Goal: Task Accomplishment & Management: Manage account settings

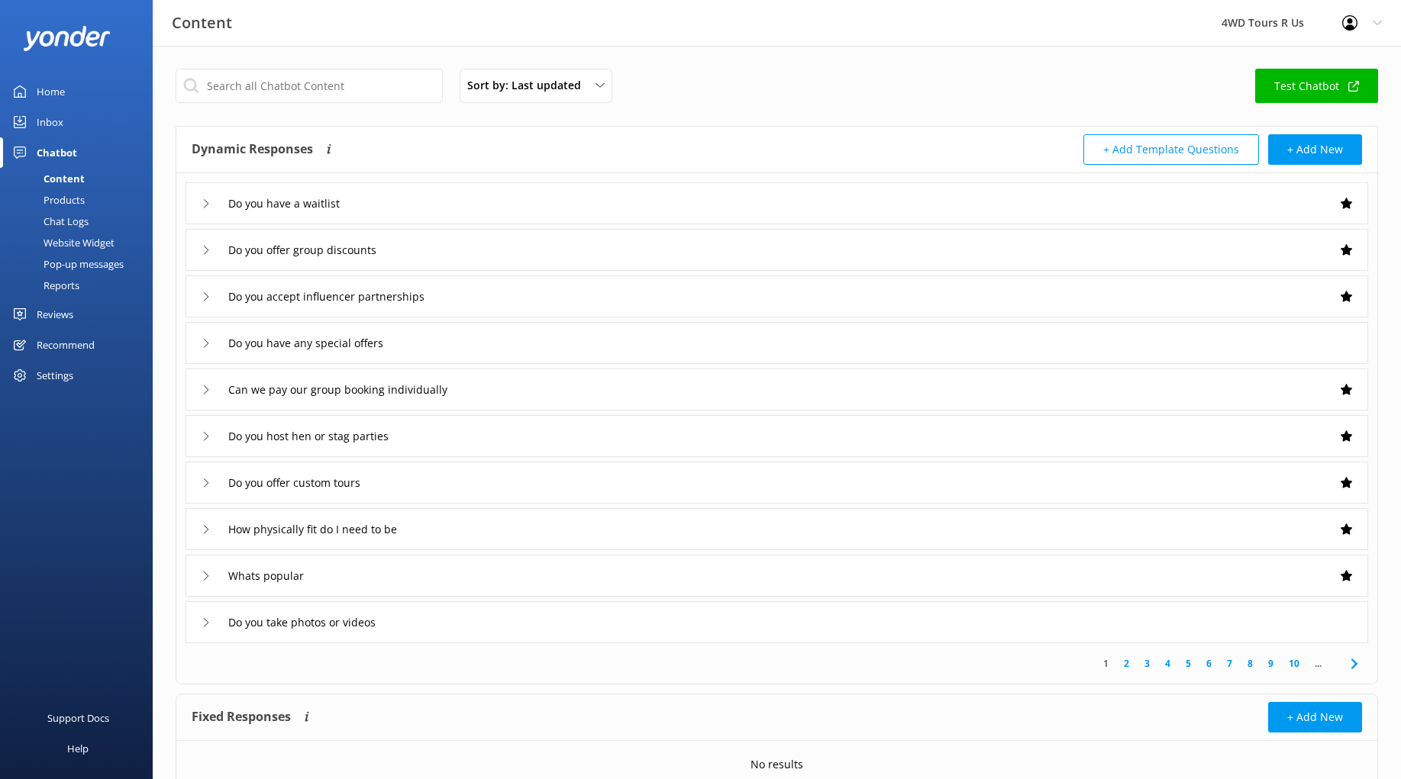
click at [208, 203] on use at bounding box center [206, 203] width 5 height 8
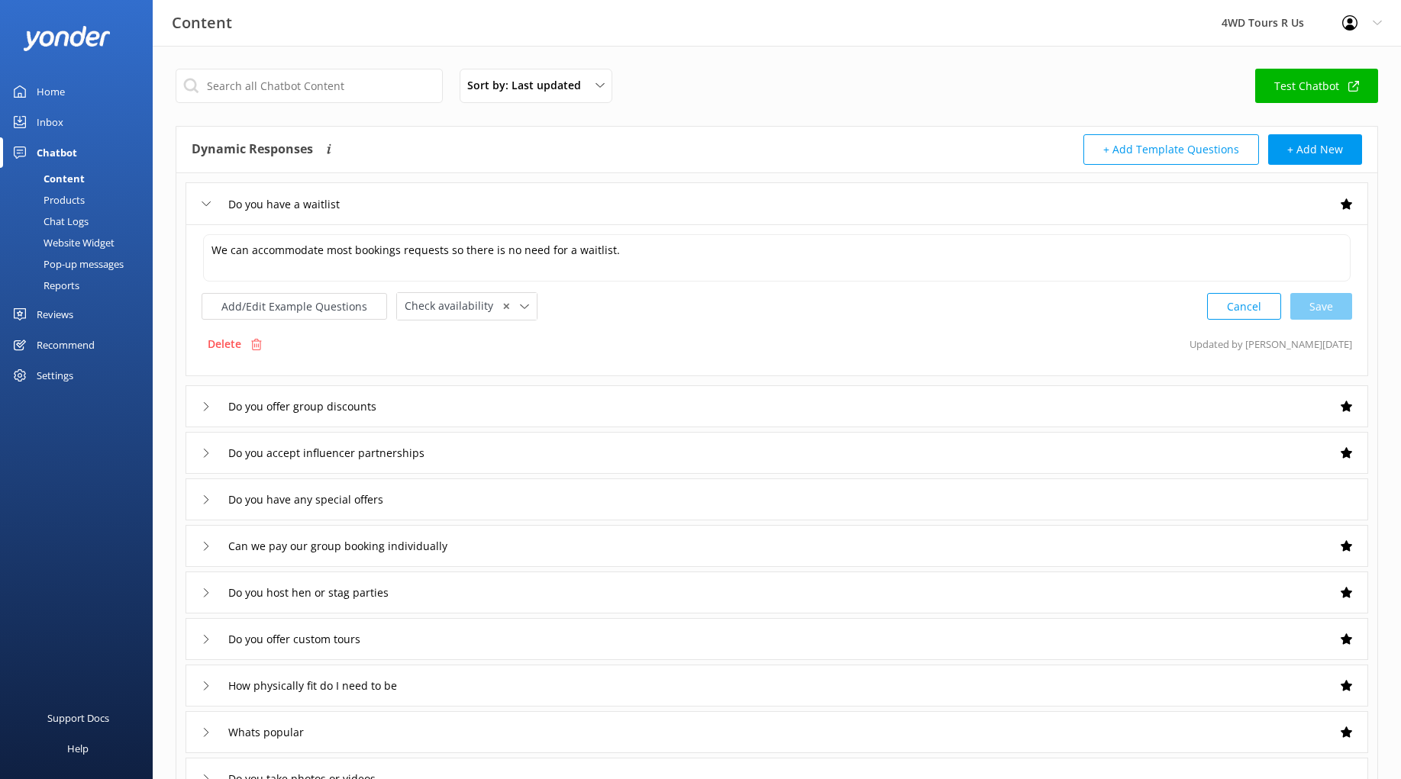
click at [208, 203] on icon at bounding box center [206, 203] width 9 height 9
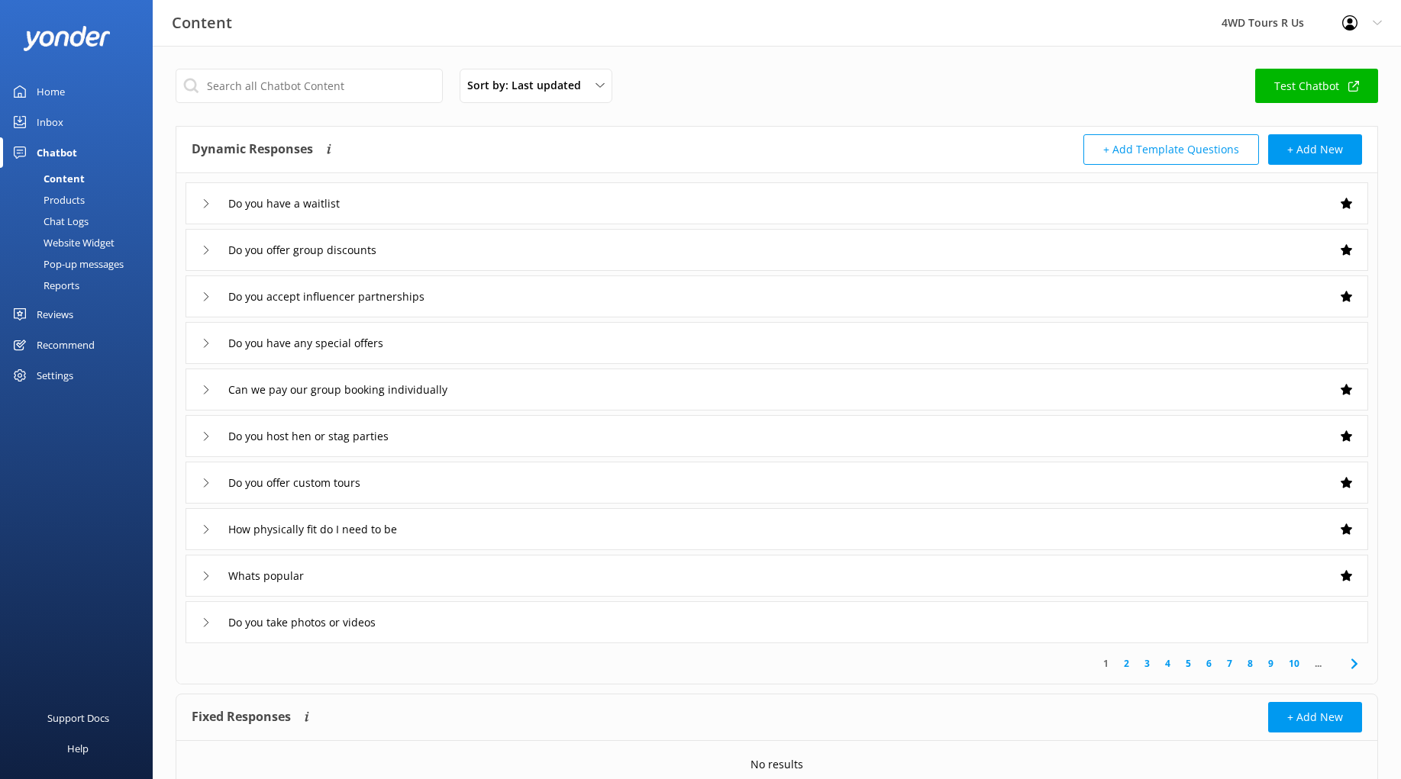
click at [201, 250] on div "Do you offer group discounts" at bounding box center [777, 250] width 1183 height 42
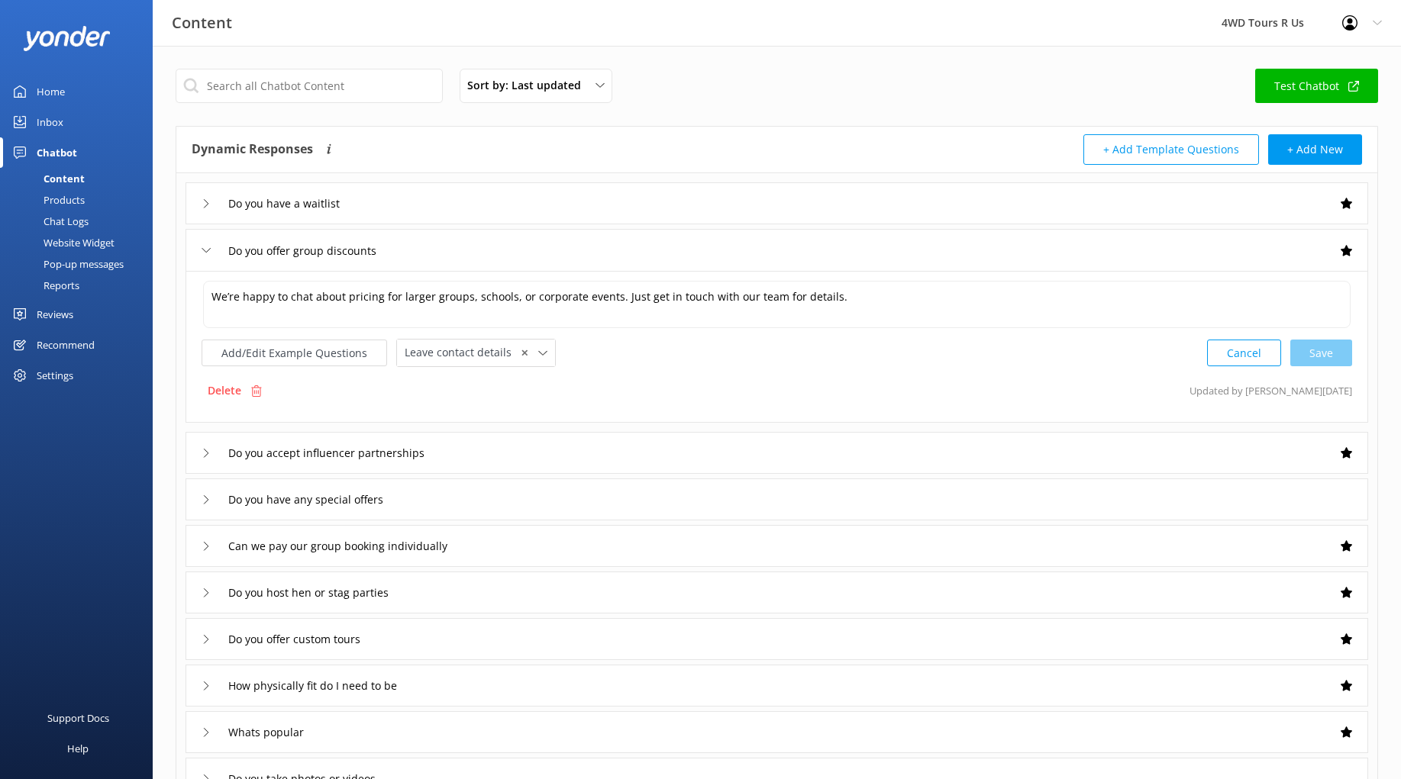
click at [201, 250] on div "Do you offer group discounts" at bounding box center [777, 250] width 1183 height 42
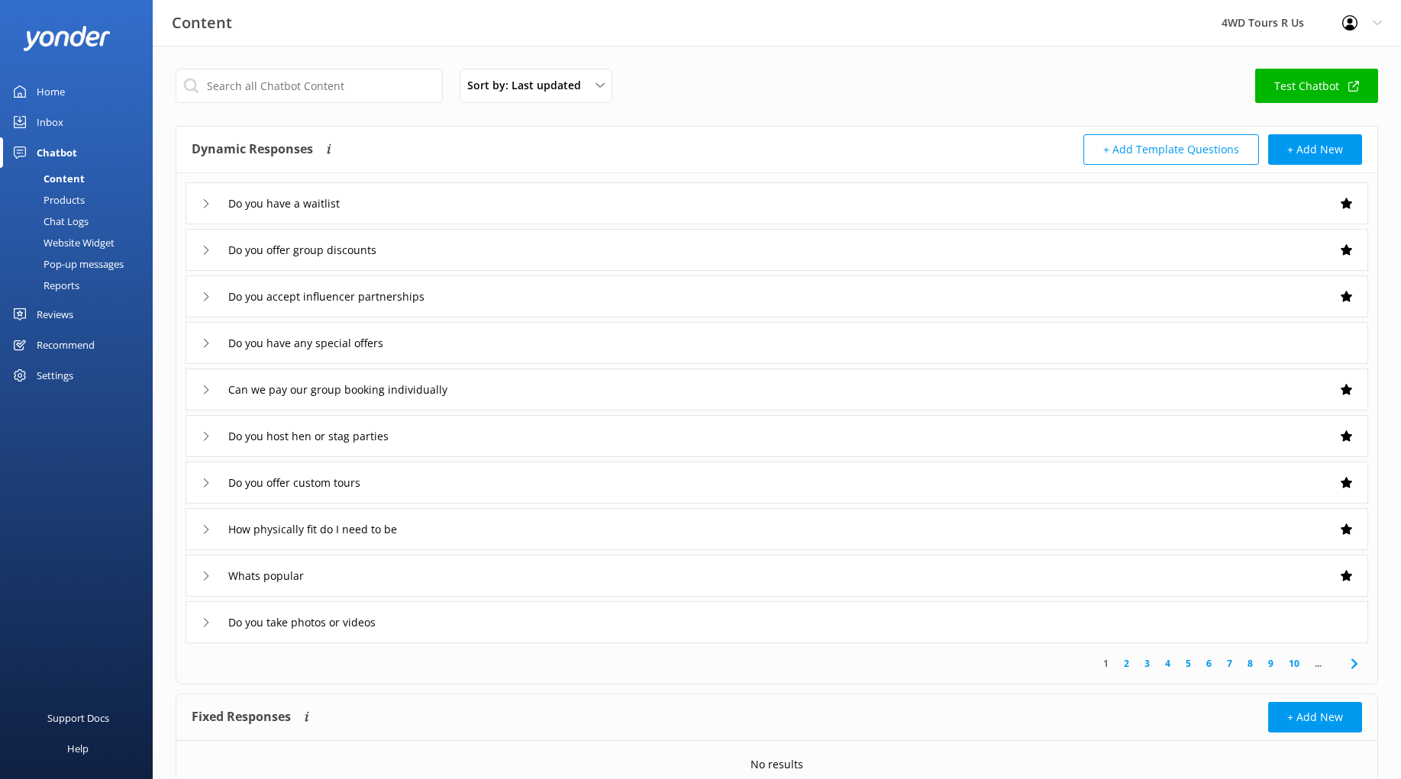
click at [201, 250] on div "Do you offer group discounts" at bounding box center [777, 250] width 1183 height 42
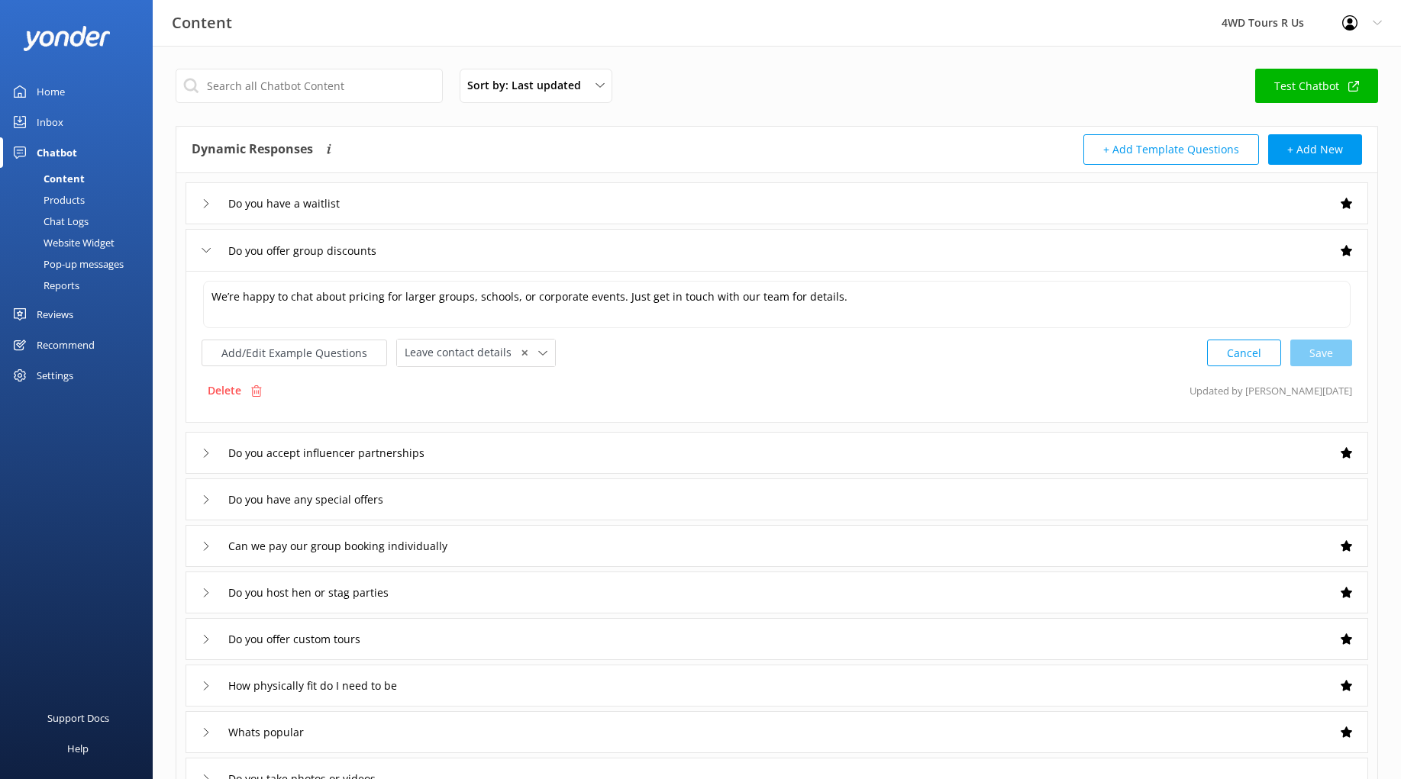
click at [201, 250] on div "Do you offer group discounts" at bounding box center [777, 250] width 1183 height 42
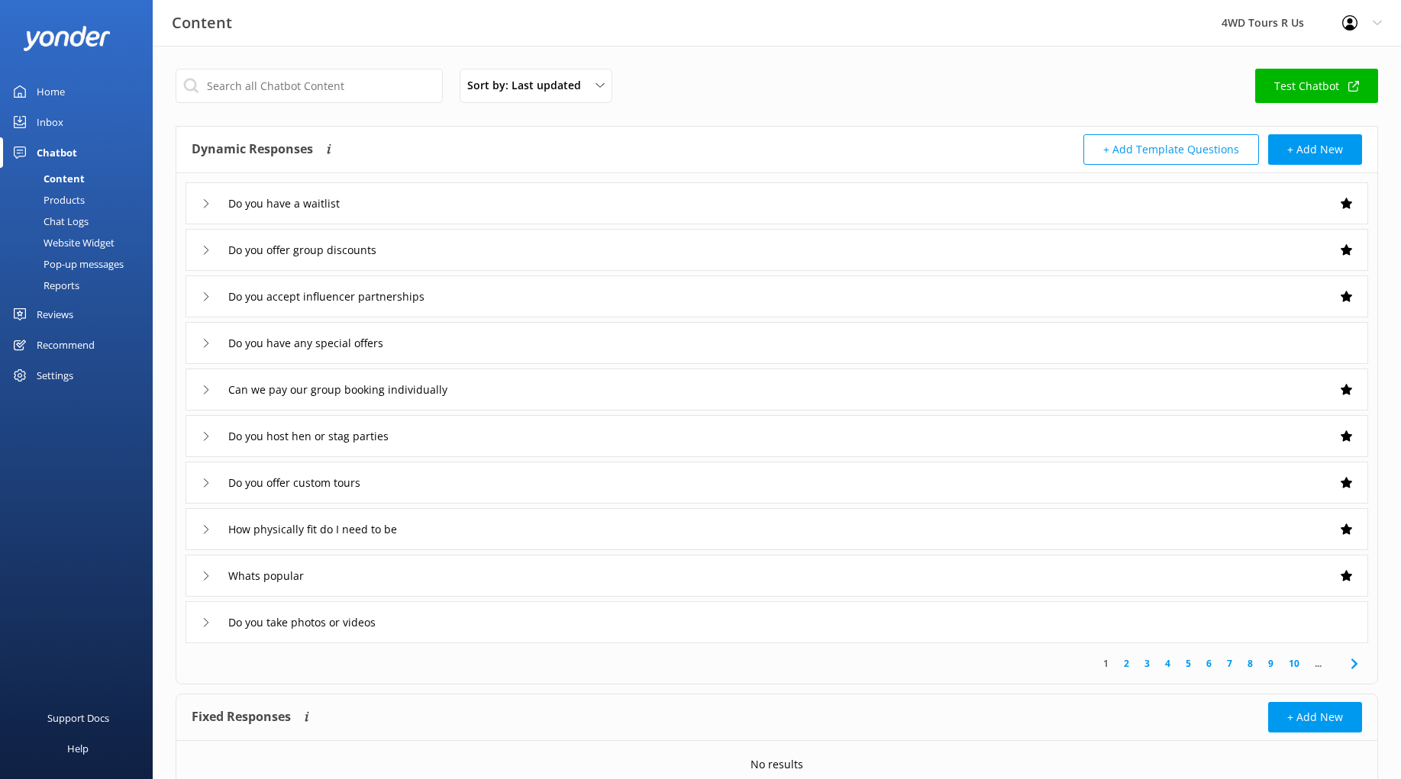
click at [205, 300] on icon at bounding box center [206, 296] width 9 height 9
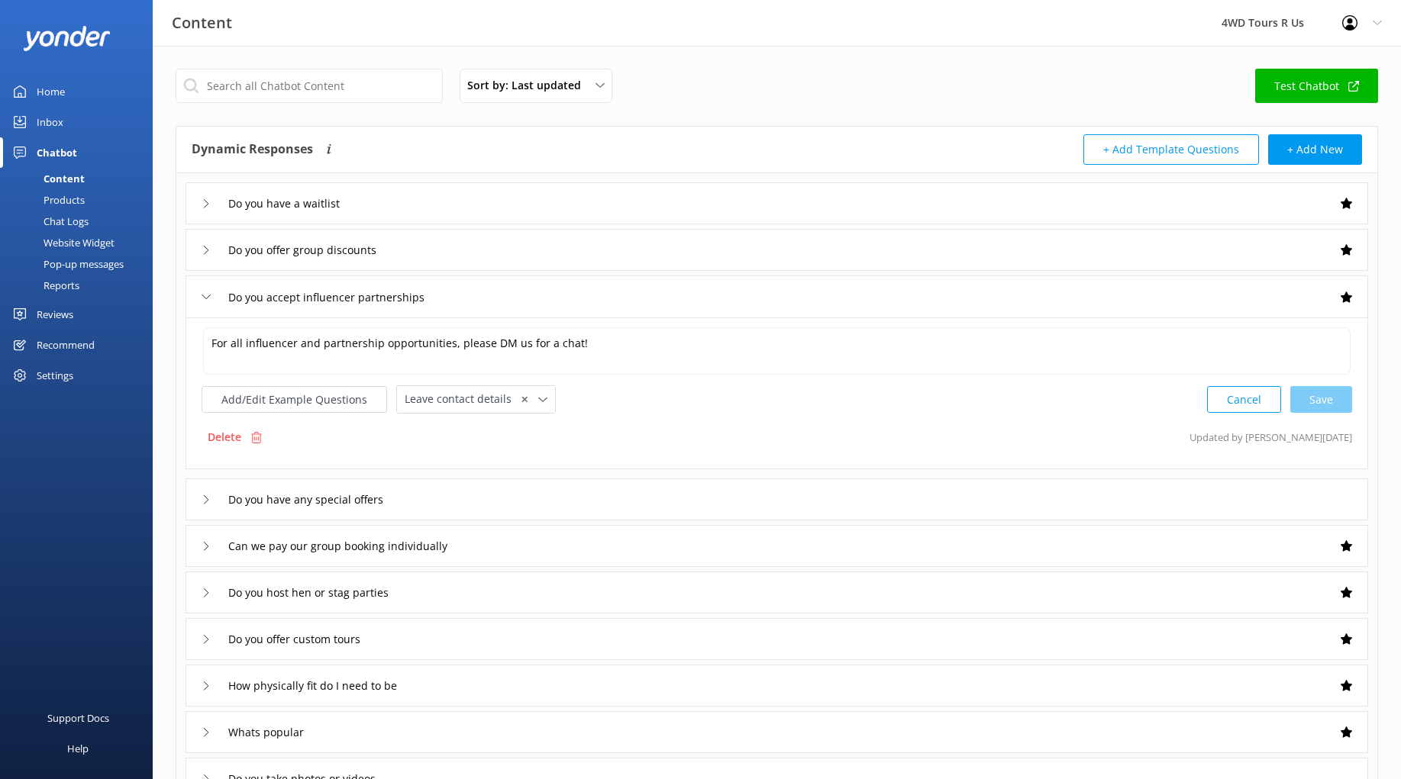
click at [205, 300] on icon at bounding box center [206, 296] width 9 height 9
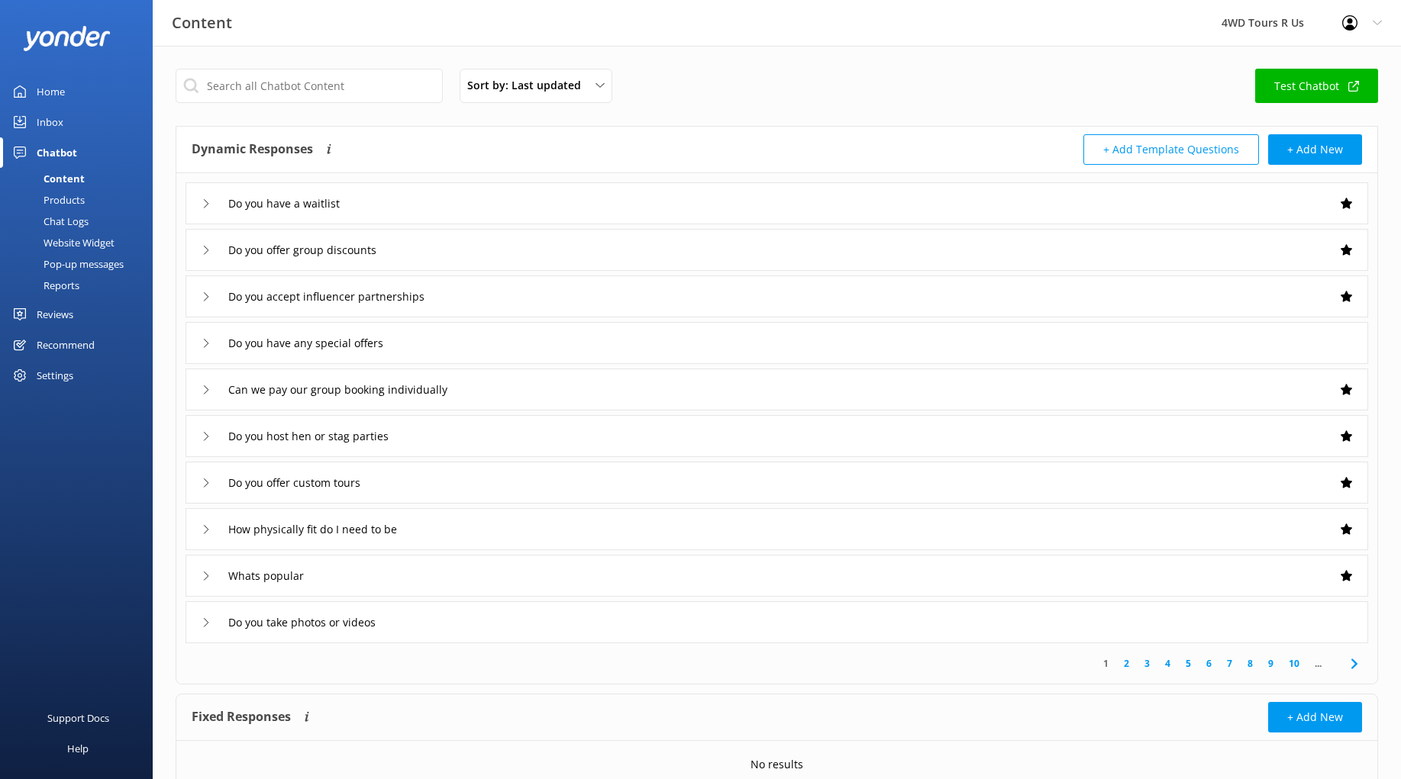
click at [200, 347] on div "Do you have any special offers" at bounding box center [777, 343] width 1183 height 42
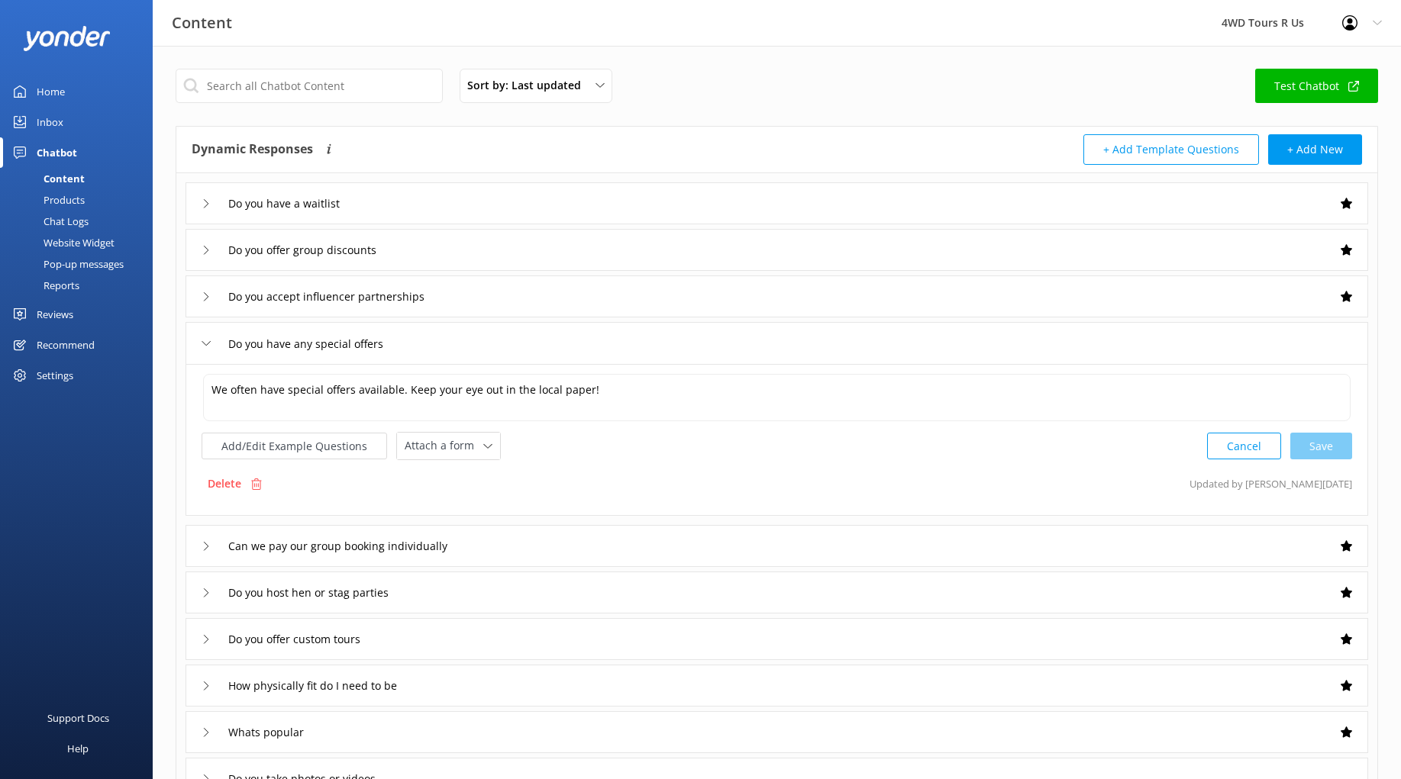
click at [204, 343] on use at bounding box center [206, 343] width 8 height 5
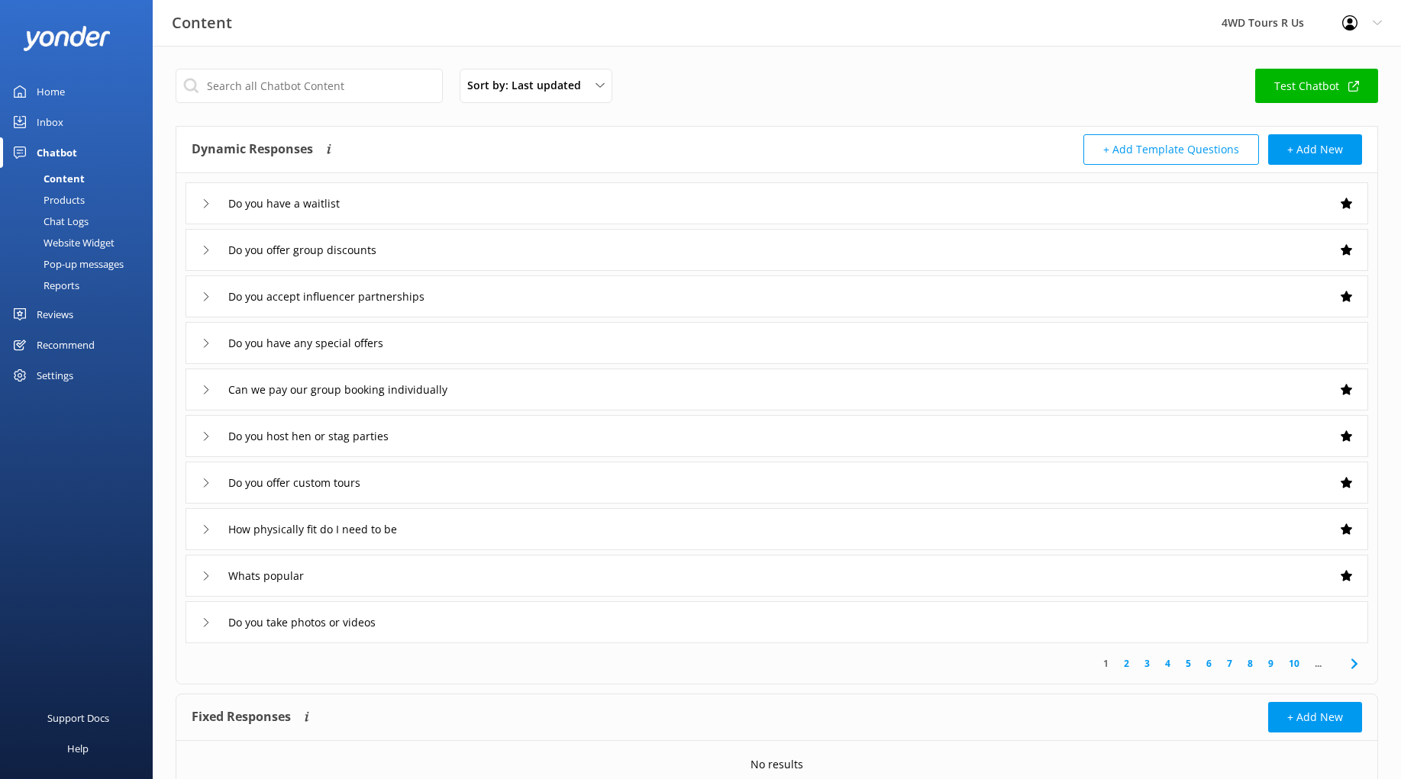
click at [203, 391] on icon at bounding box center [206, 390] width 9 height 9
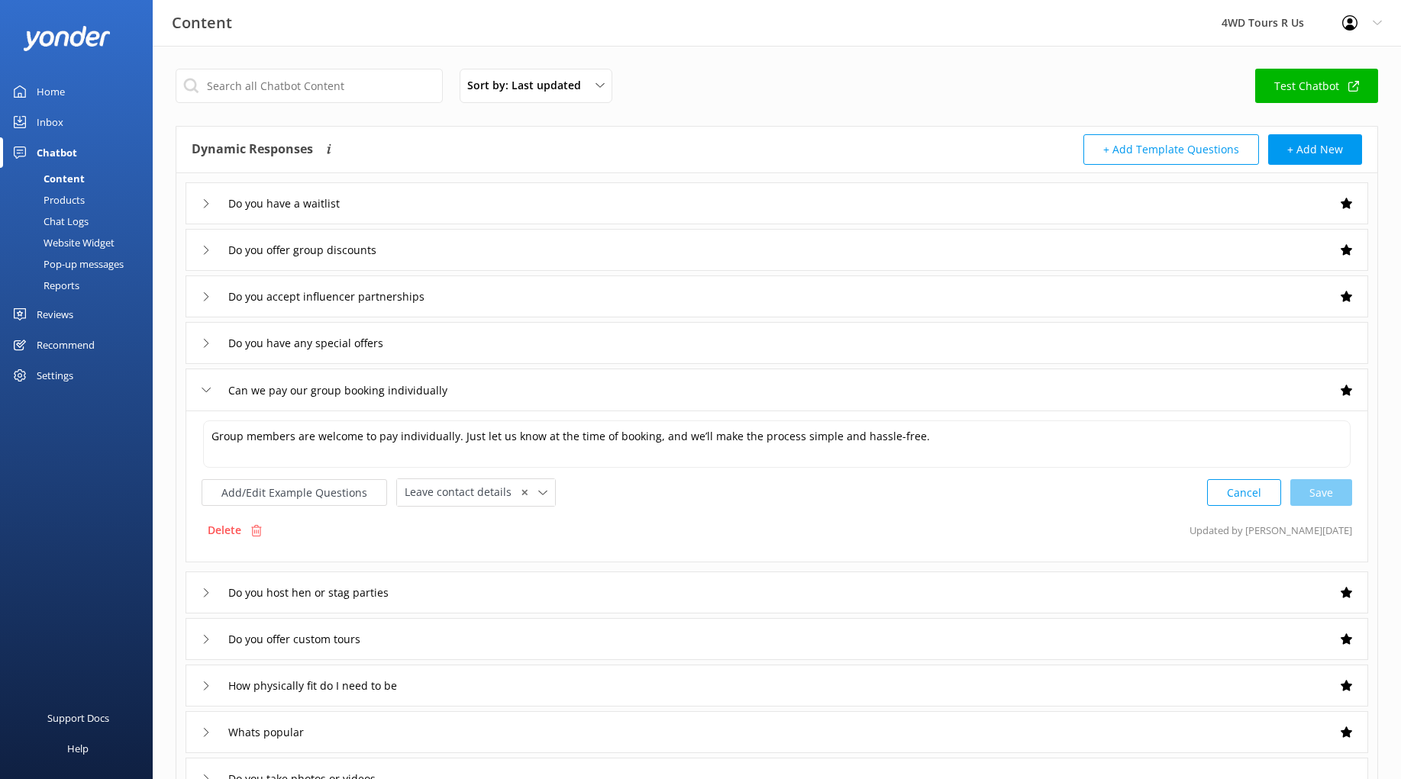
click at [203, 391] on icon at bounding box center [206, 390] width 9 height 9
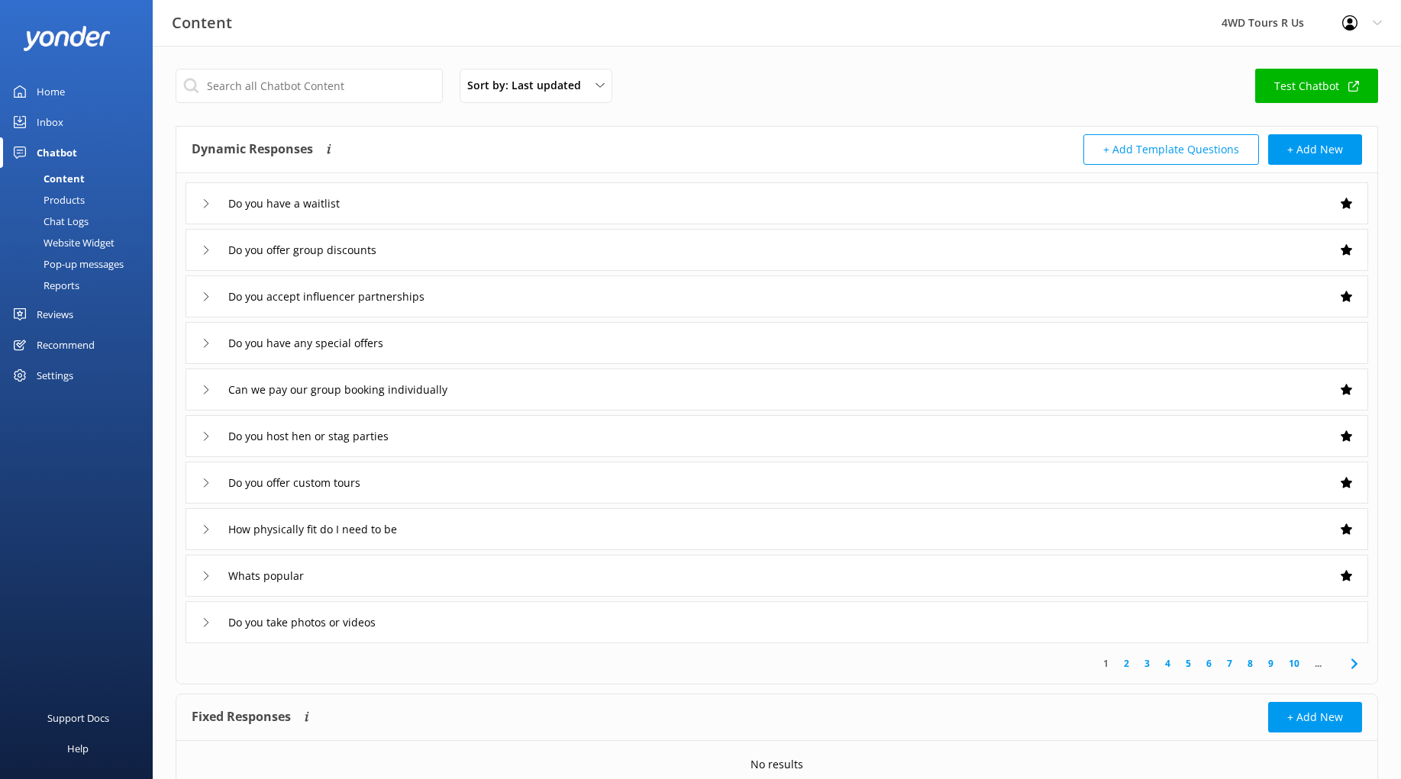
click at [205, 434] on icon at bounding box center [206, 436] width 9 height 9
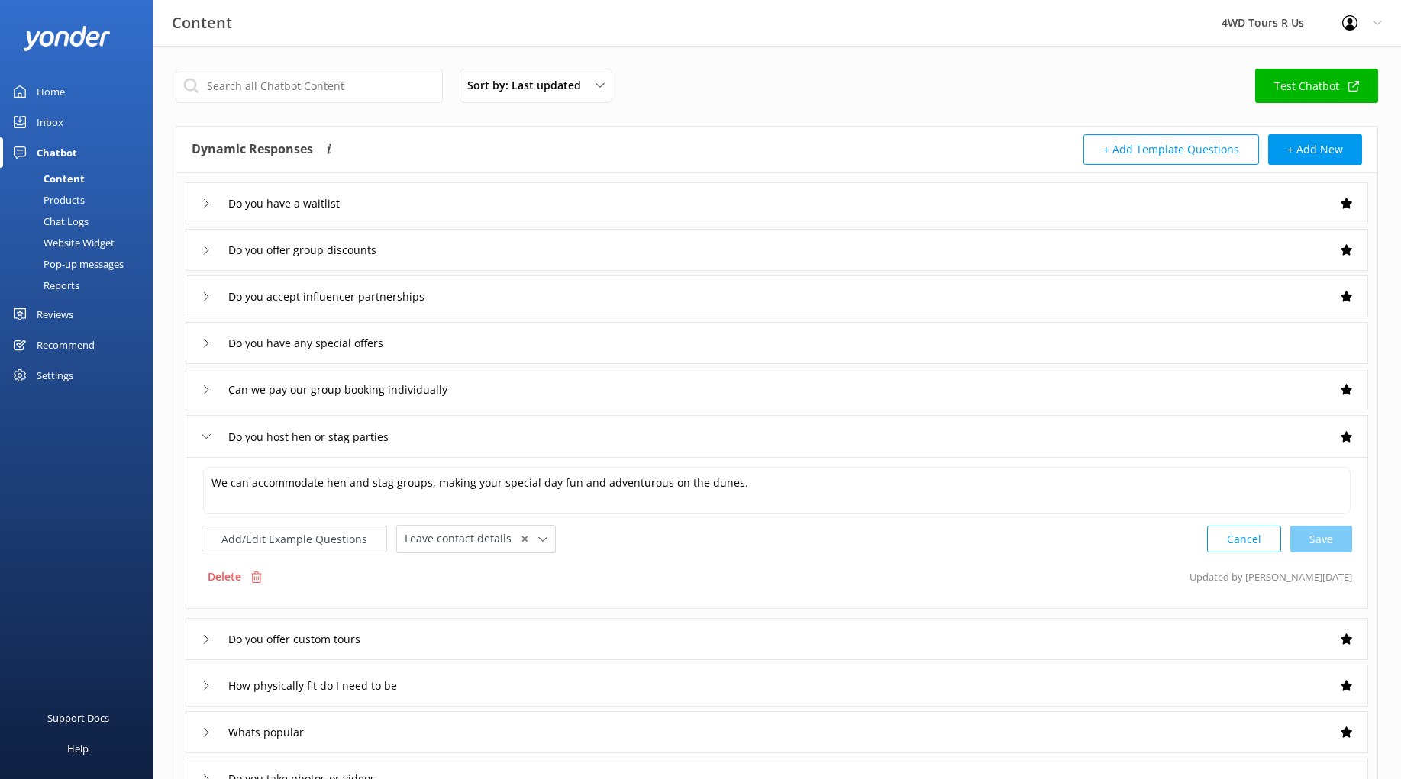
click at [208, 436] on icon at bounding box center [206, 436] width 9 height 9
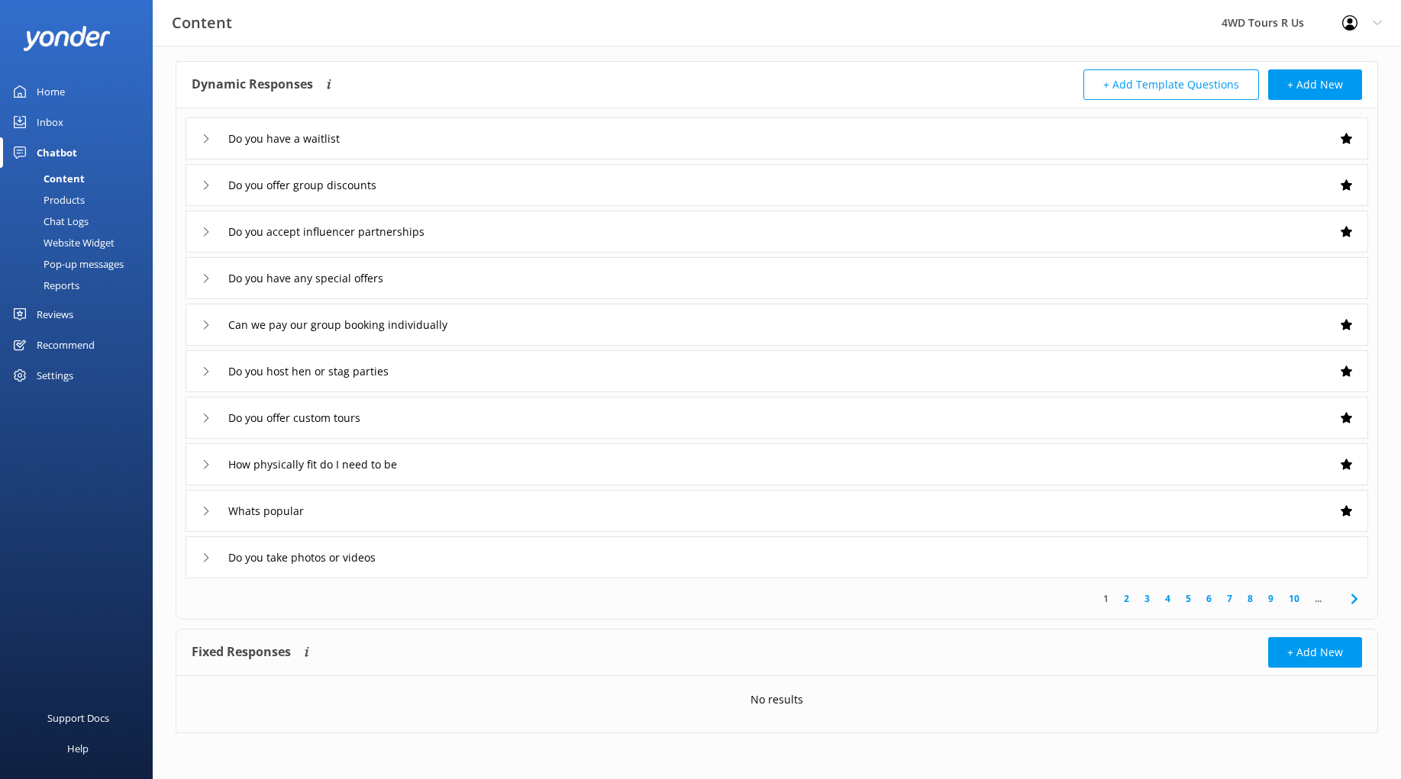
scroll to position [65, 0]
click at [205, 420] on use at bounding box center [206, 418] width 5 height 8
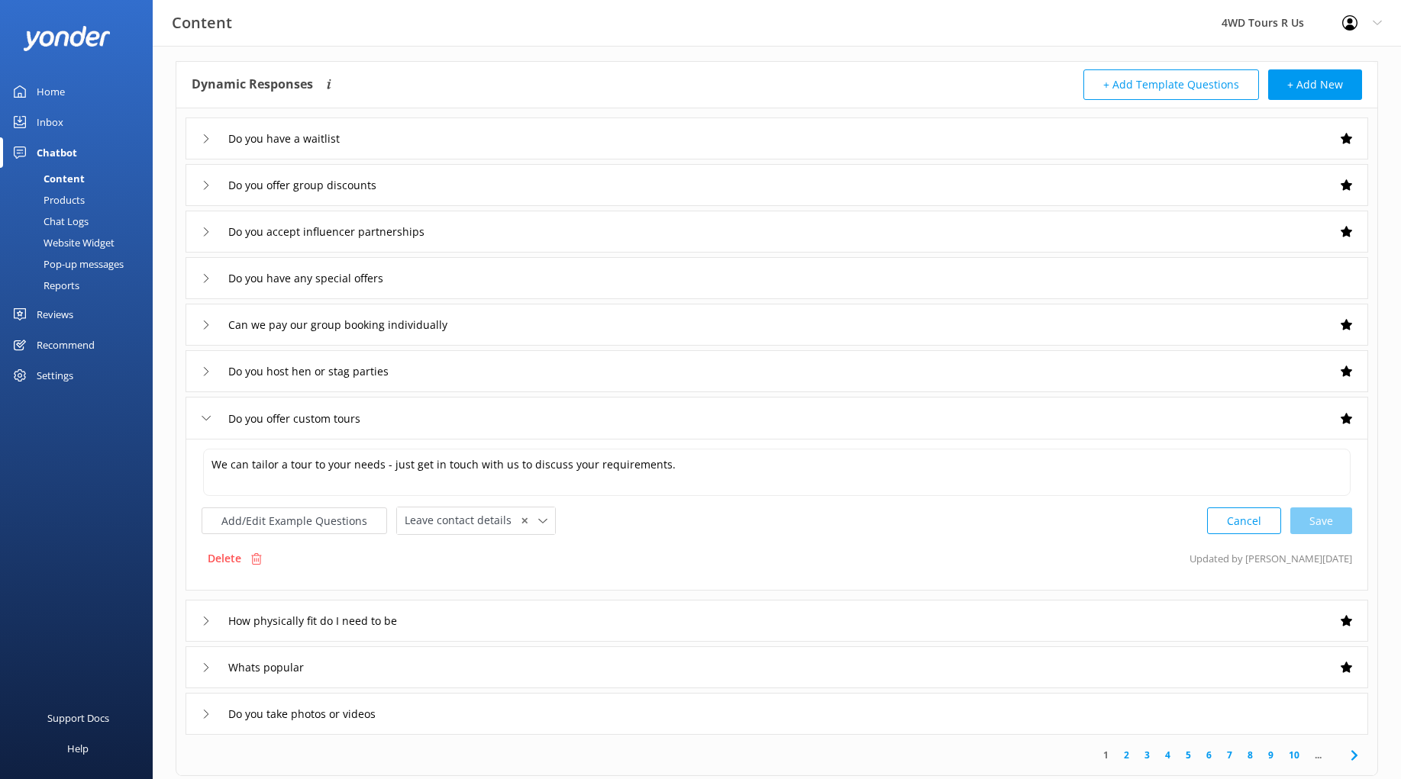
click at [206, 420] on use at bounding box center [206, 418] width 8 height 5
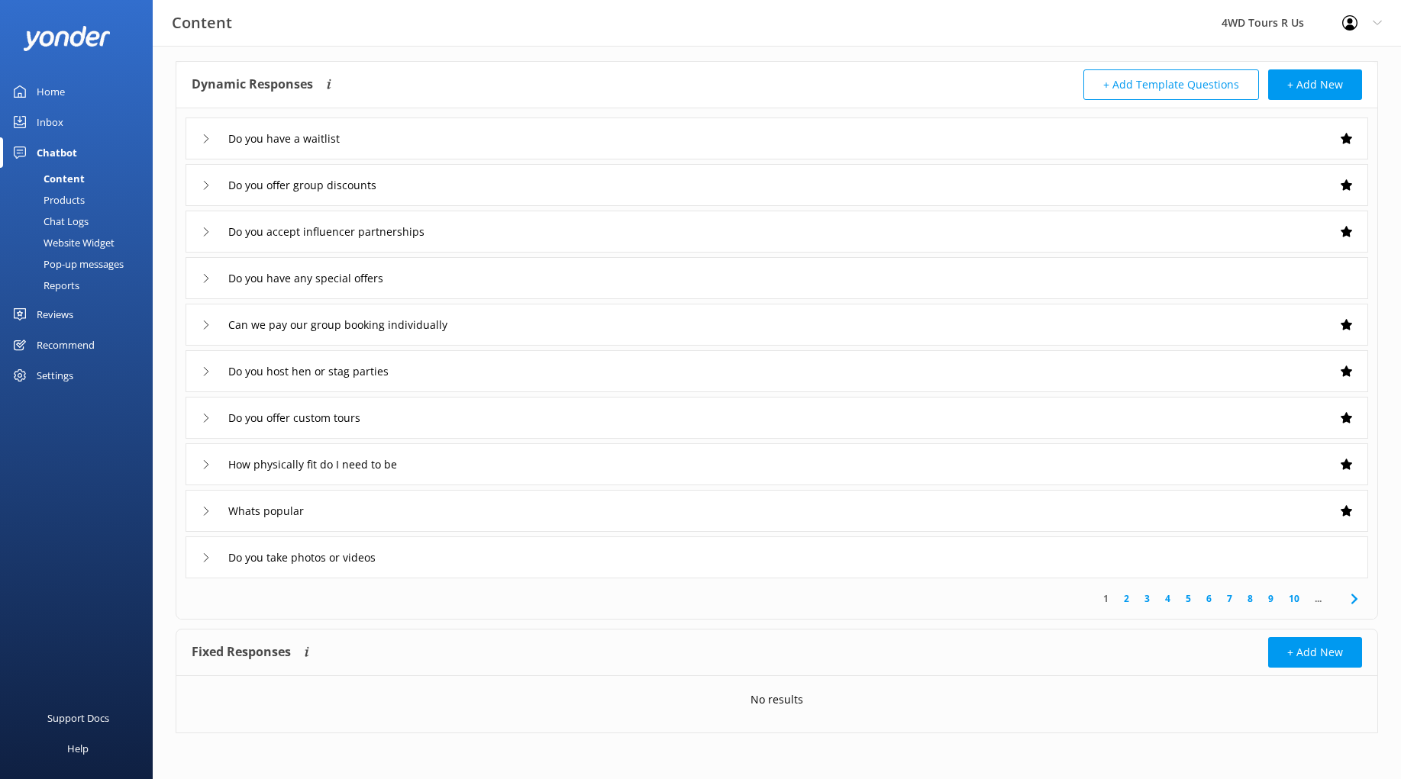
click at [202, 467] on icon at bounding box center [206, 464] width 9 height 9
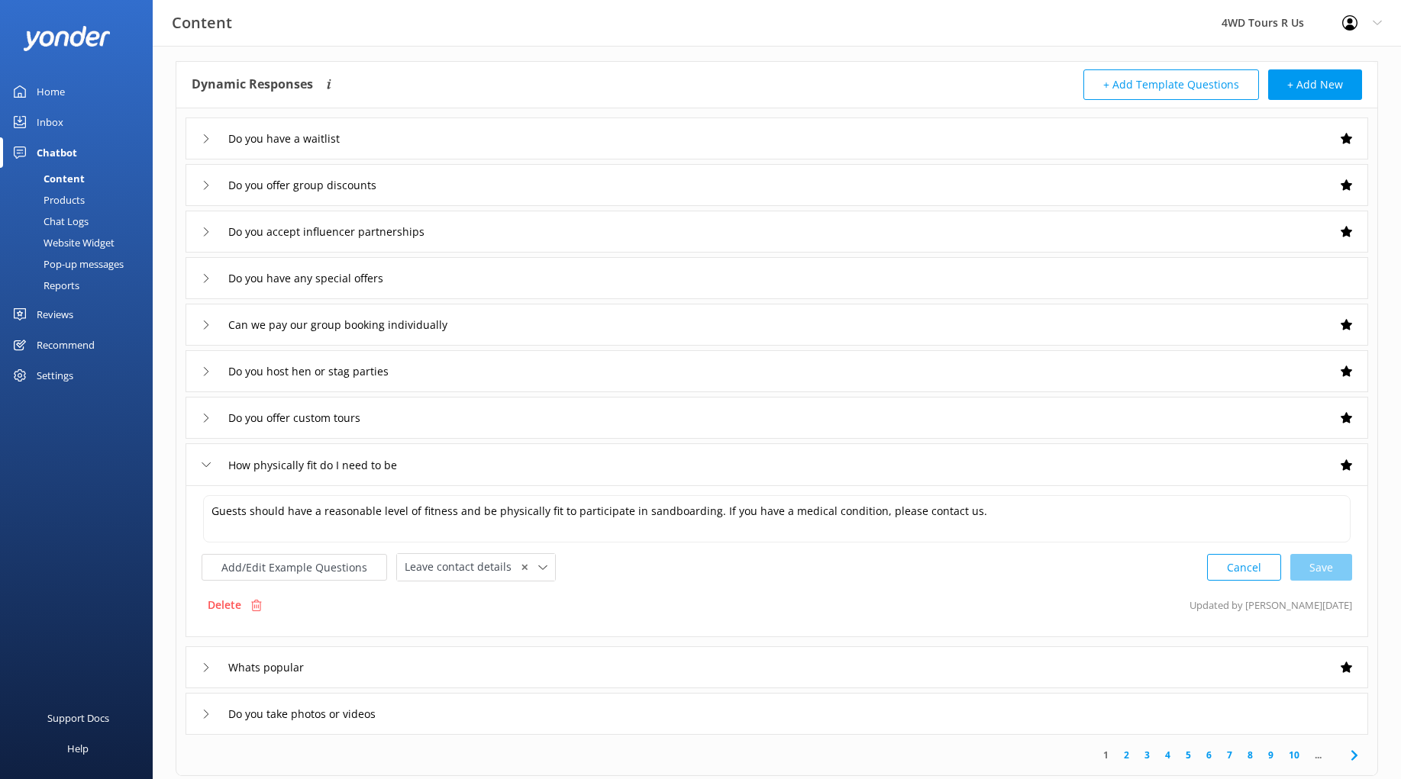
click at [207, 465] on icon at bounding box center [206, 464] width 9 height 9
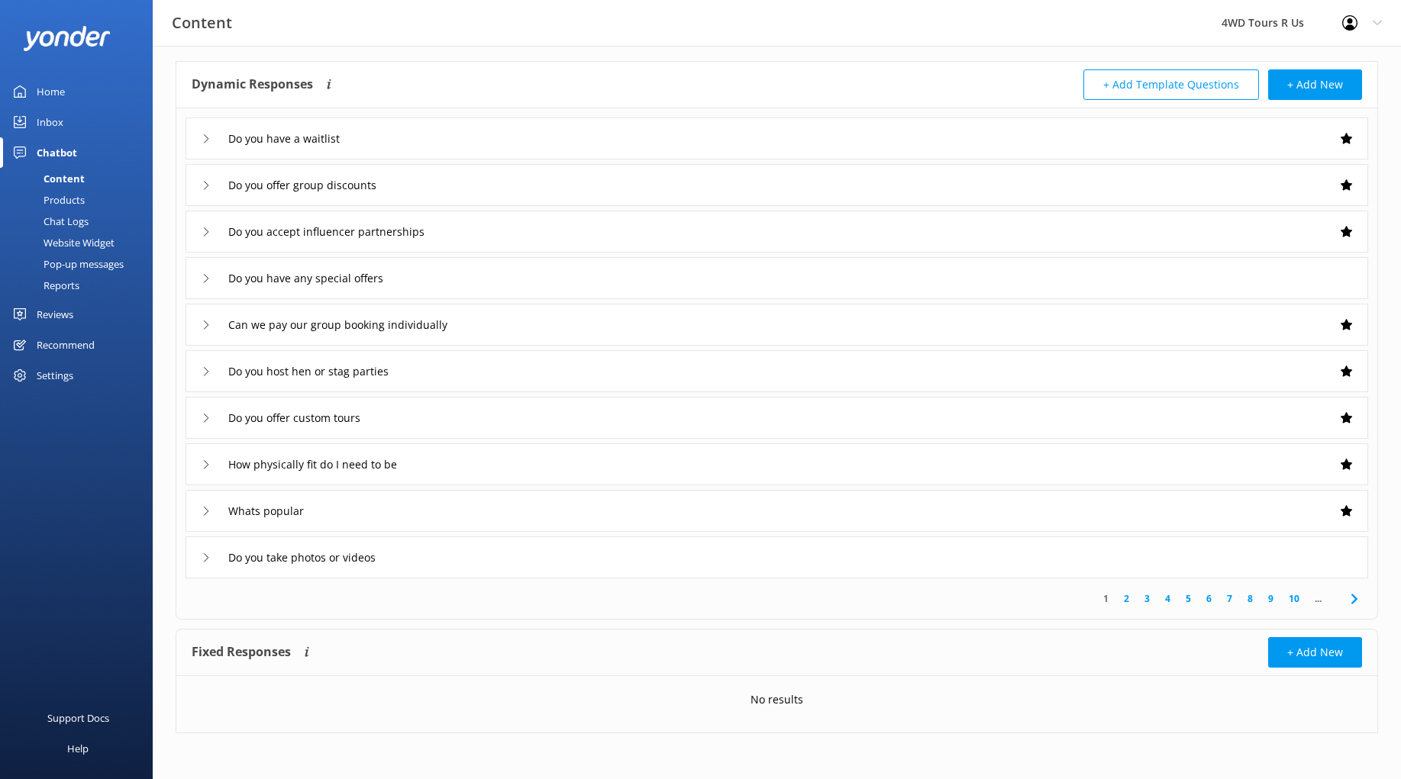
click at [208, 511] on use at bounding box center [206, 511] width 5 height 8
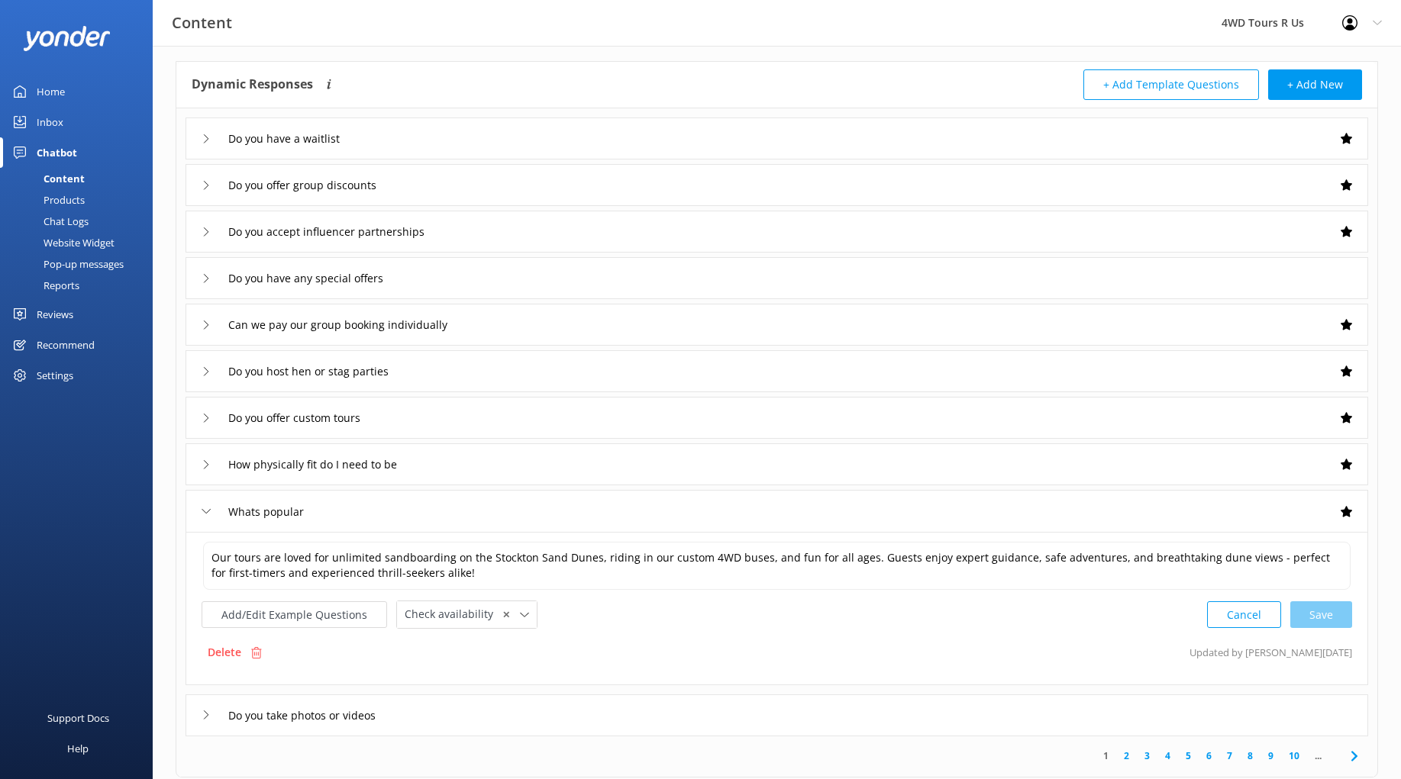
click at [209, 513] on icon at bounding box center [206, 511] width 9 height 9
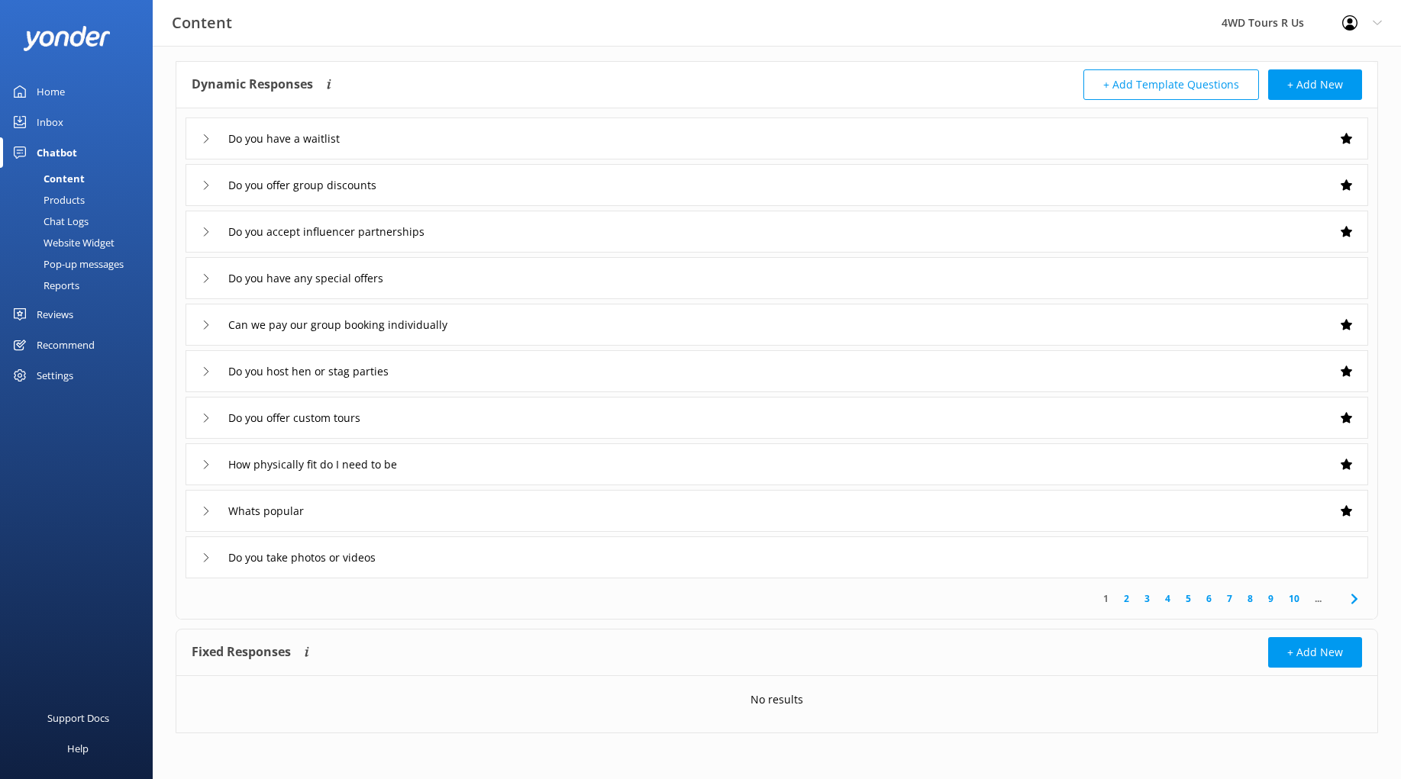
click at [206, 561] on icon at bounding box center [206, 557] width 9 height 9
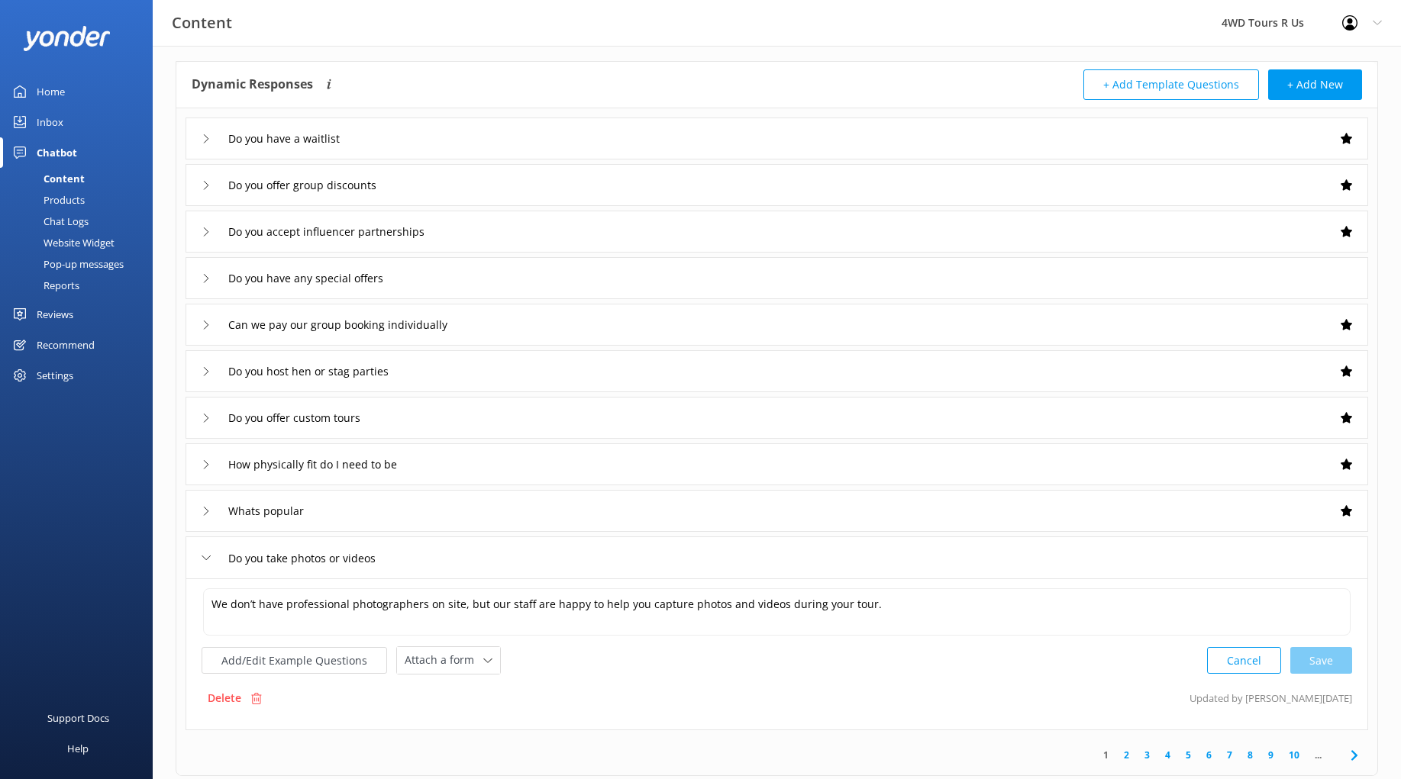
click at [205, 561] on icon at bounding box center [206, 557] width 9 height 9
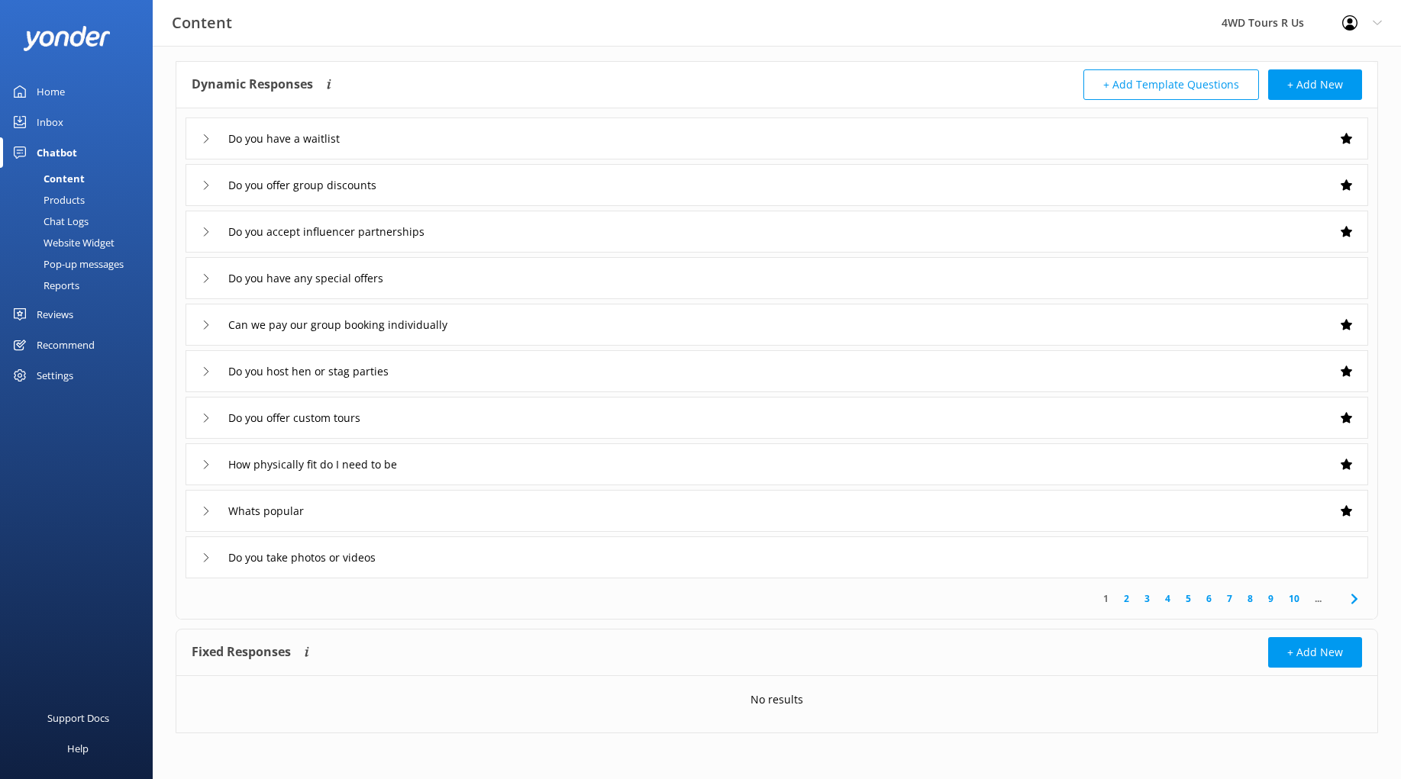
scroll to position [65, 0]
click at [1123, 599] on link "2" at bounding box center [1126, 599] width 21 height 15
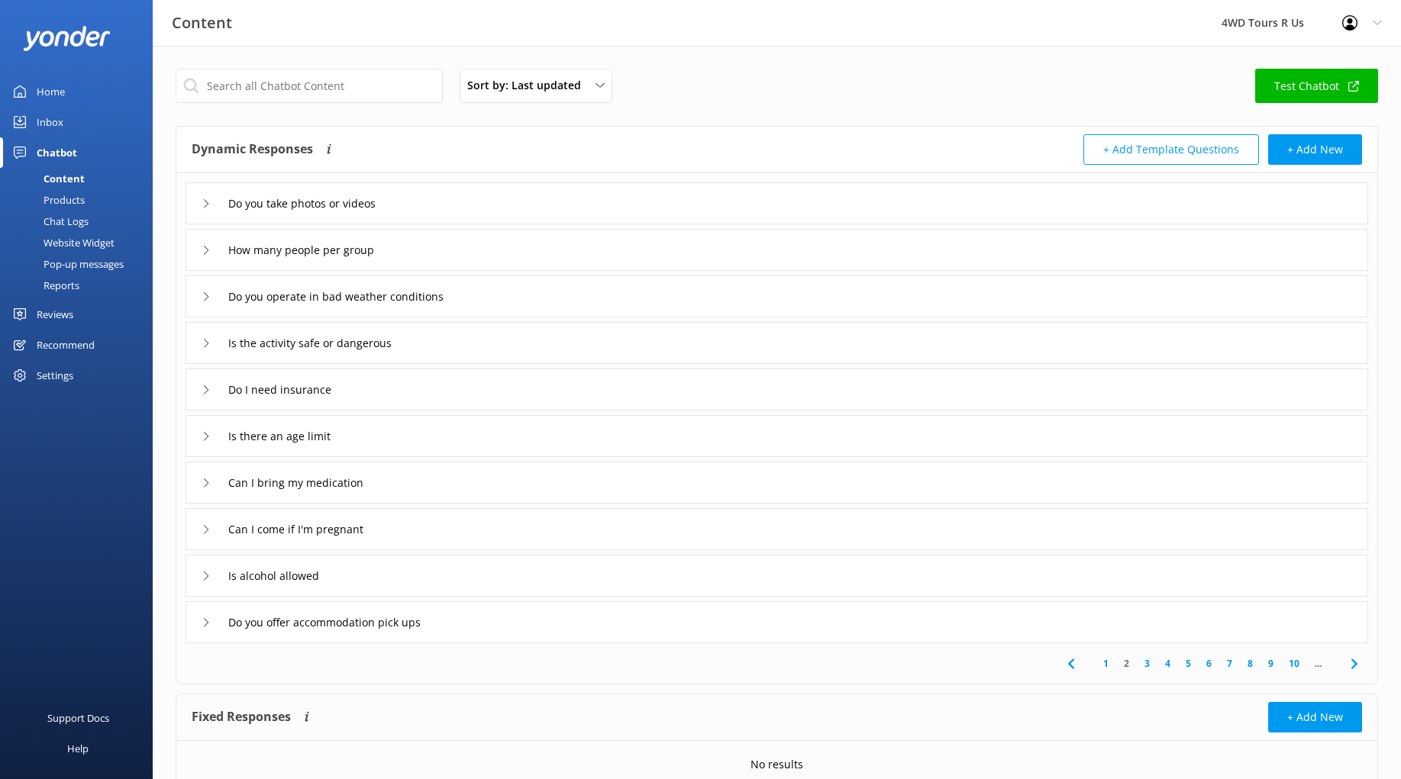
click at [202, 202] on icon at bounding box center [206, 203] width 9 height 9
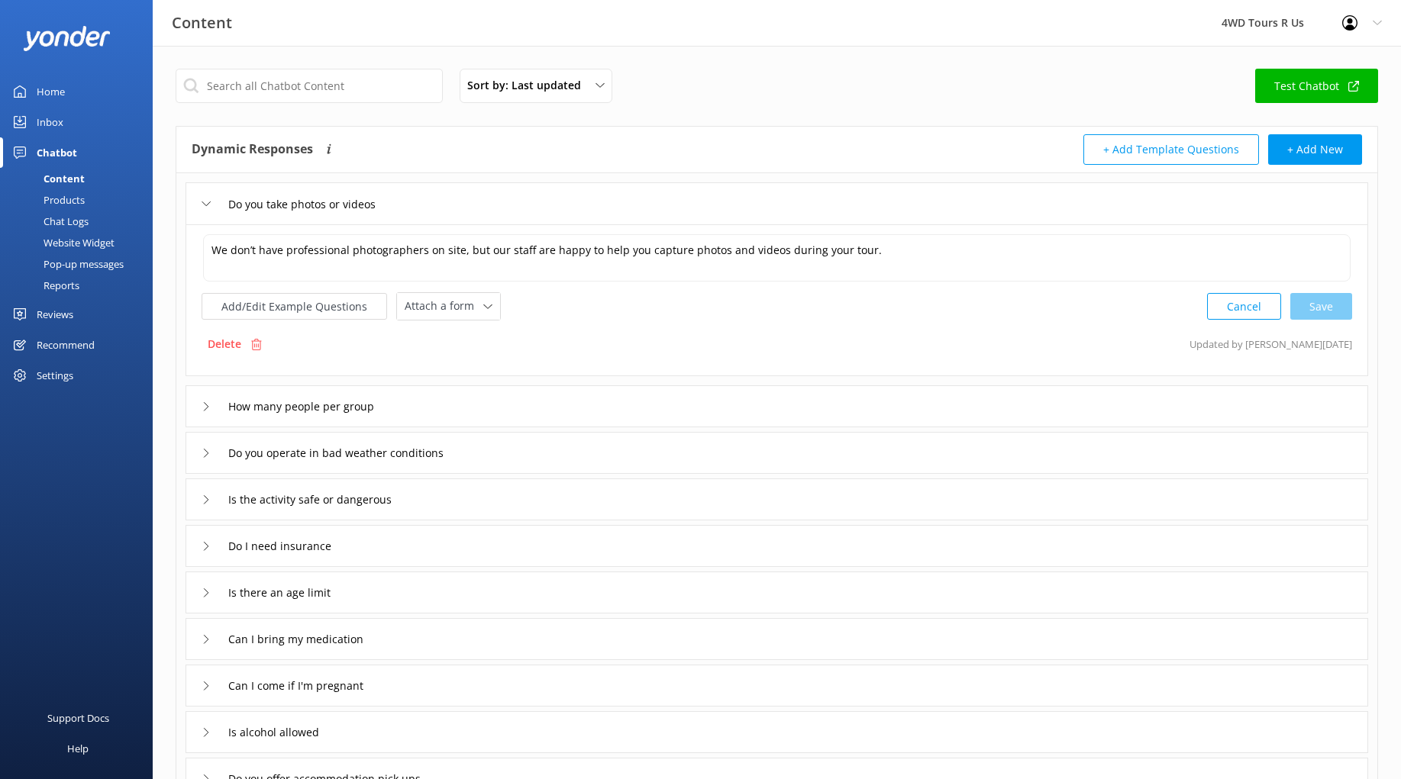
click at [202, 202] on icon at bounding box center [206, 203] width 9 height 9
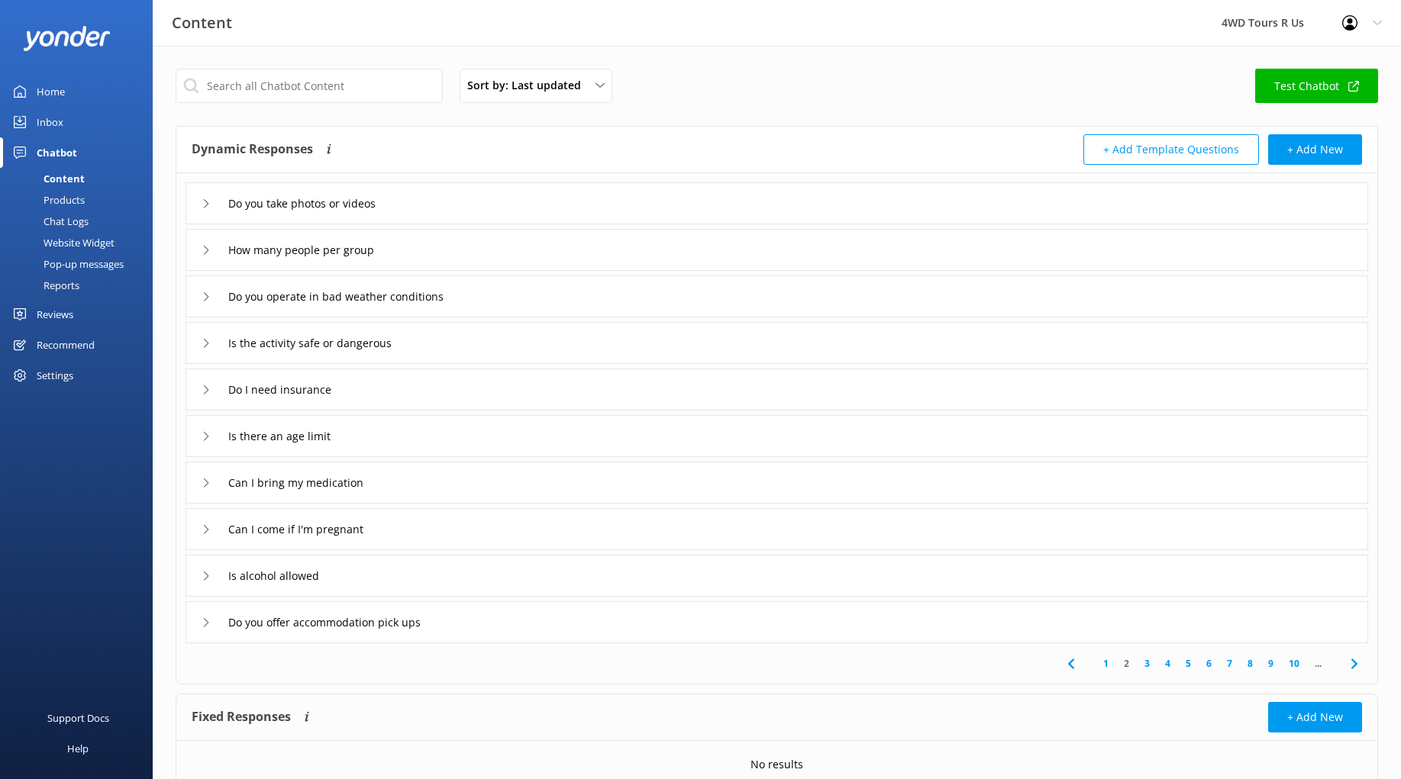
click at [208, 253] on icon at bounding box center [206, 250] width 9 height 9
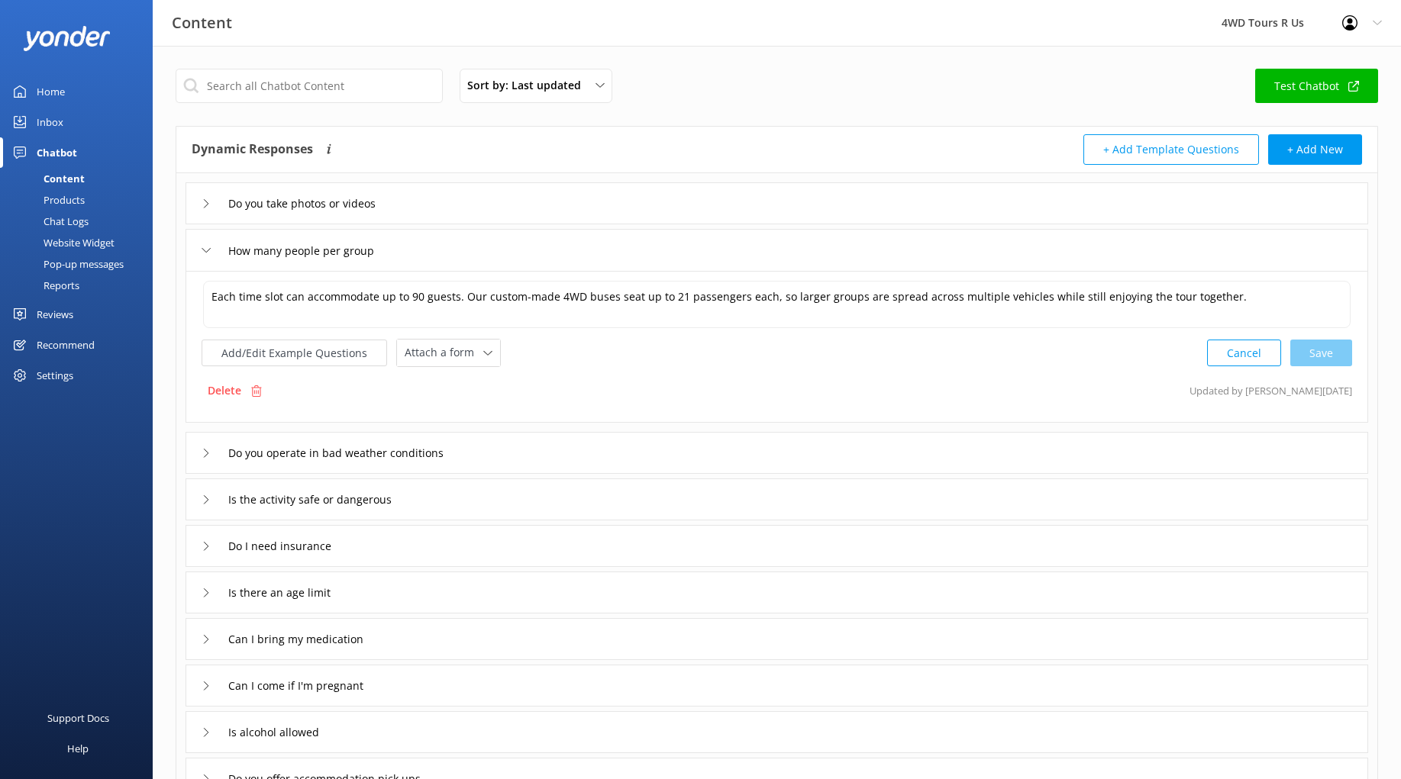
click at [208, 253] on icon at bounding box center [206, 250] width 9 height 9
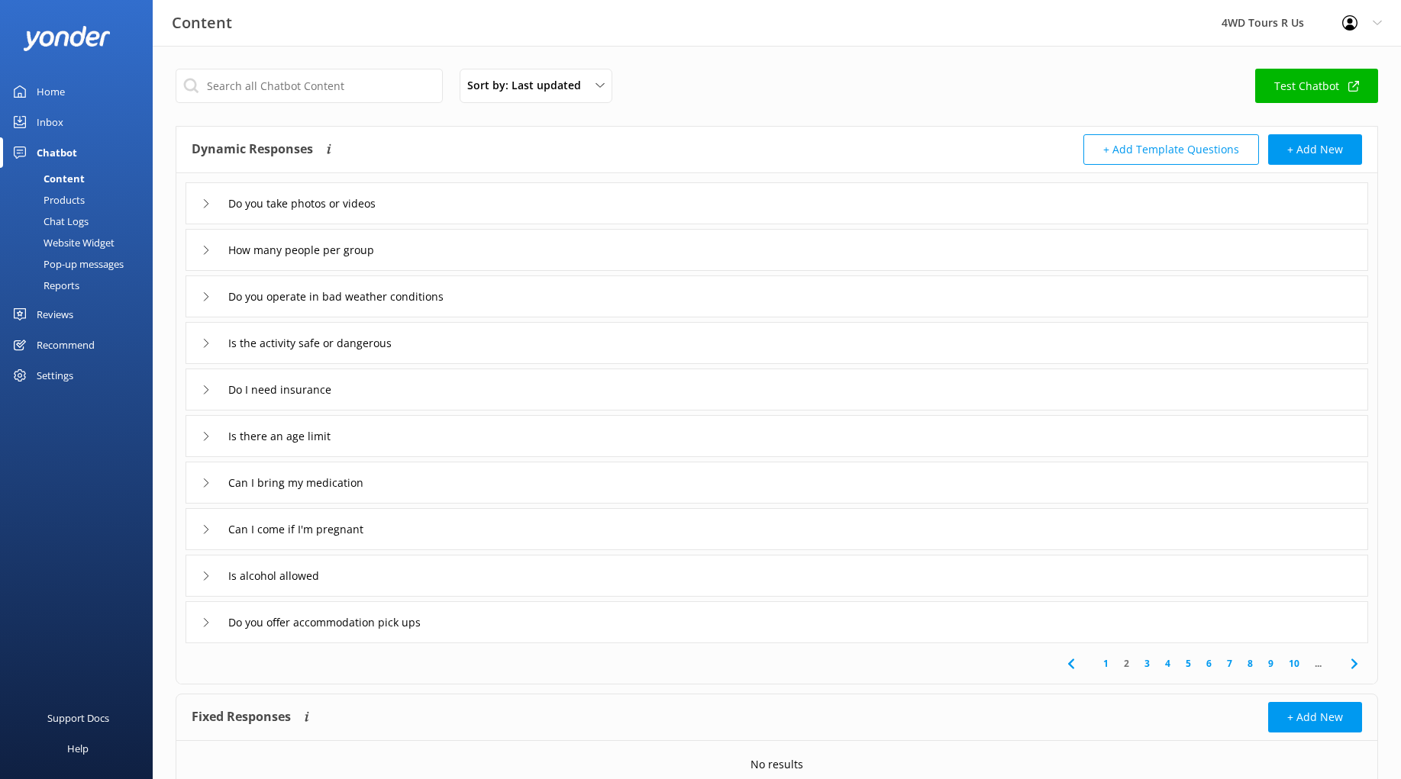
click at [202, 295] on icon at bounding box center [206, 296] width 9 height 9
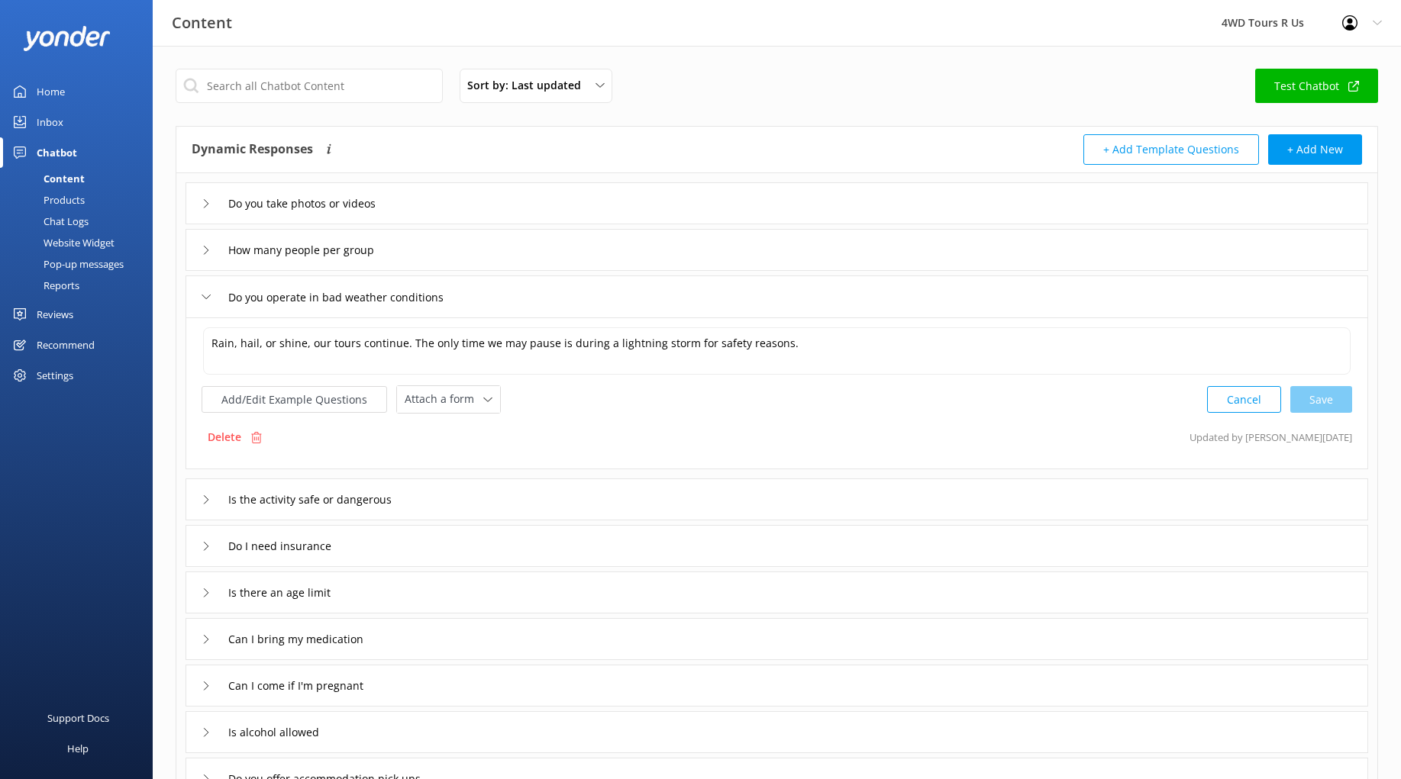
click at [202, 295] on icon at bounding box center [206, 296] width 9 height 9
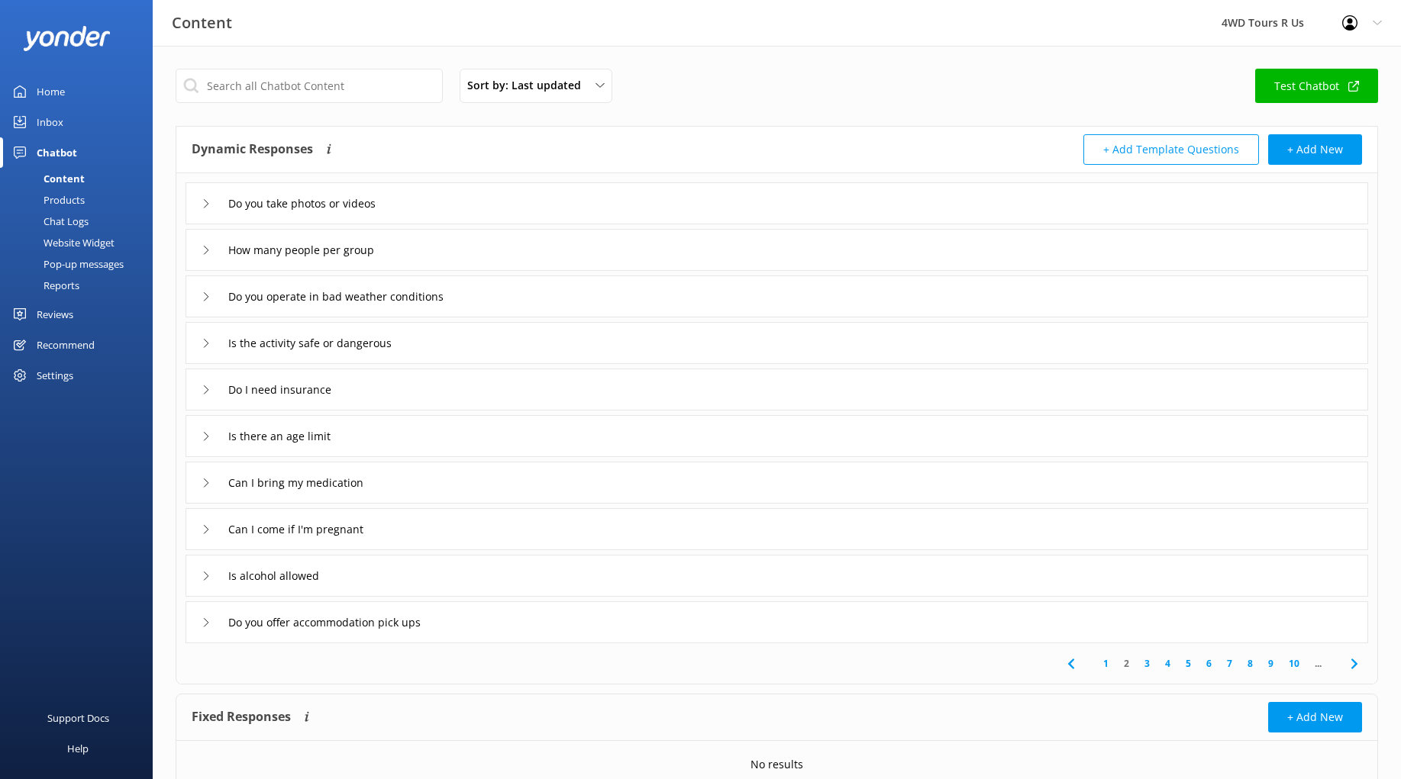
click at [204, 347] on use at bounding box center [206, 343] width 5 height 8
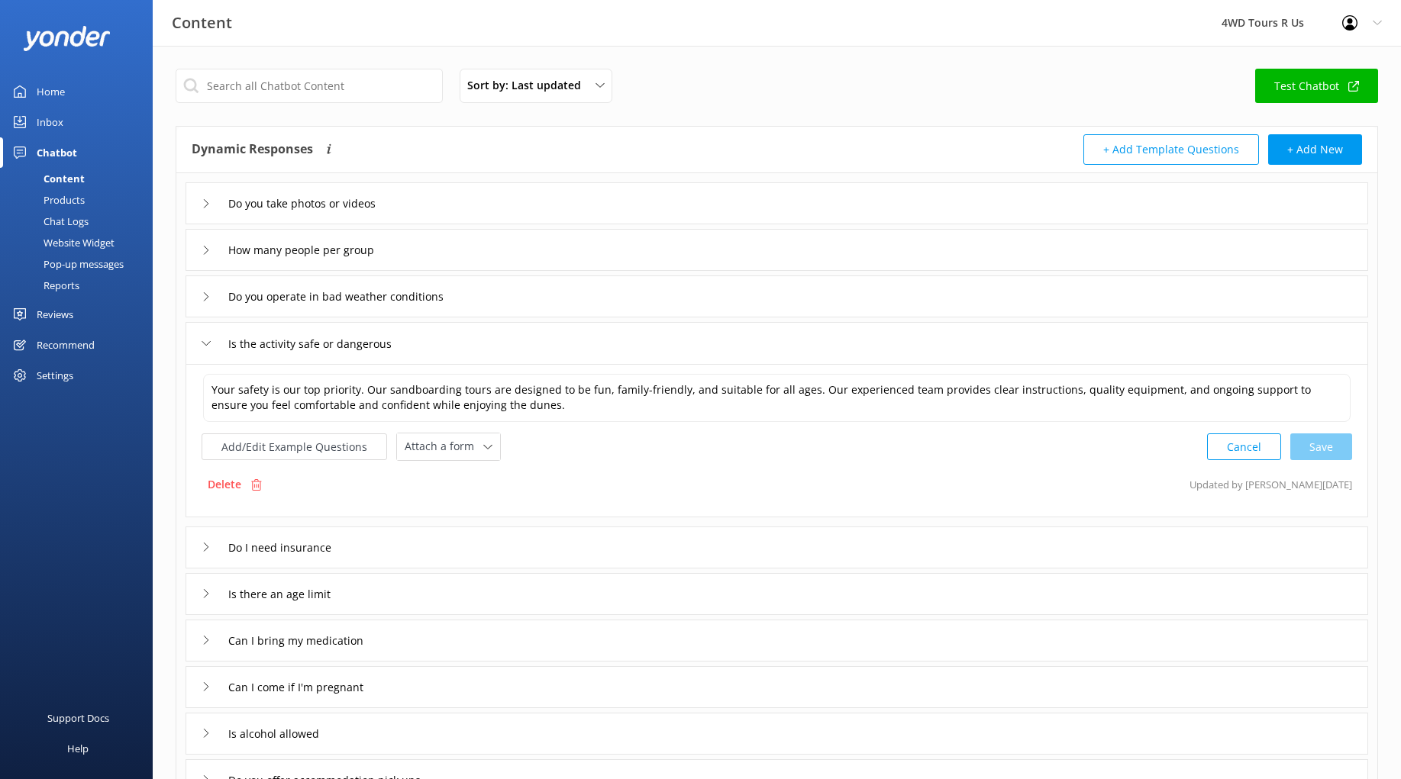
click at [206, 347] on icon at bounding box center [206, 343] width 9 height 9
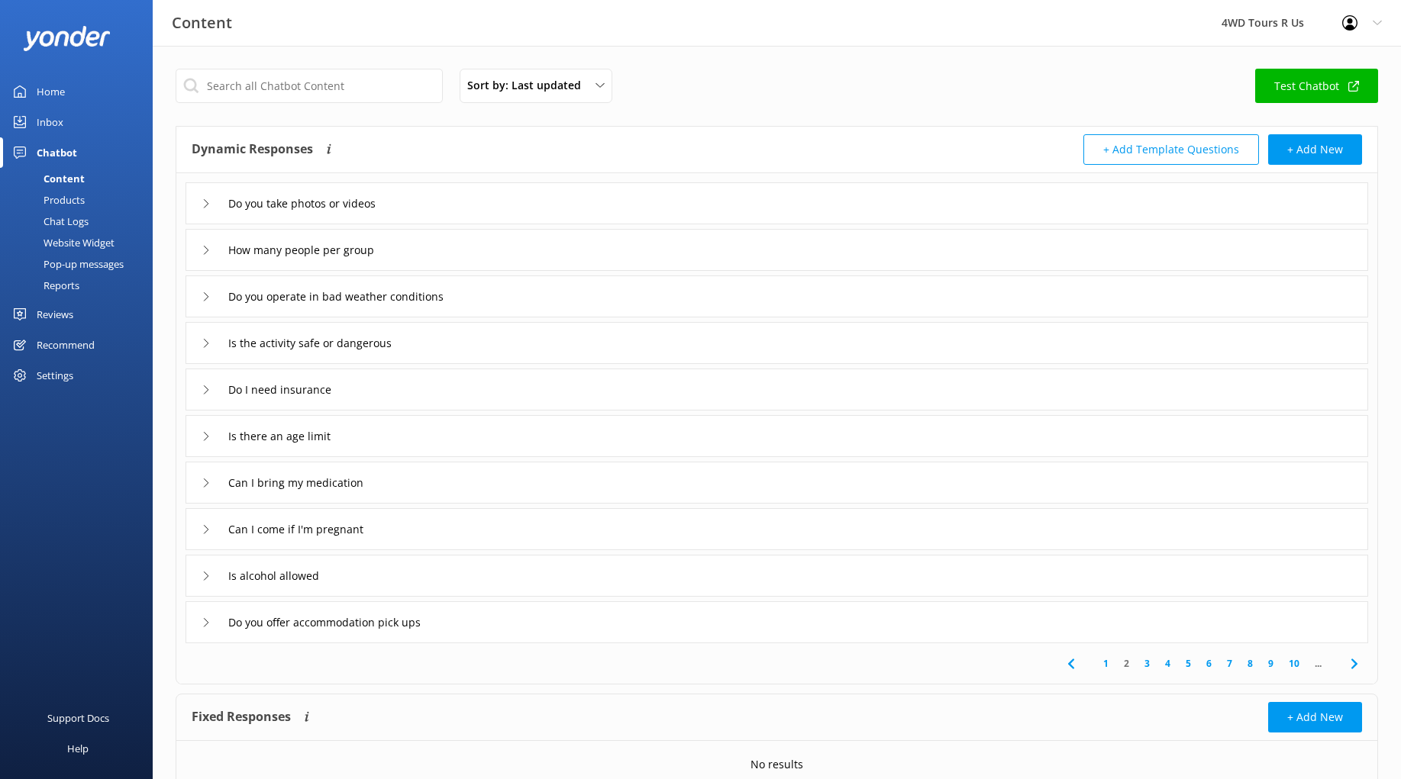
click at [211, 393] on icon at bounding box center [206, 390] width 9 height 9
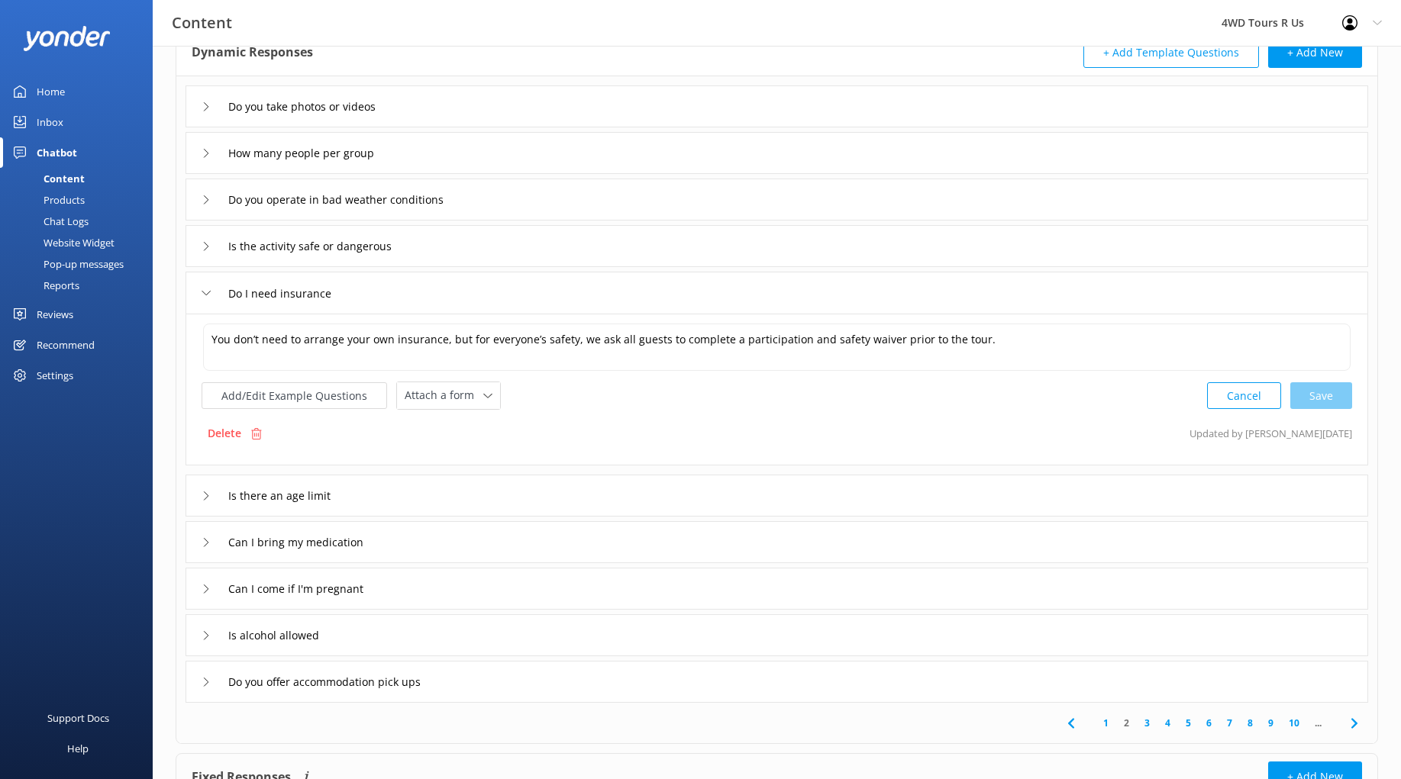
click at [207, 295] on use at bounding box center [206, 293] width 8 height 5
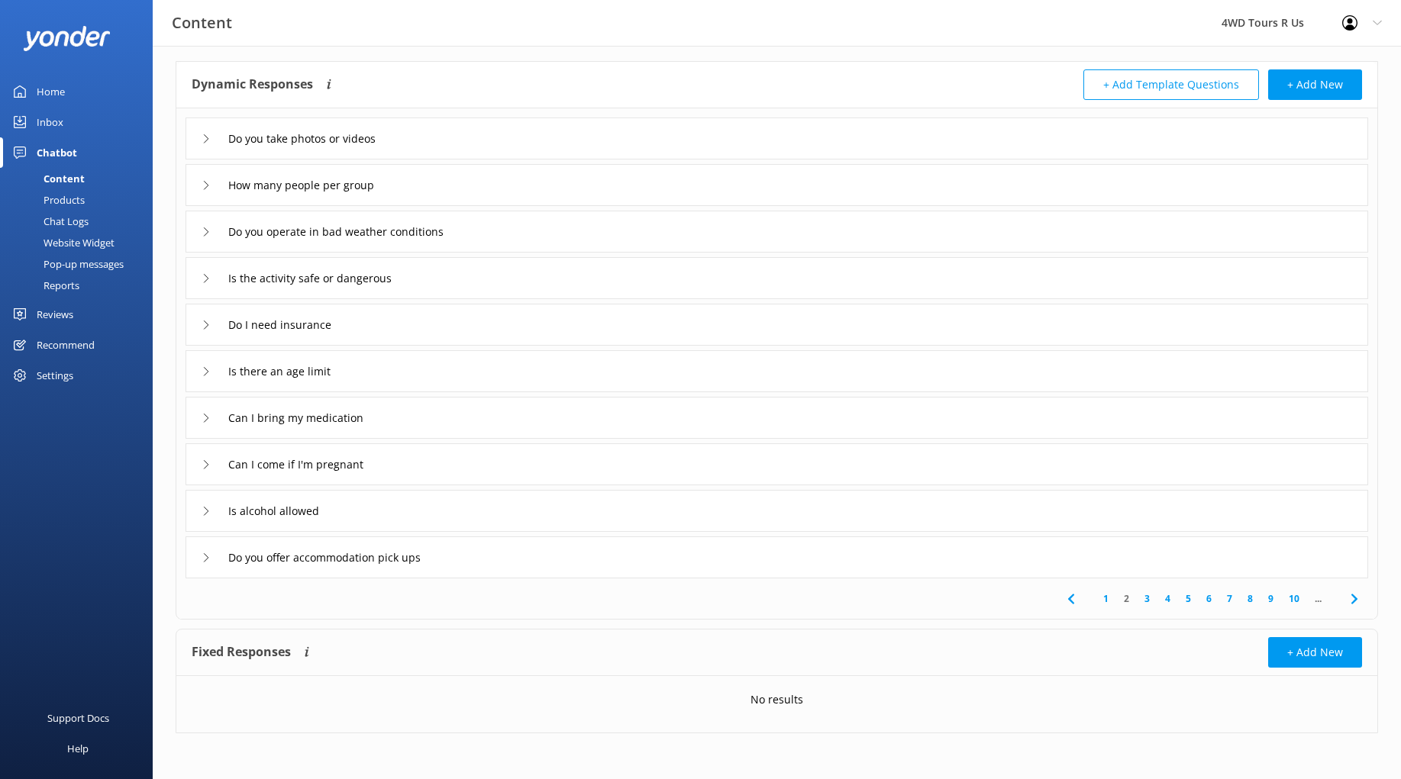
click at [200, 369] on div "Is there an age limit" at bounding box center [777, 371] width 1183 height 42
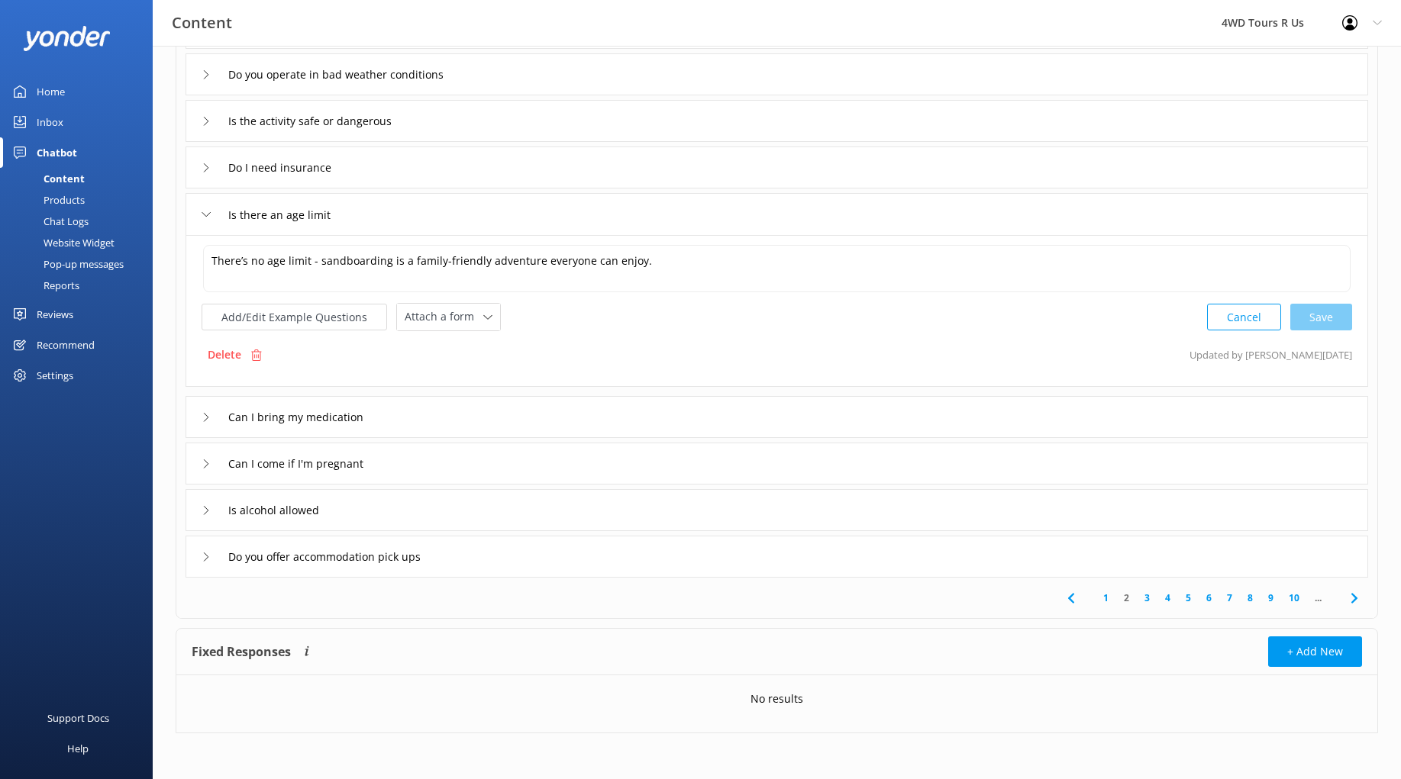
scroll to position [221, 0]
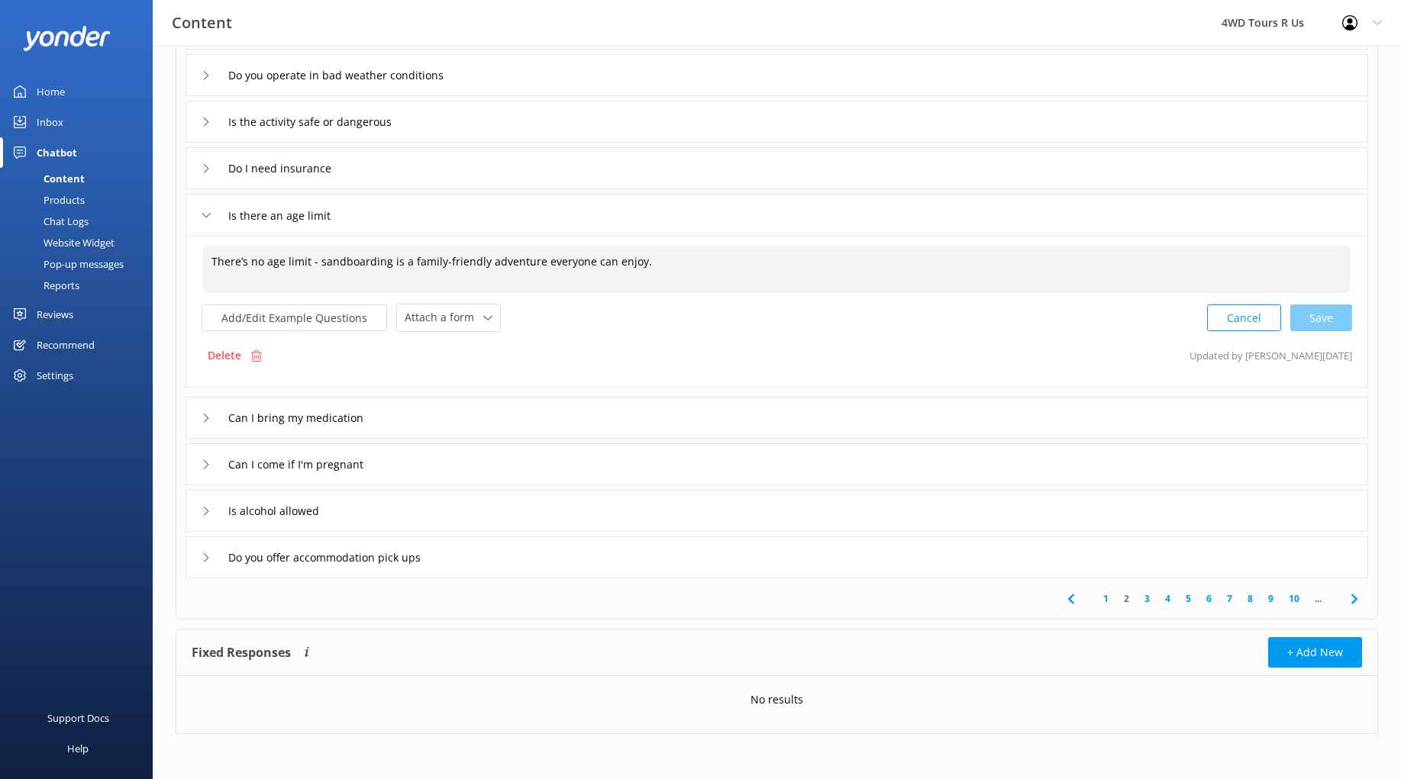
drag, startPoint x: 538, startPoint y: 261, endPoint x: 584, endPoint y: 262, distance: 45.8
click at [584, 262] on textarea "There’s no age limit - sandboarding is a family-friendly adventure everyone can…" at bounding box center [776, 269] width 1147 height 47
click at [207, 219] on icon at bounding box center [206, 215] width 9 height 9
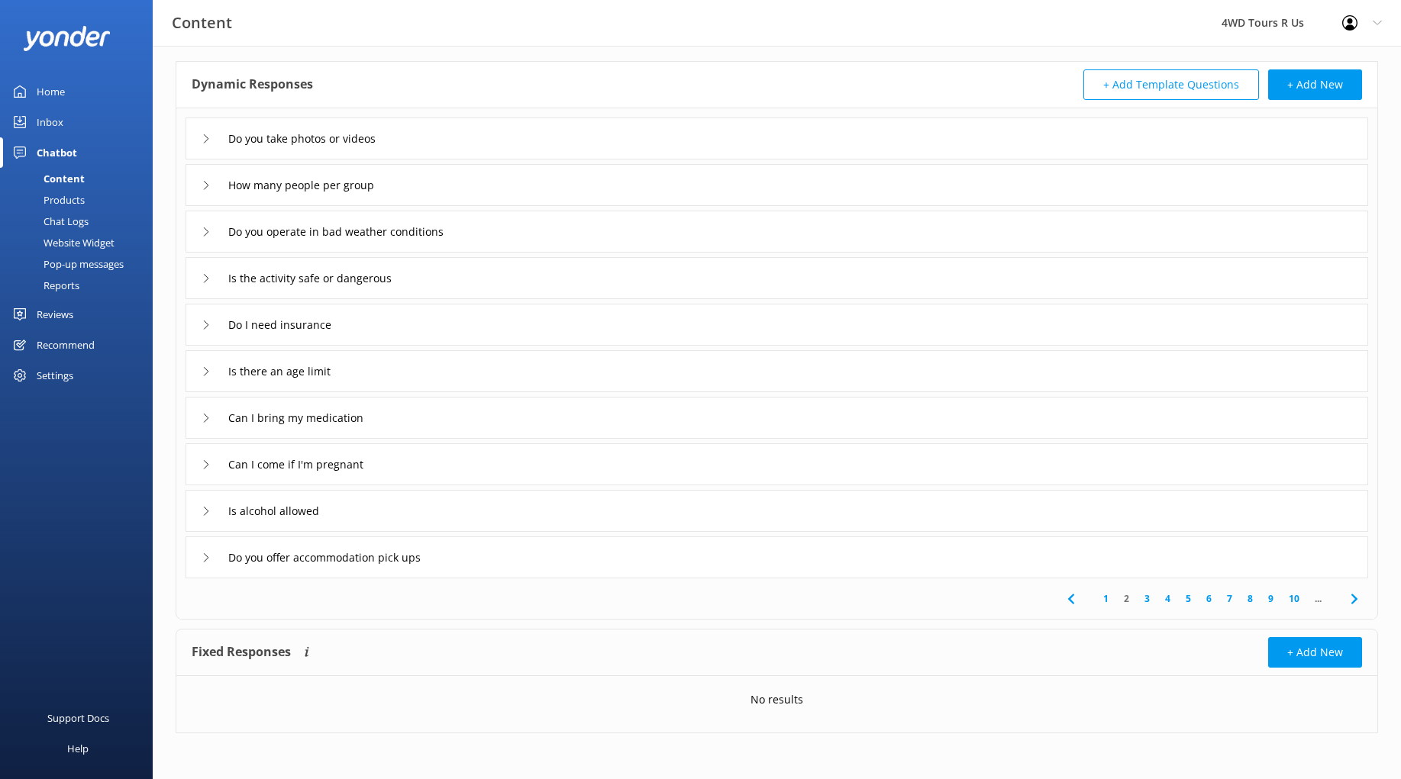
scroll to position [65, 0]
click at [210, 421] on icon at bounding box center [206, 418] width 9 height 9
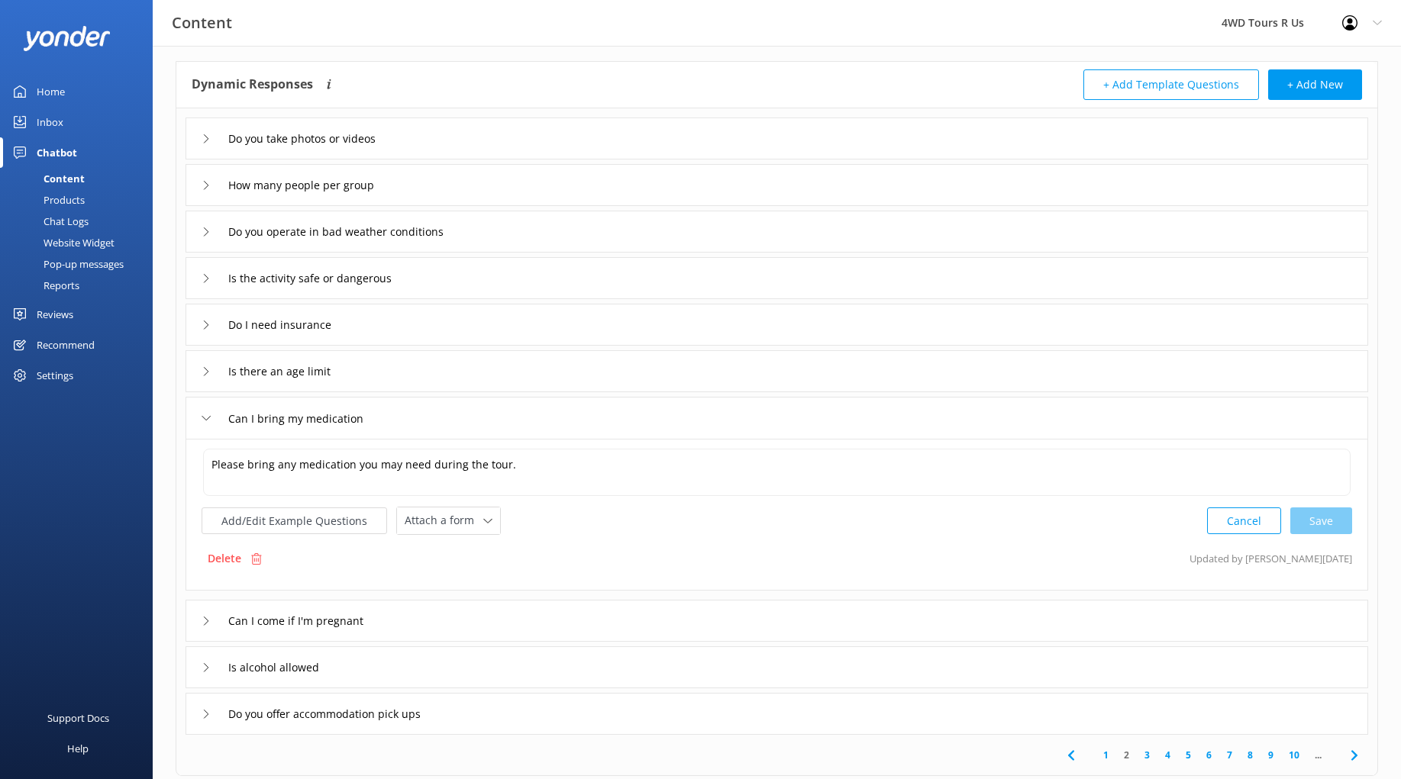
click at [195, 412] on div "Can I bring my medication" at bounding box center [777, 418] width 1183 height 42
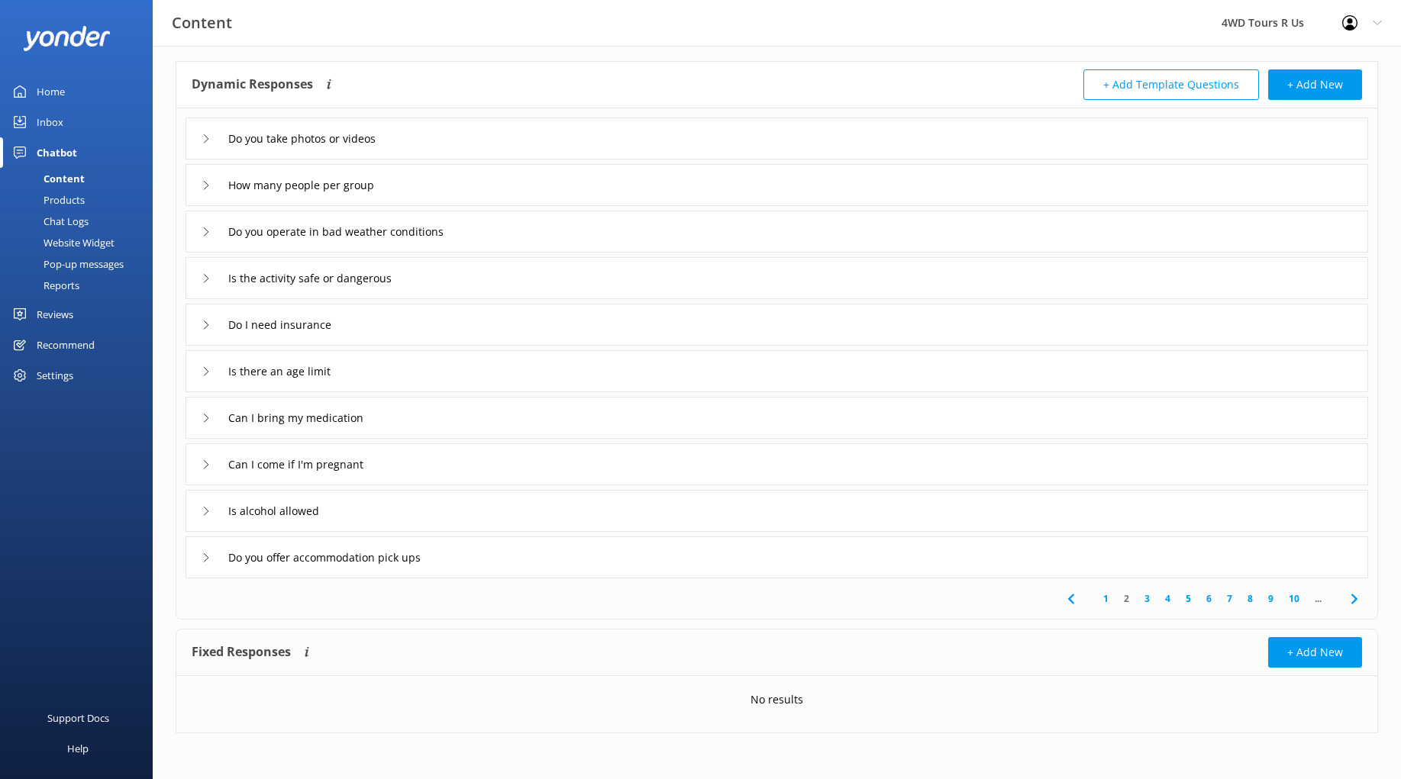
click at [199, 466] on div "Can I come if I'm pregnant" at bounding box center [777, 465] width 1183 height 42
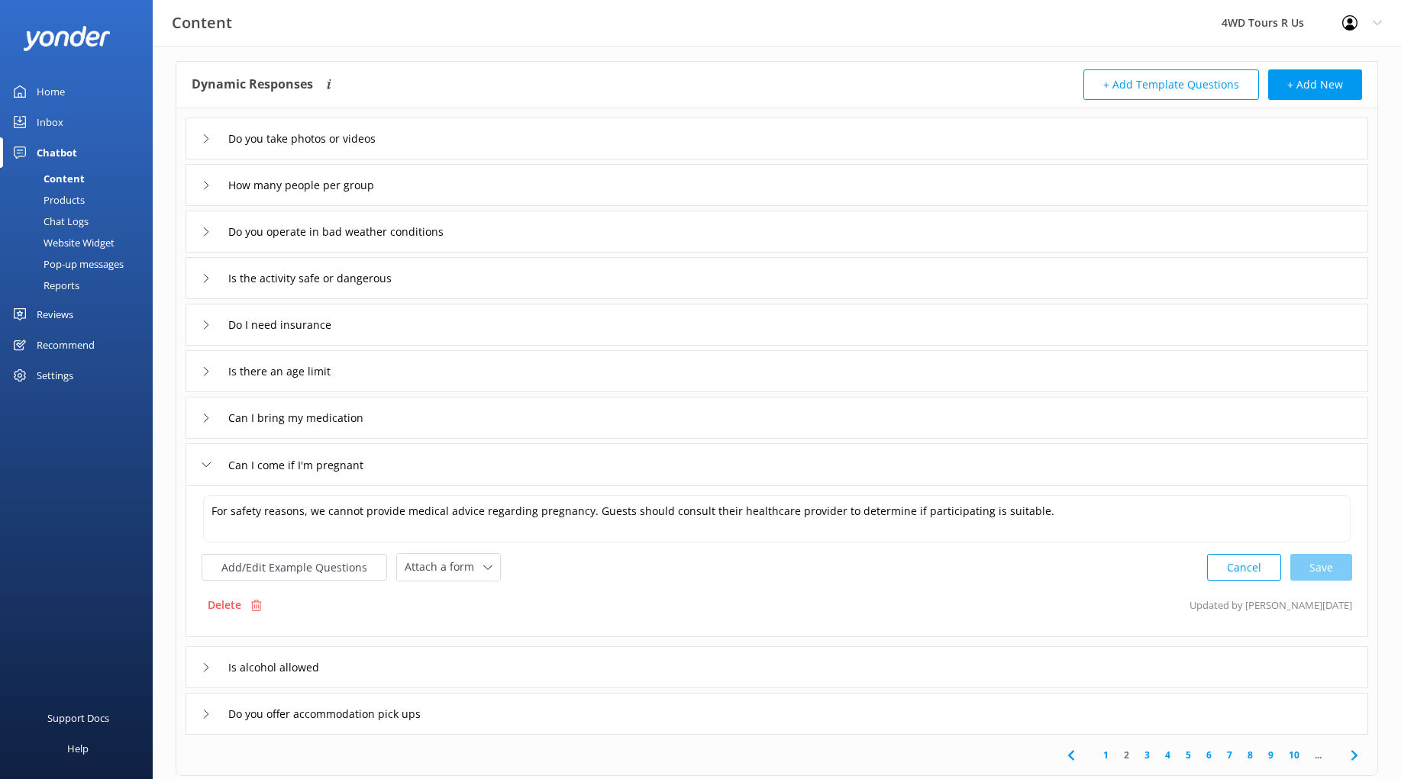
click at [199, 466] on div "Can I come if I'm pregnant" at bounding box center [777, 465] width 1183 height 42
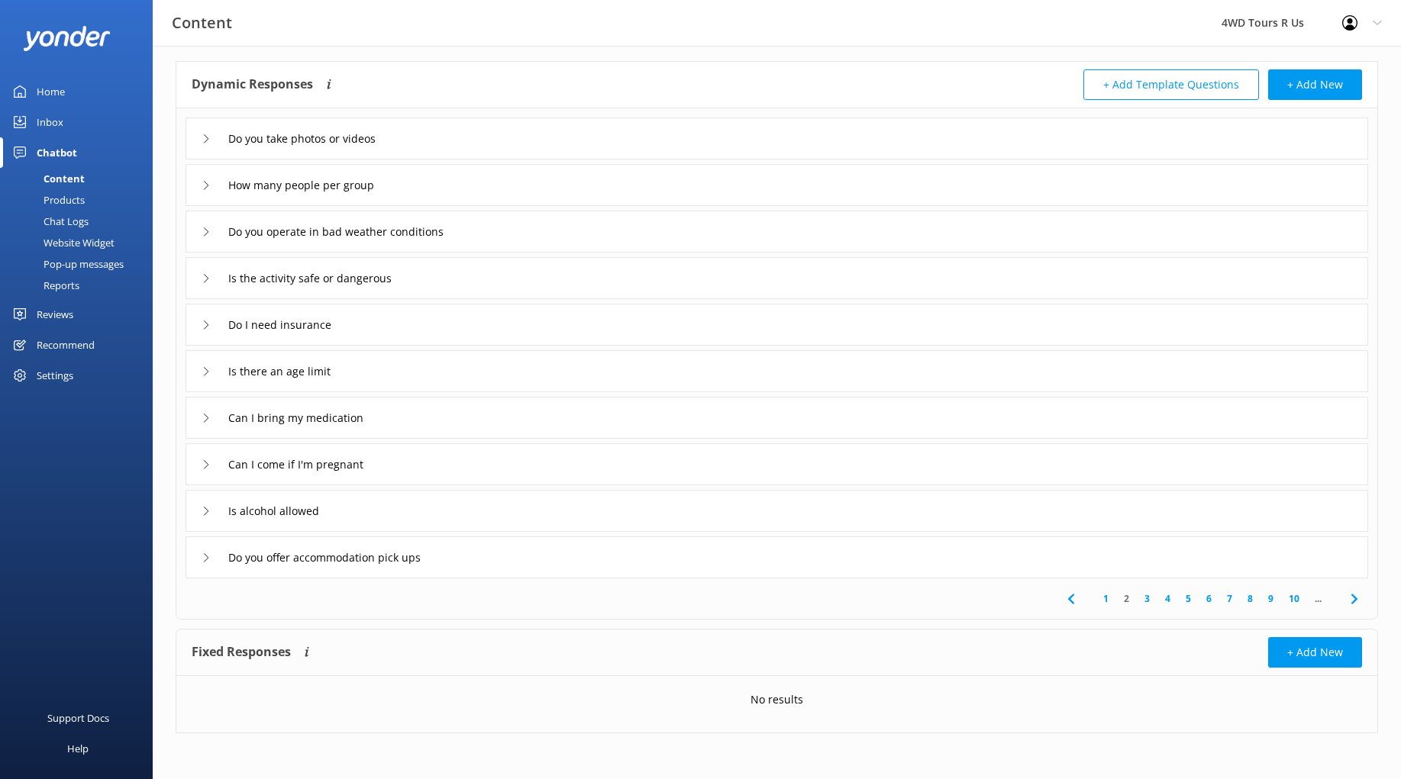
click at [204, 520] on div "Is alcohol allowed" at bounding box center [269, 511] width 134 height 25
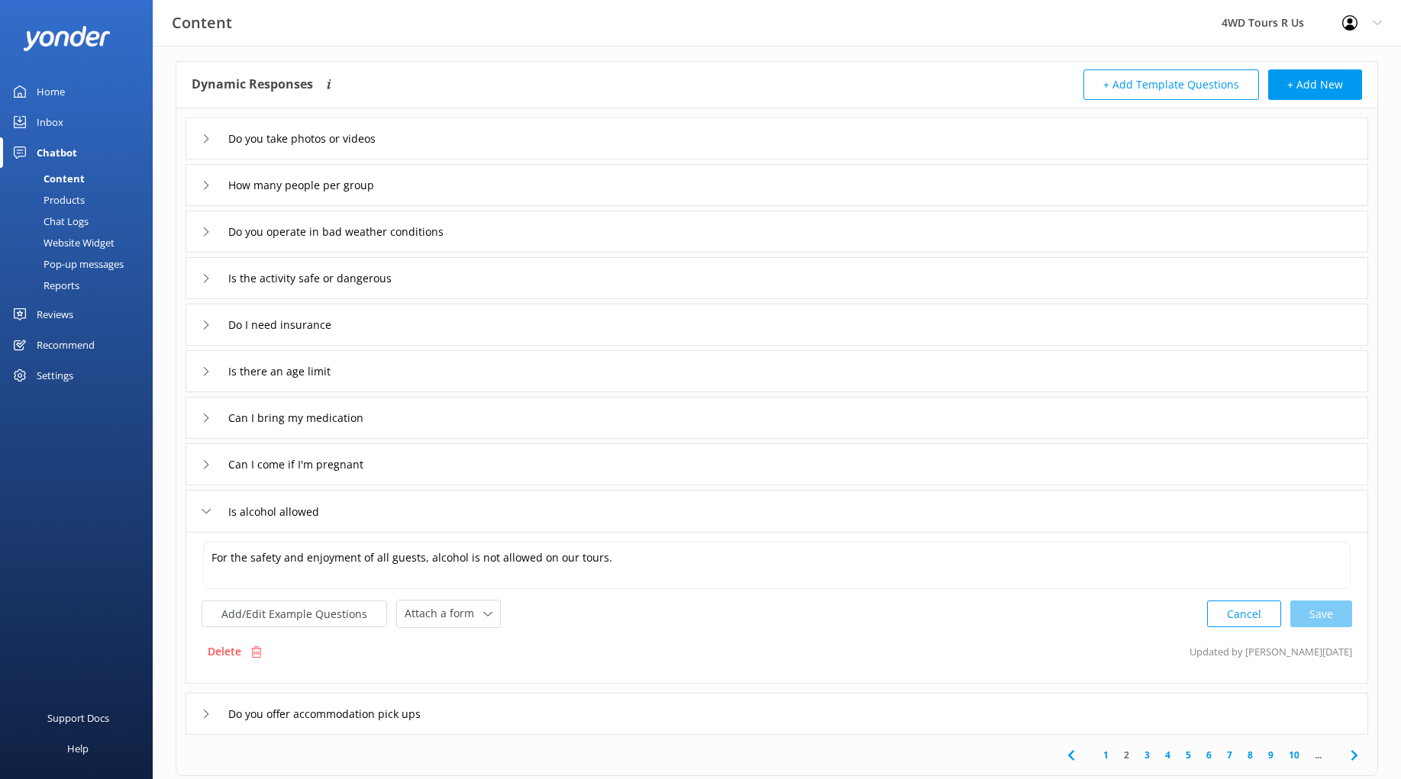
click at [206, 511] on icon at bounding box center [206, 511] width 9 height 9
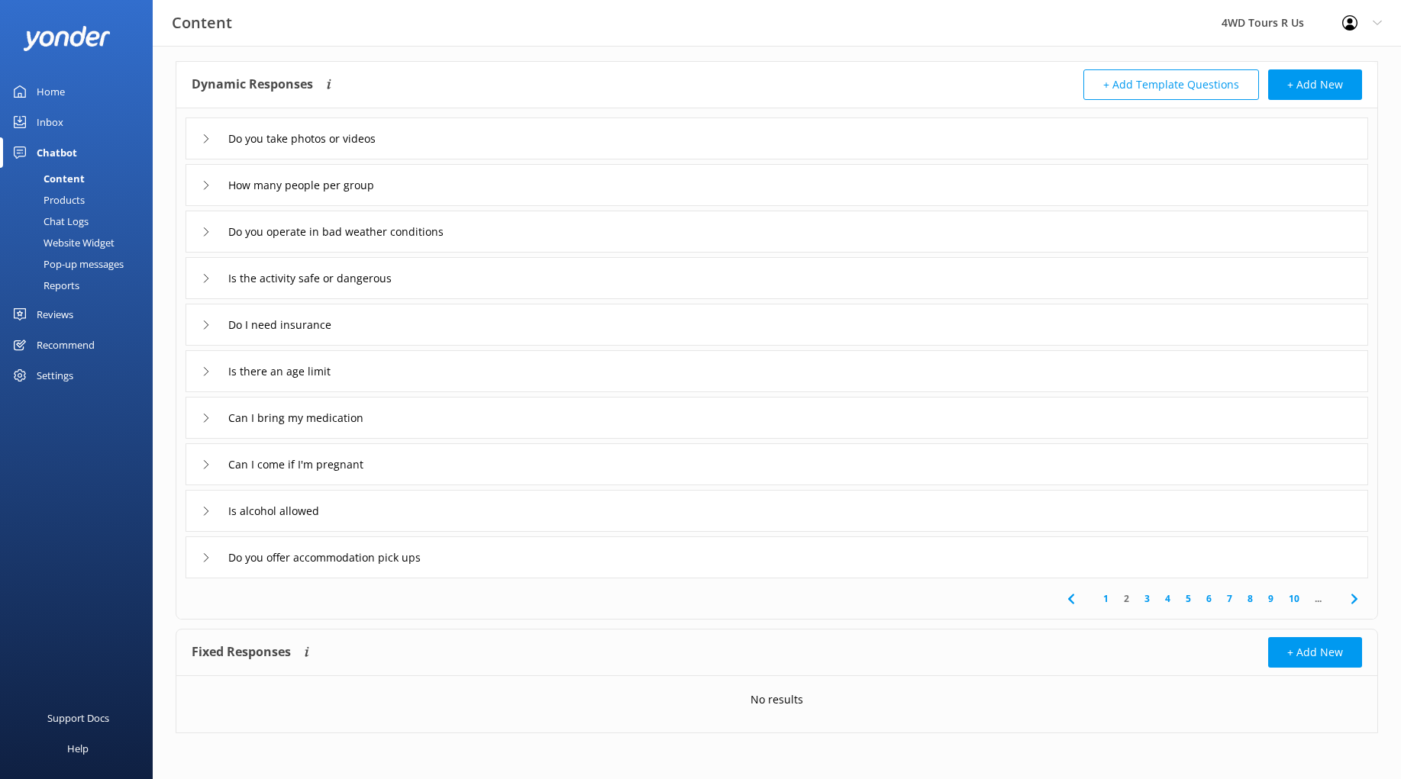
click at [208, 556] on icon at bounding box center [206, 557] width 9 height 9
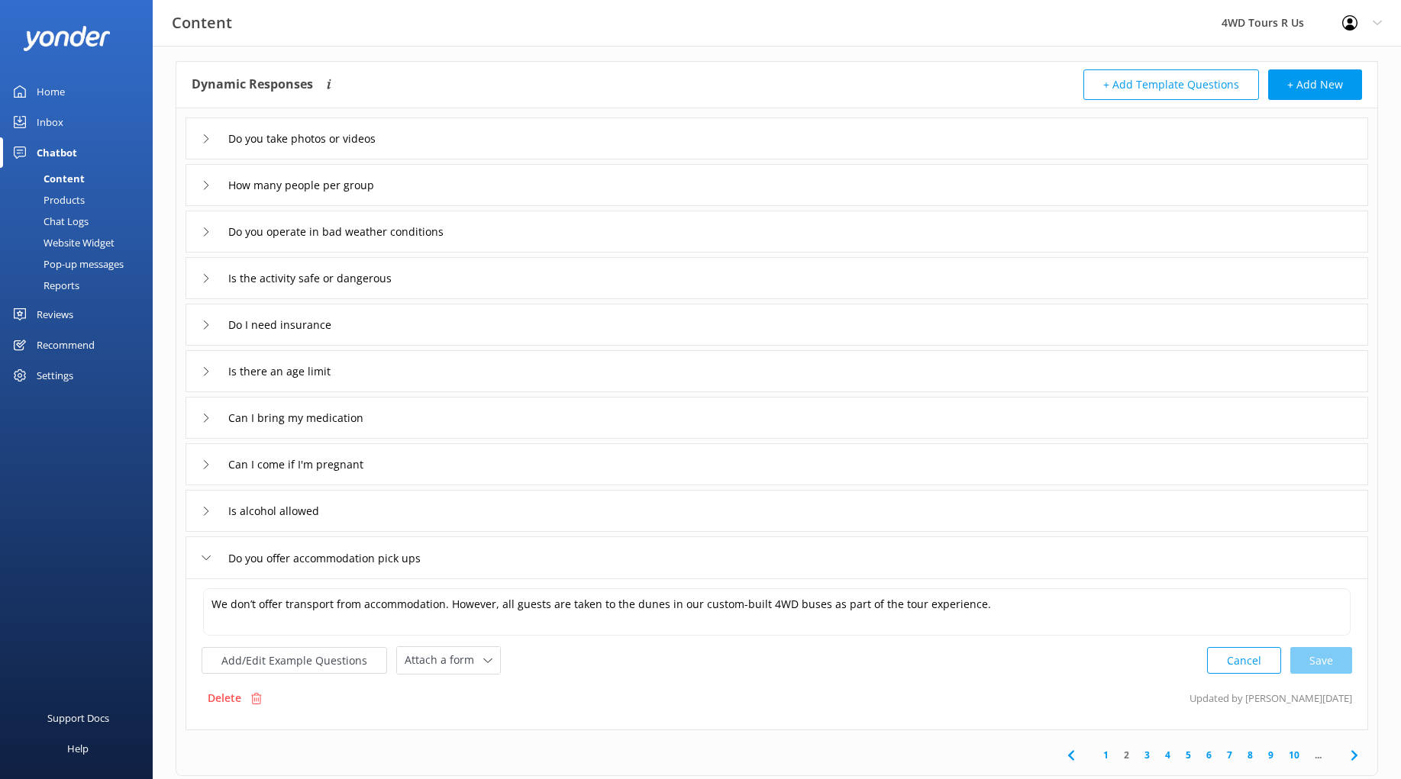
click at [208, 556] on icon at bounding box center [206, 557] width 9 height 9
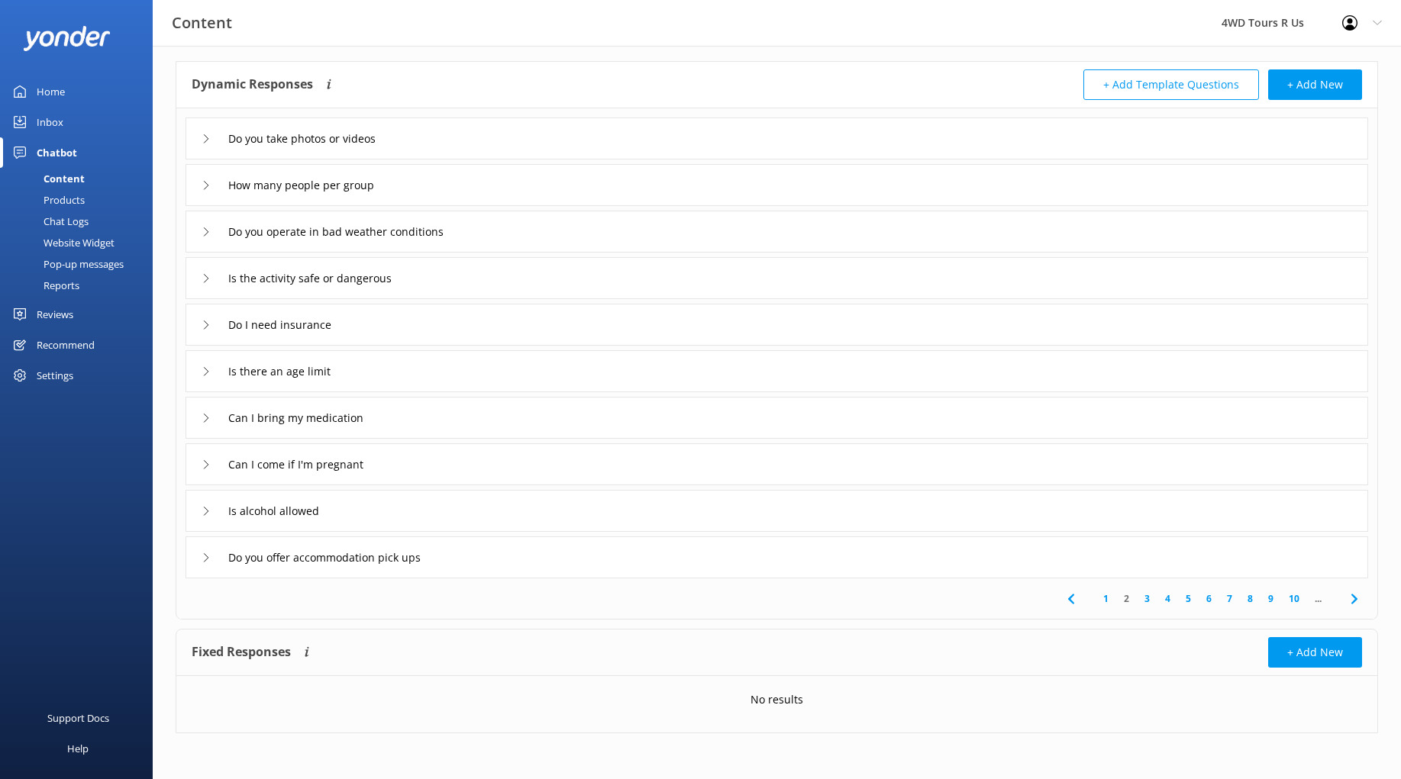
click at [1143, 597] on link "3" at bounding box center [1147, 599] width 21 height 15
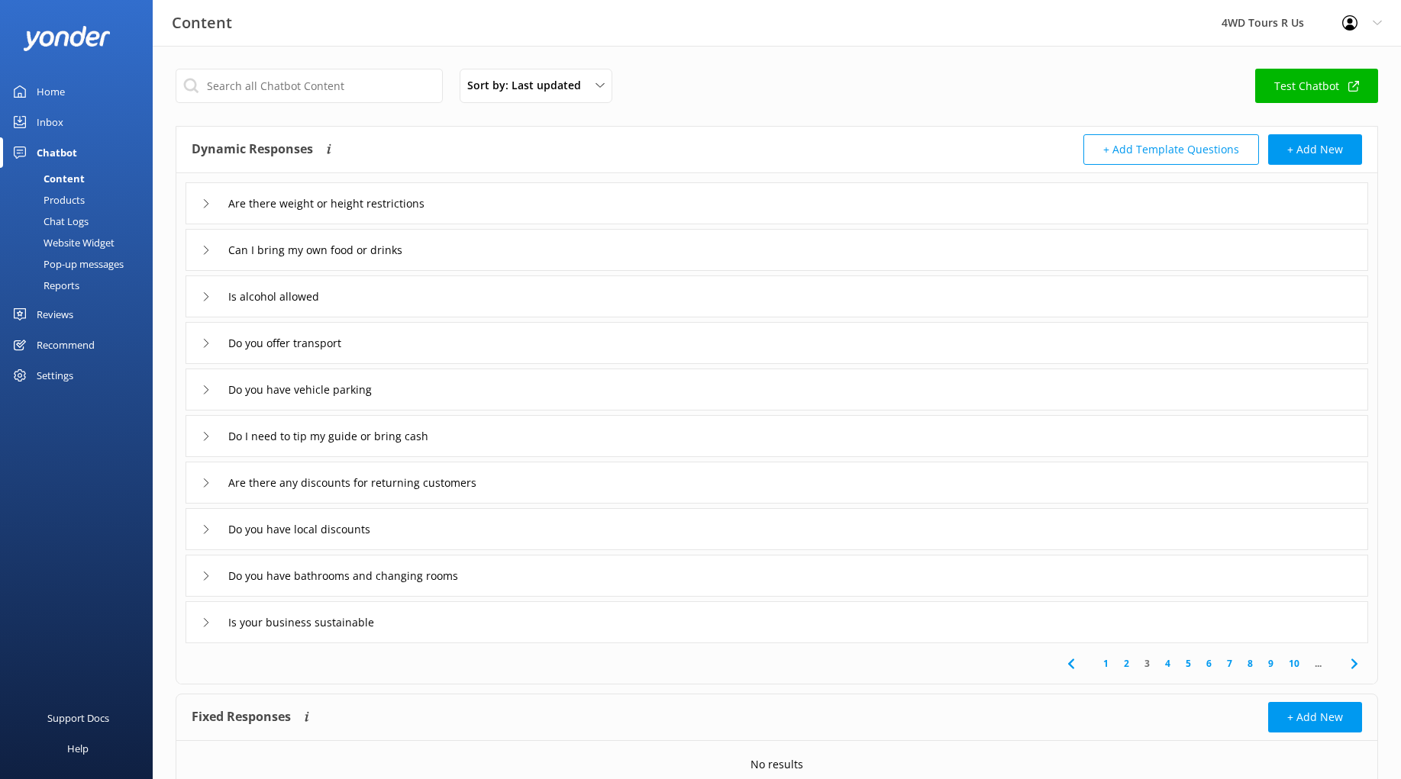
click at [207, 206] on icon at bounding box center [206, 203] width 9 height 9
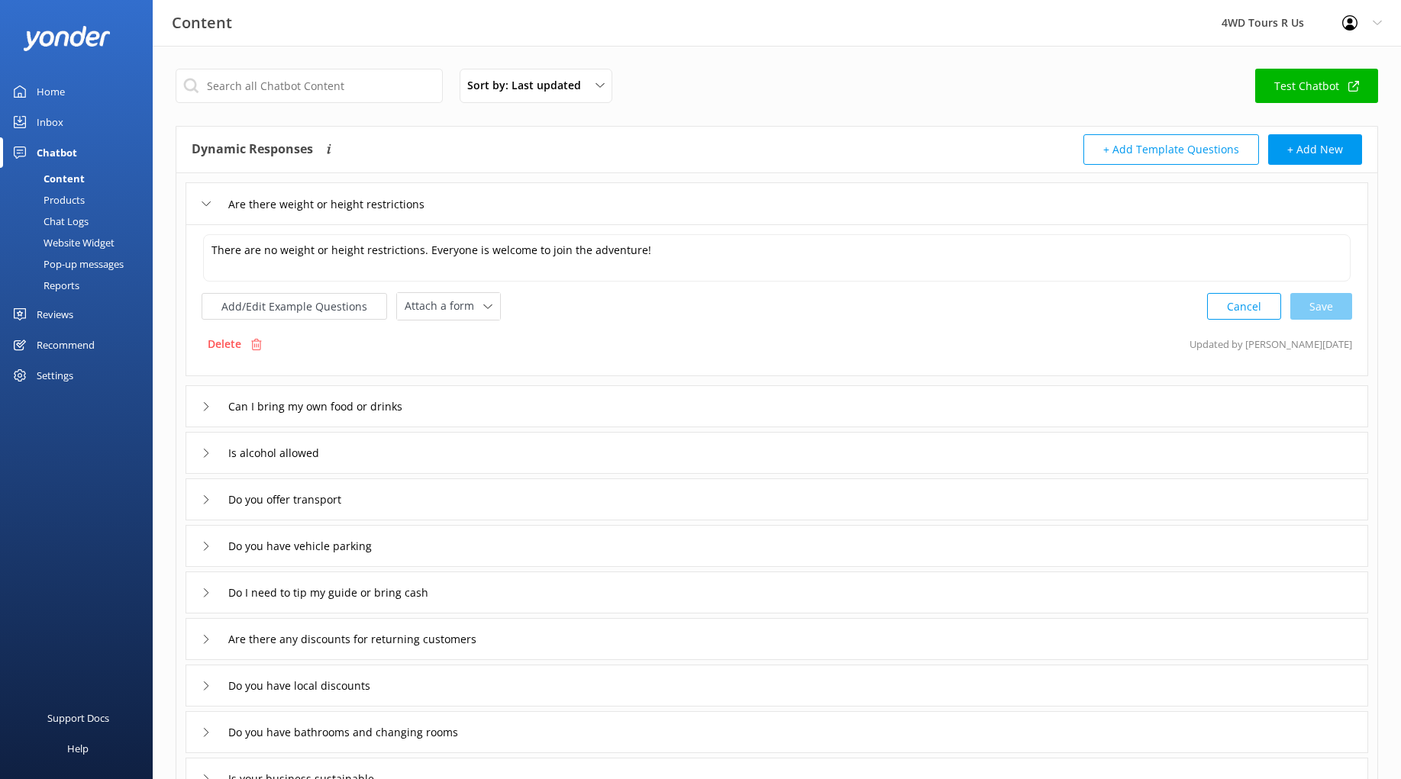
click at [207, 206] on use at bounding box center [206, 204] width 8 height 5
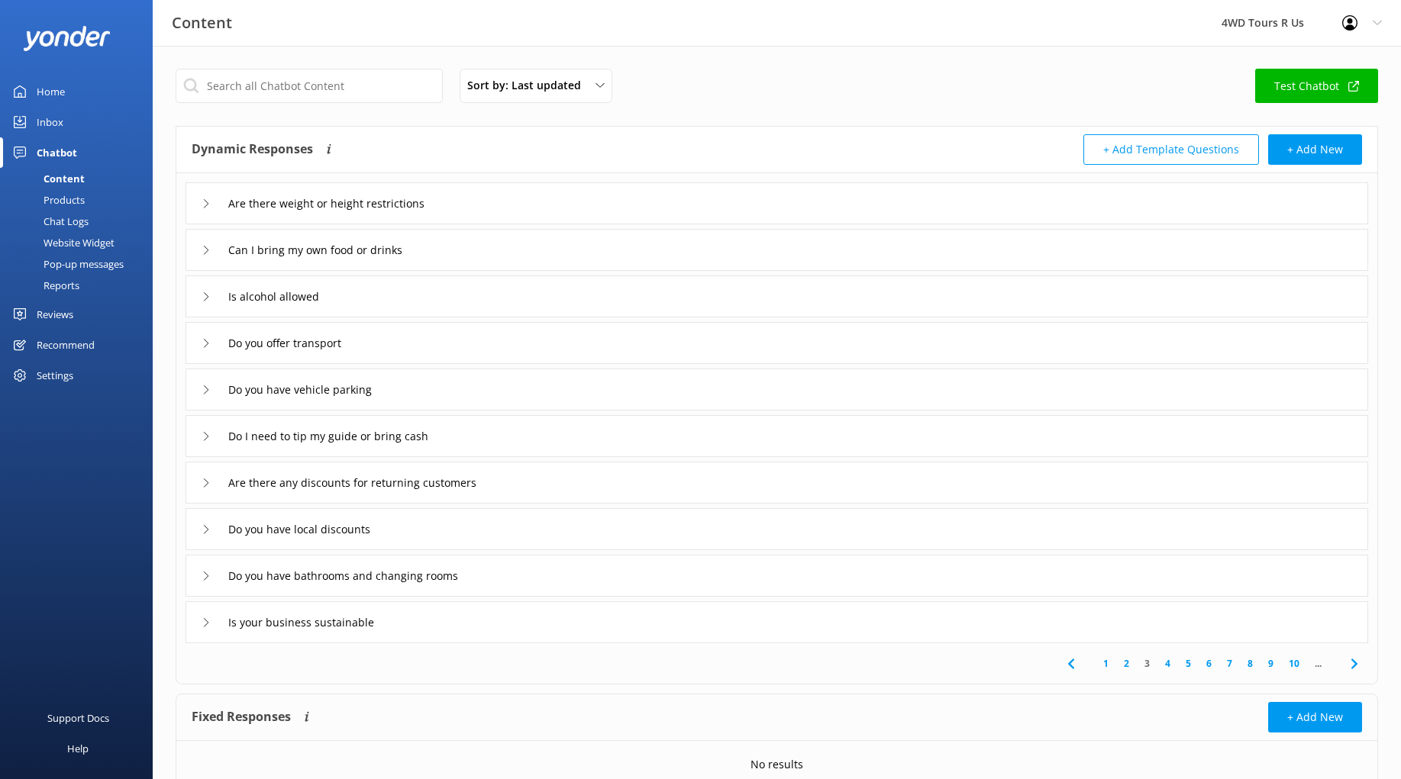
click at [204, 246] on icon at bounding box center [206, 250] width 9 height 9
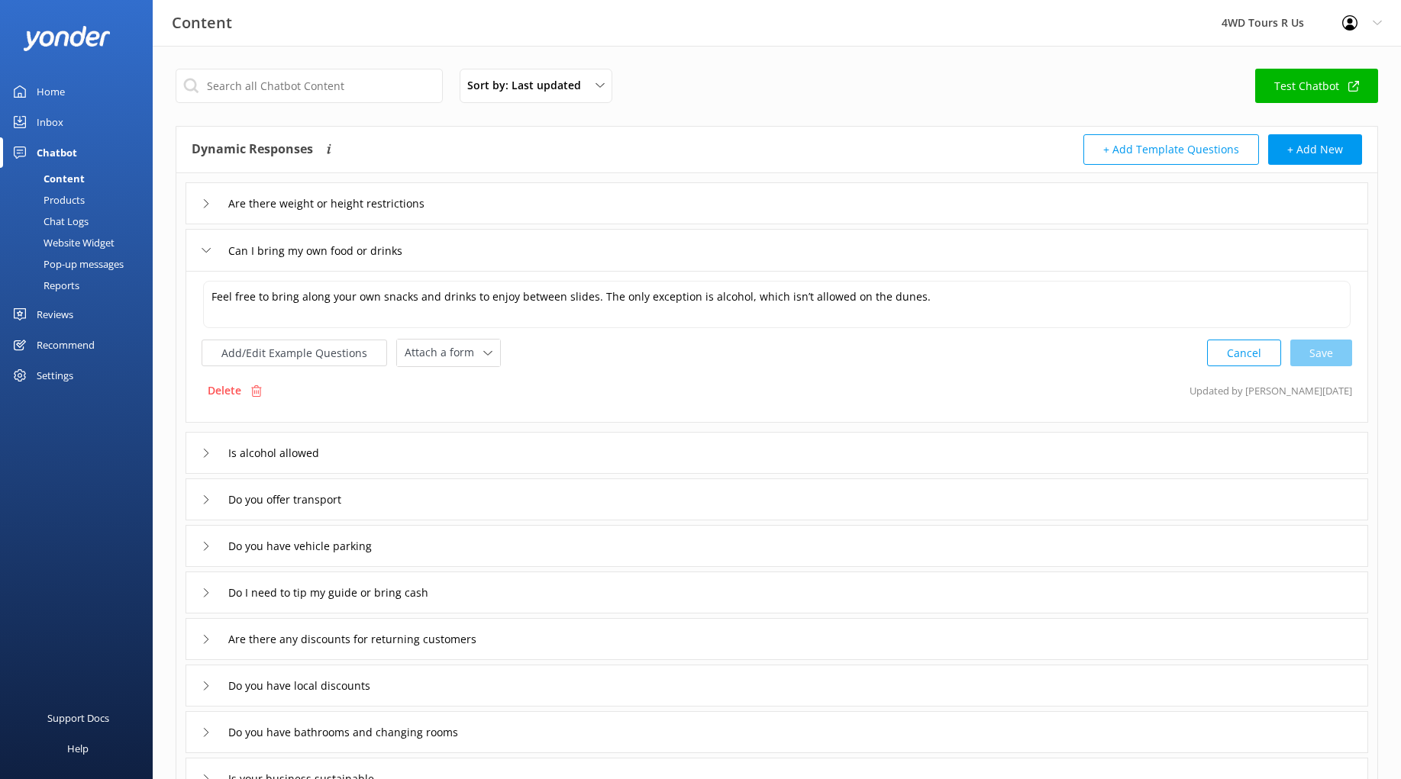
click at [206, 244] on div "Can I bring my own food or drinks" at bounding box center [315, 250] width 226 height 25
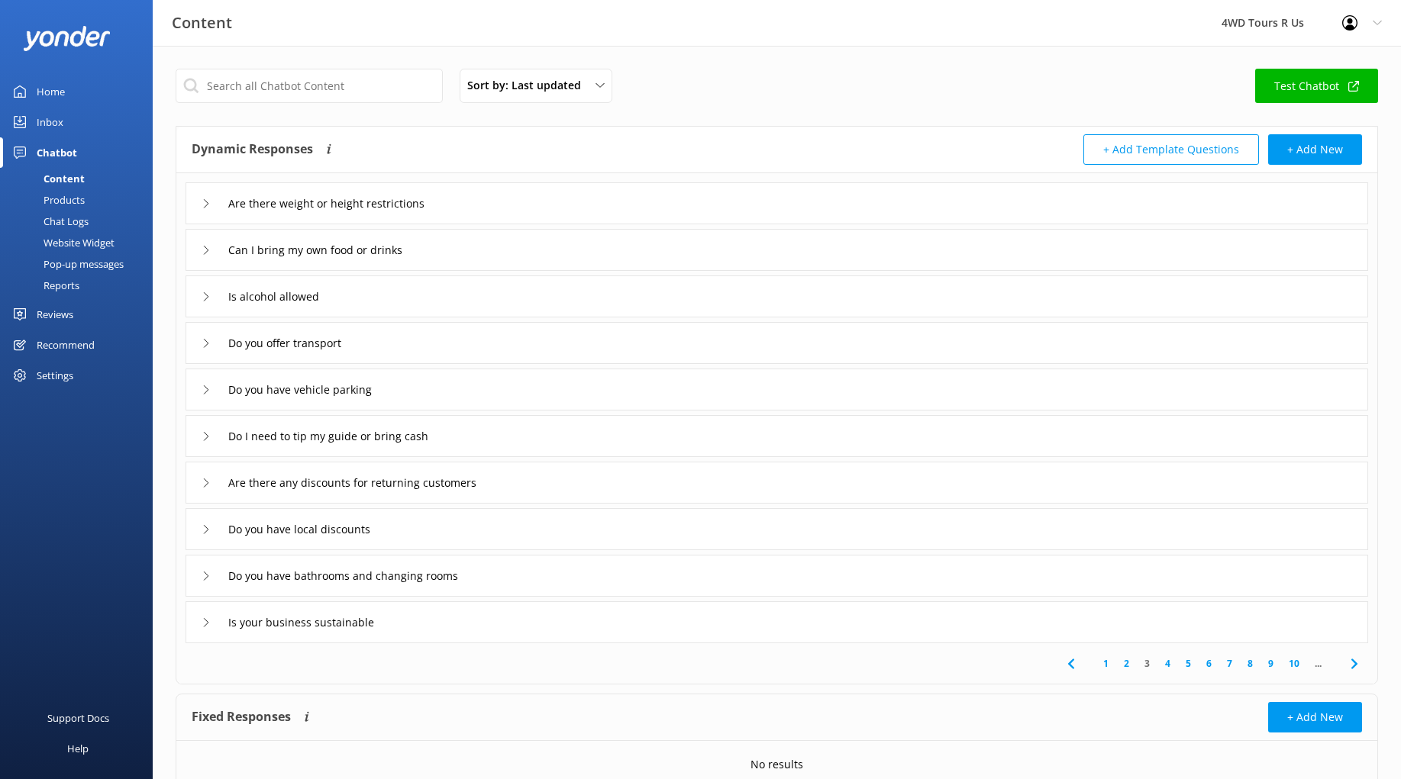
click at [202, 300] on div "Is alcohol allowed" at bounding box center [269, 296] width 134 height 25
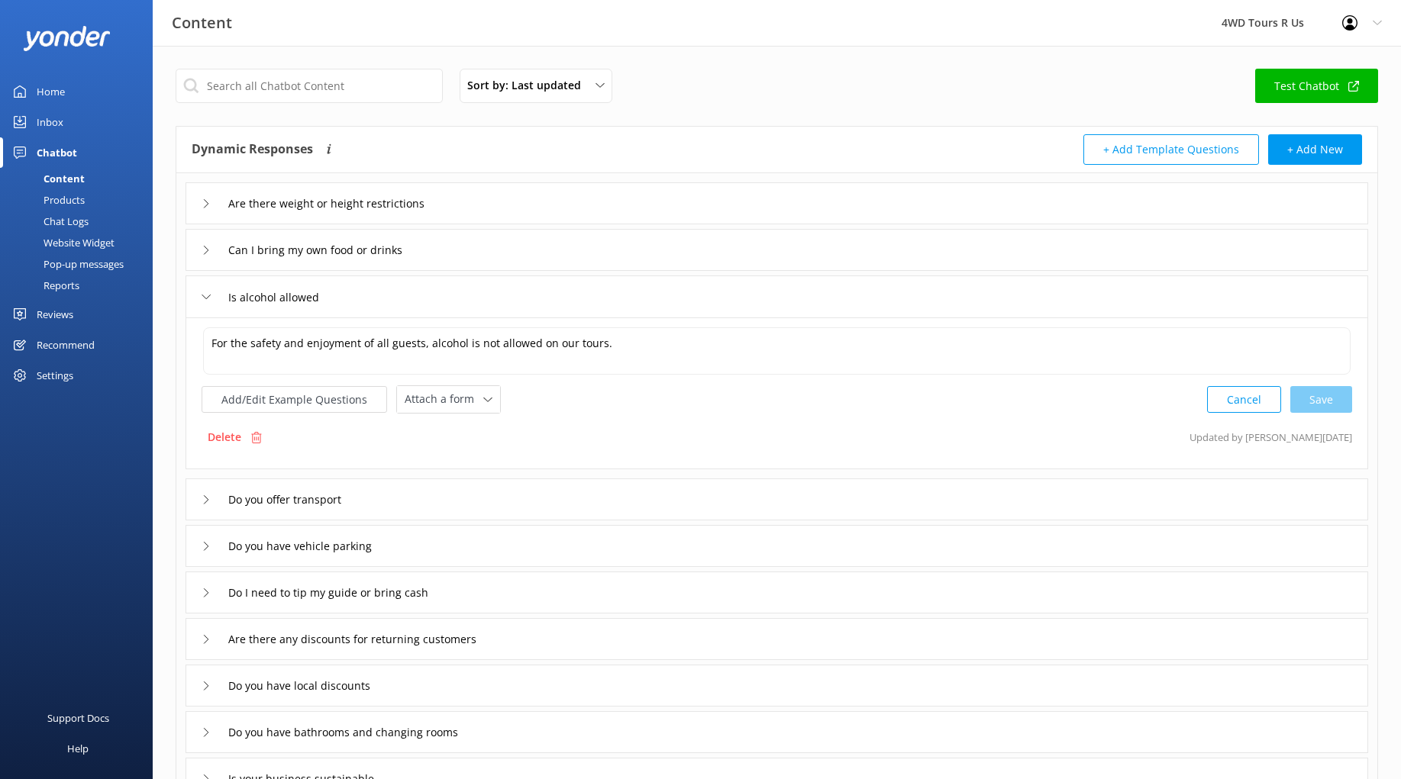
click at [205, 295] on icon at bounding box center [206, 296] width 9 height 9
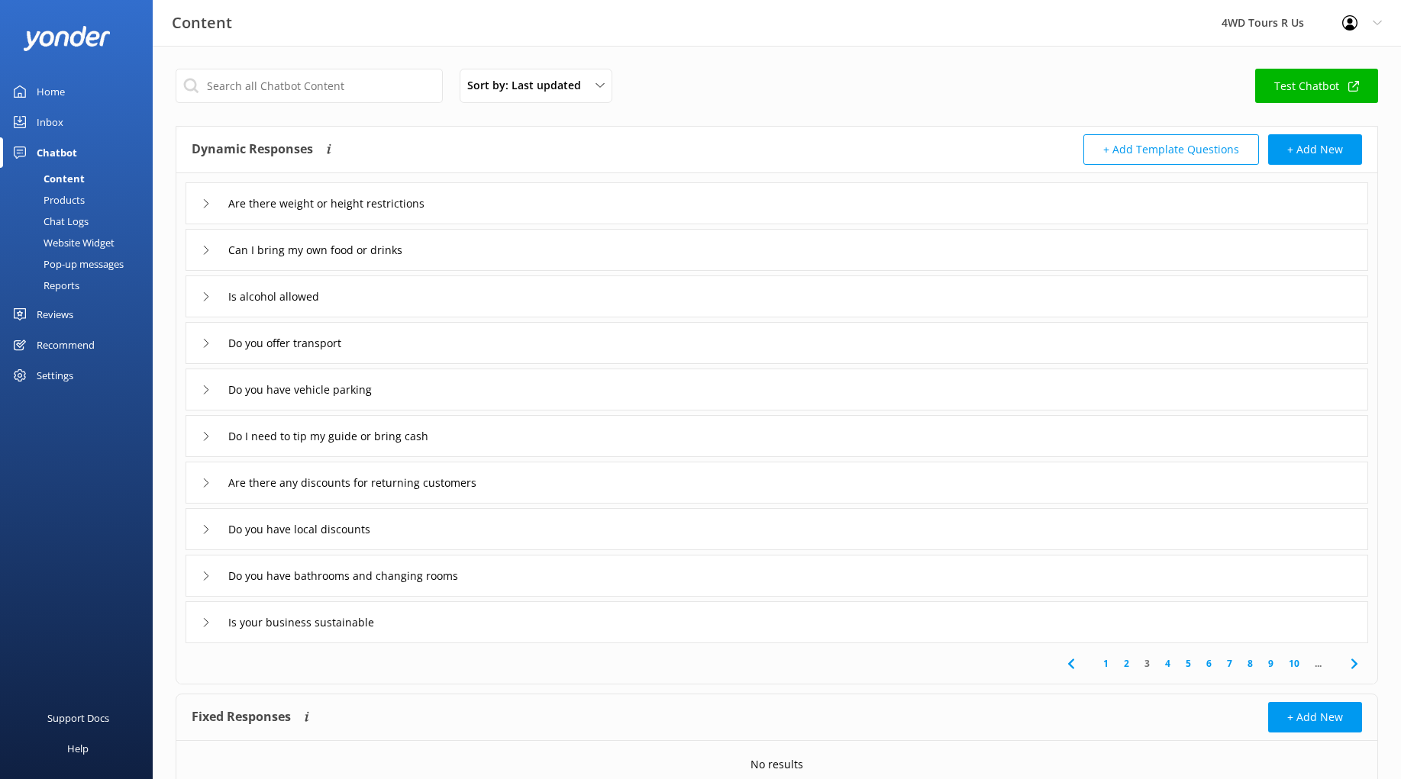
click at [203, 348] on div "Do you offer transport" at bounding box center [278, 343] width 153 height 25
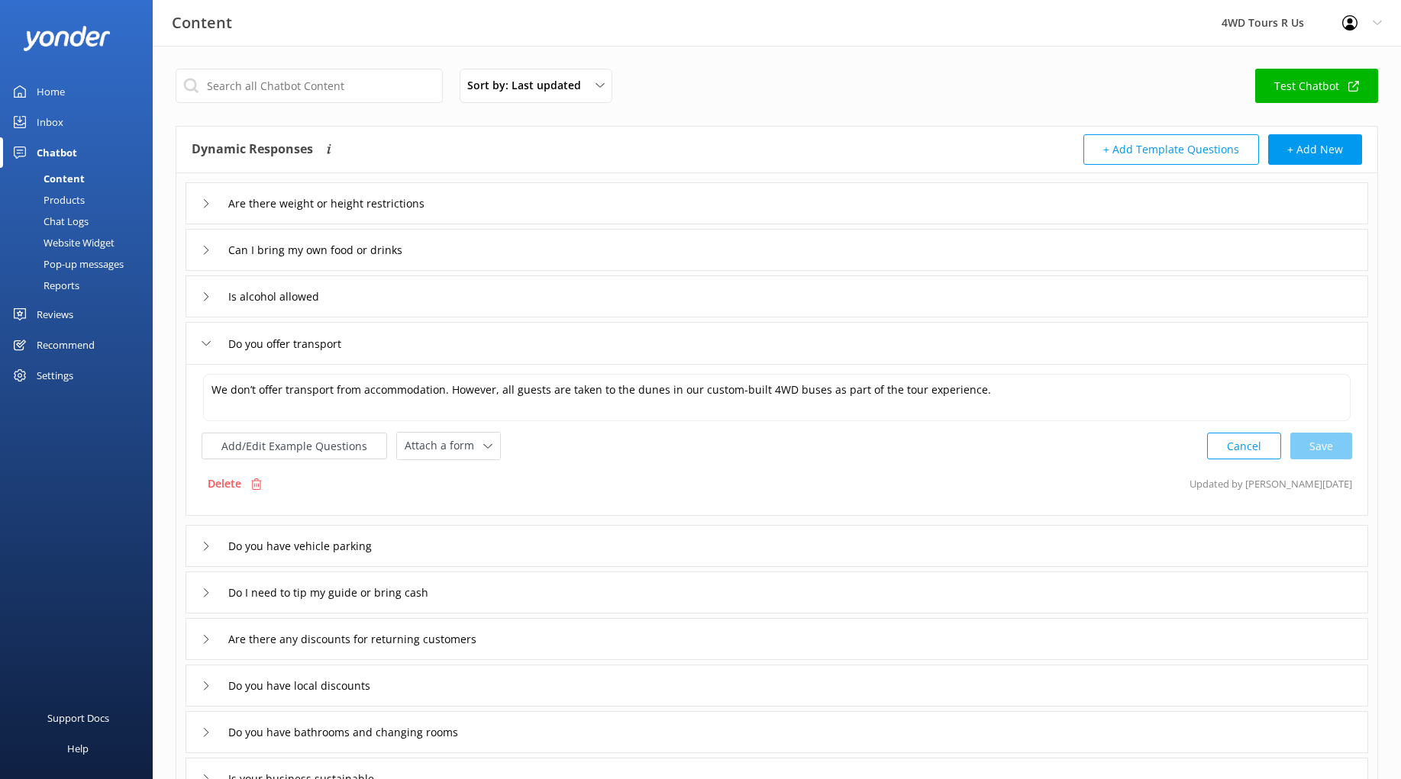
click at [202, 348] on icon at bounding box center [206, 343] width 9 height 9
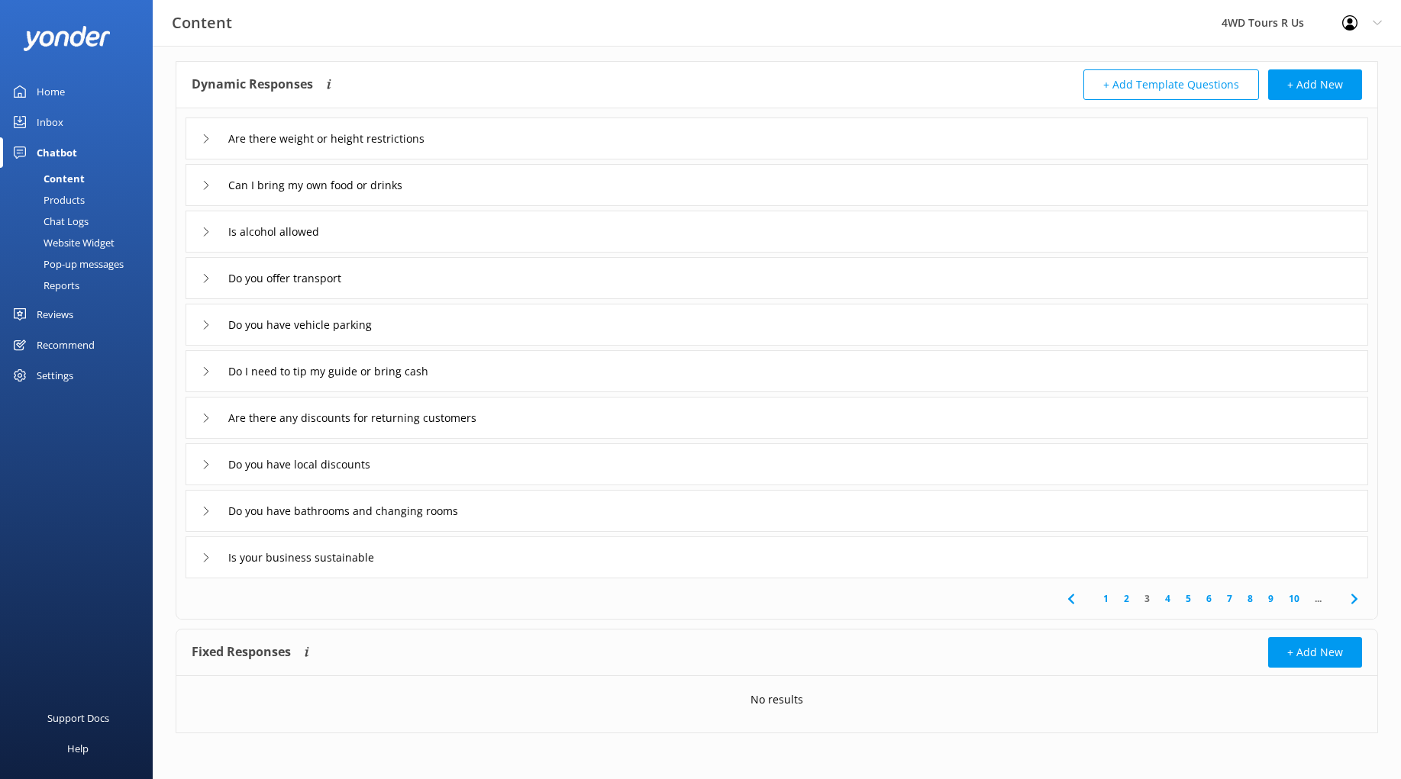
scroll to position [65, 0]
click at [207, 463] on icon at bounding box center [206, 464] width 9 height 9
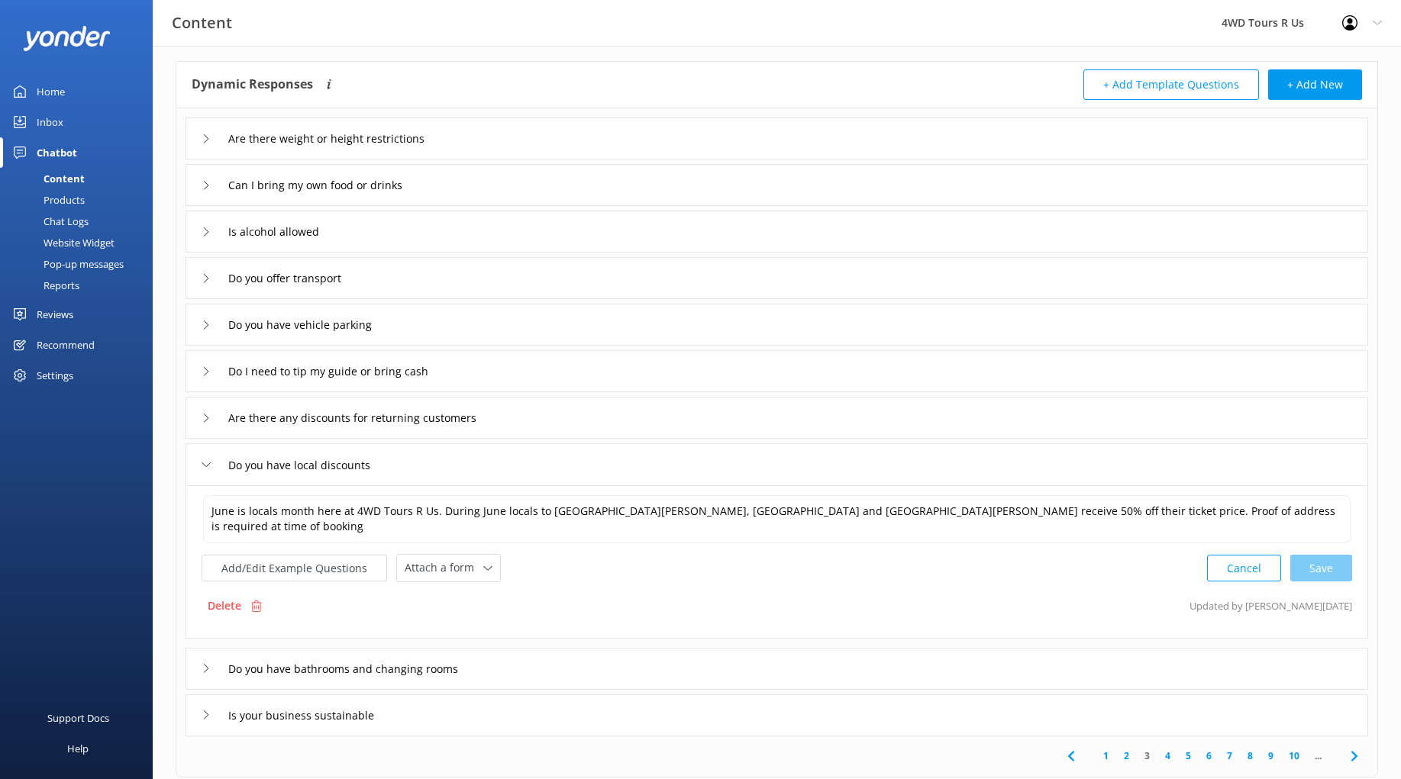
click at [207, 463] on icon at bounding box center [206, 464] width 9 height 9
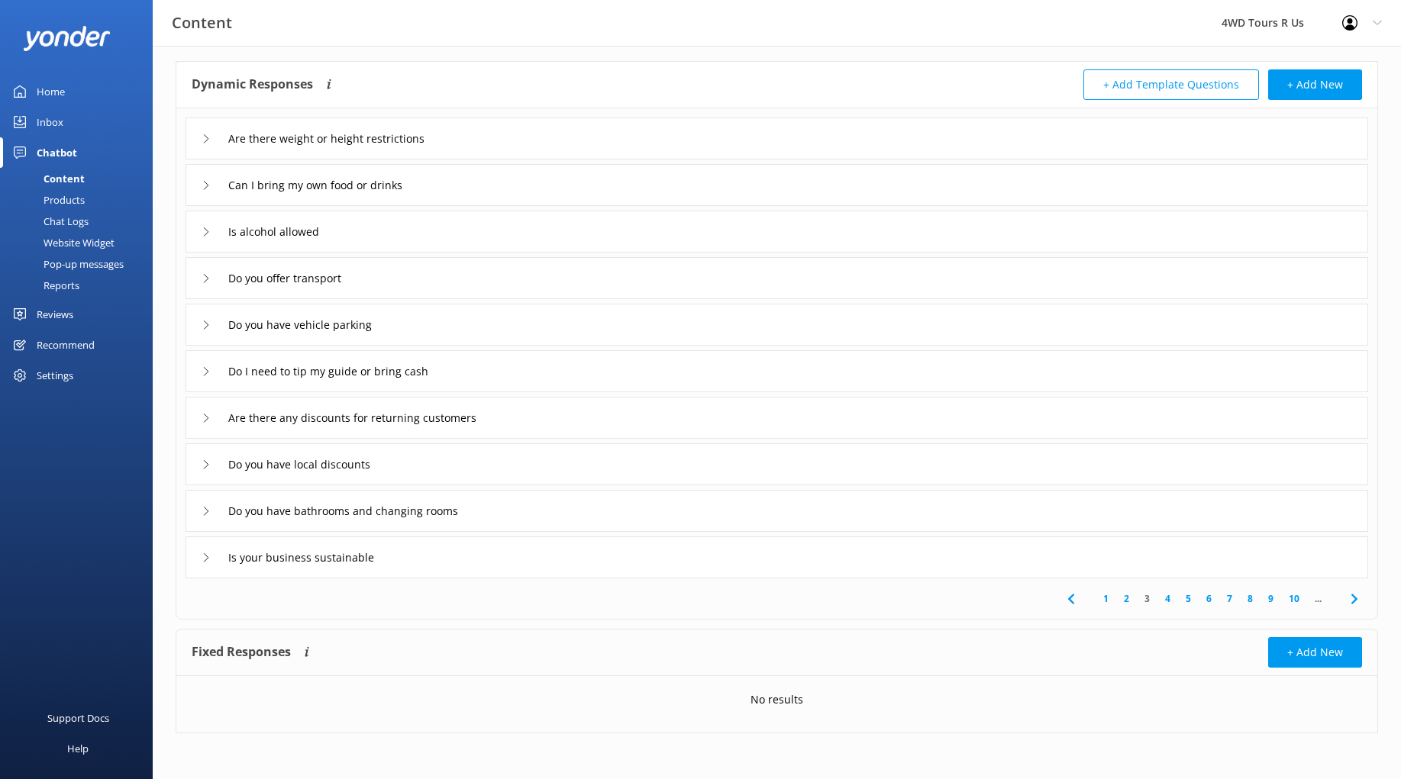
scroll to position [65, 0]
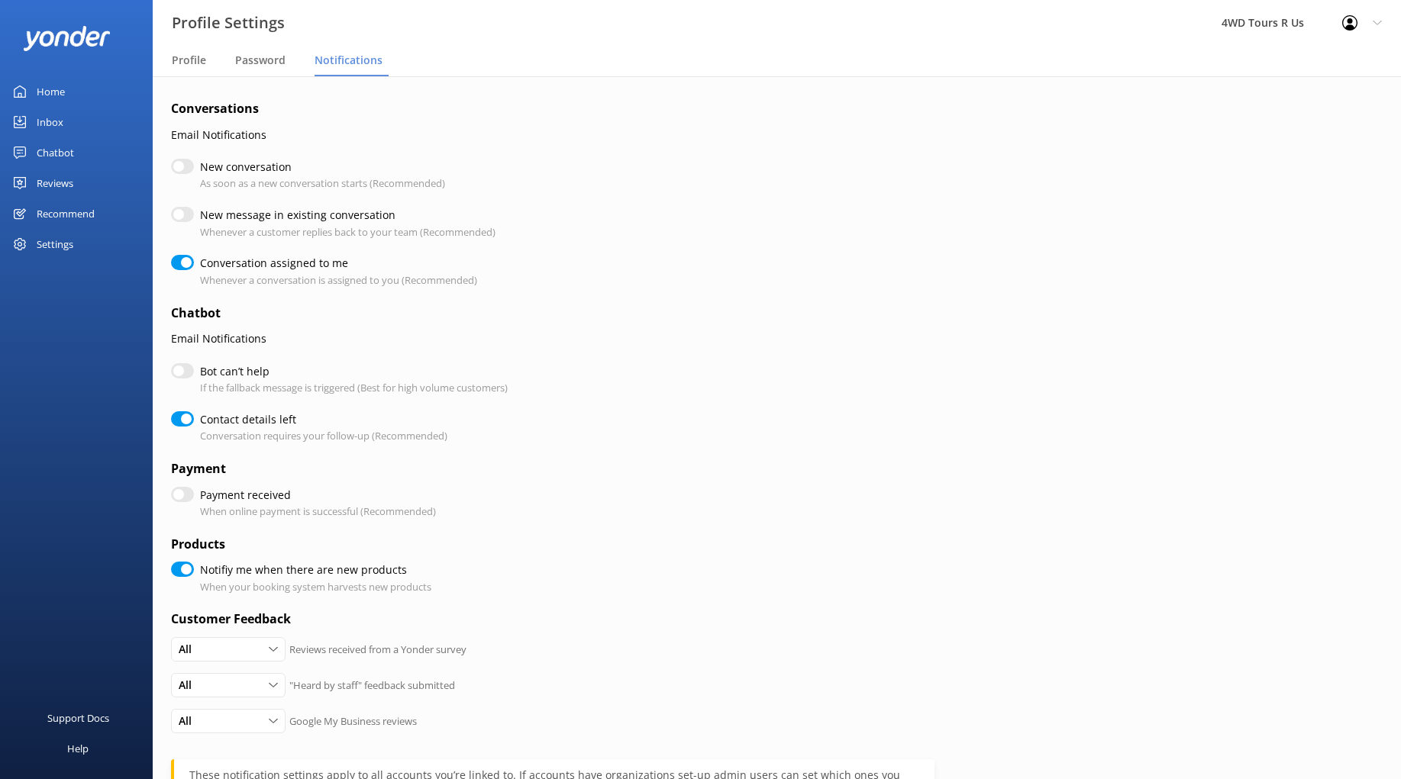
click at [183, 161] on input "New conversation" at bounding box center [182, 166] width 23 height 15
checkbox input "true"
click at [184, 214] on input "New message in existing conversation" at bounding box center [182, 214] width 23 height 15
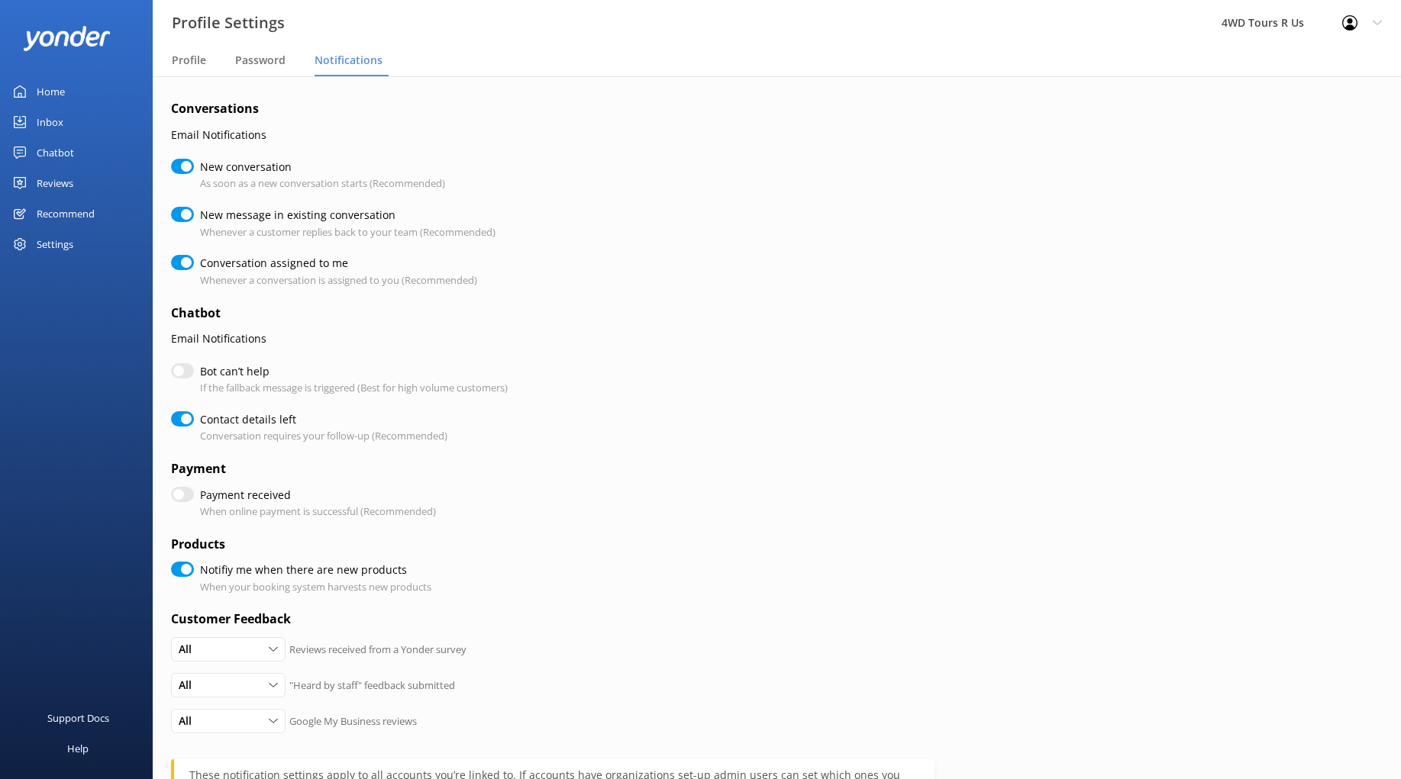
checkbox input "true"
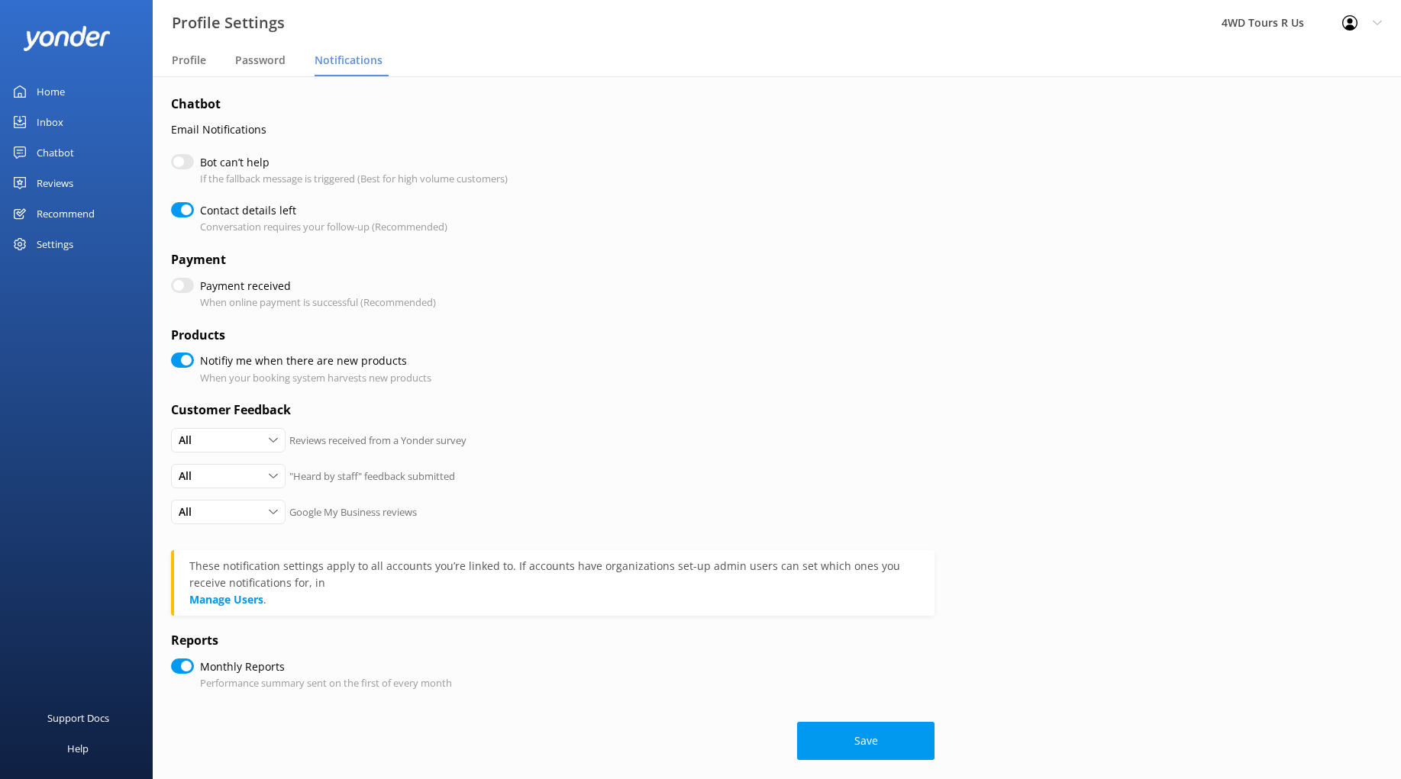
scroll to position [208, 0]
click at [179, 282] on input "Payment received" at bounding box center [182, 286] width 23 height 15
checkbox input "true"
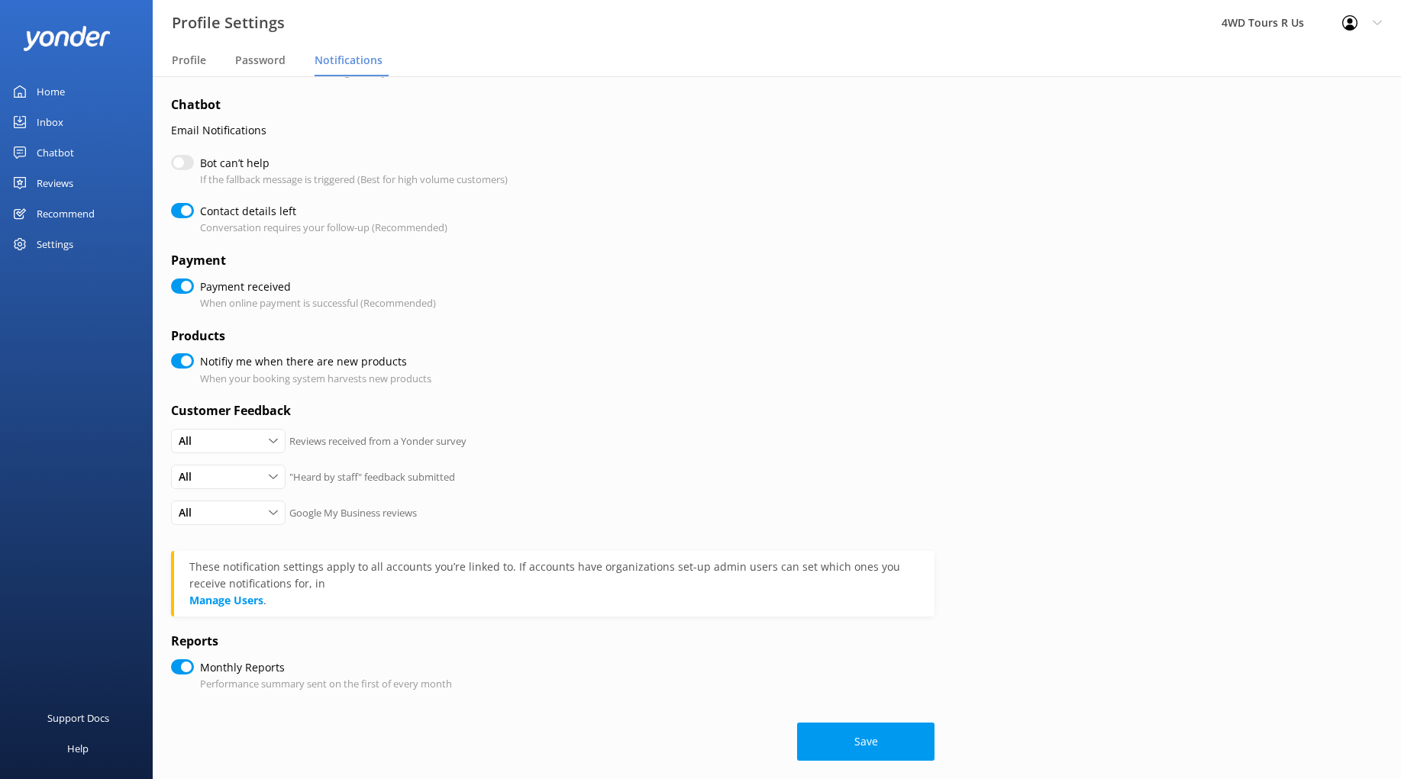
click at [871, 739] on button "Save" at bounding box center [865, 742] width 137 height 38
checkbox input "true"
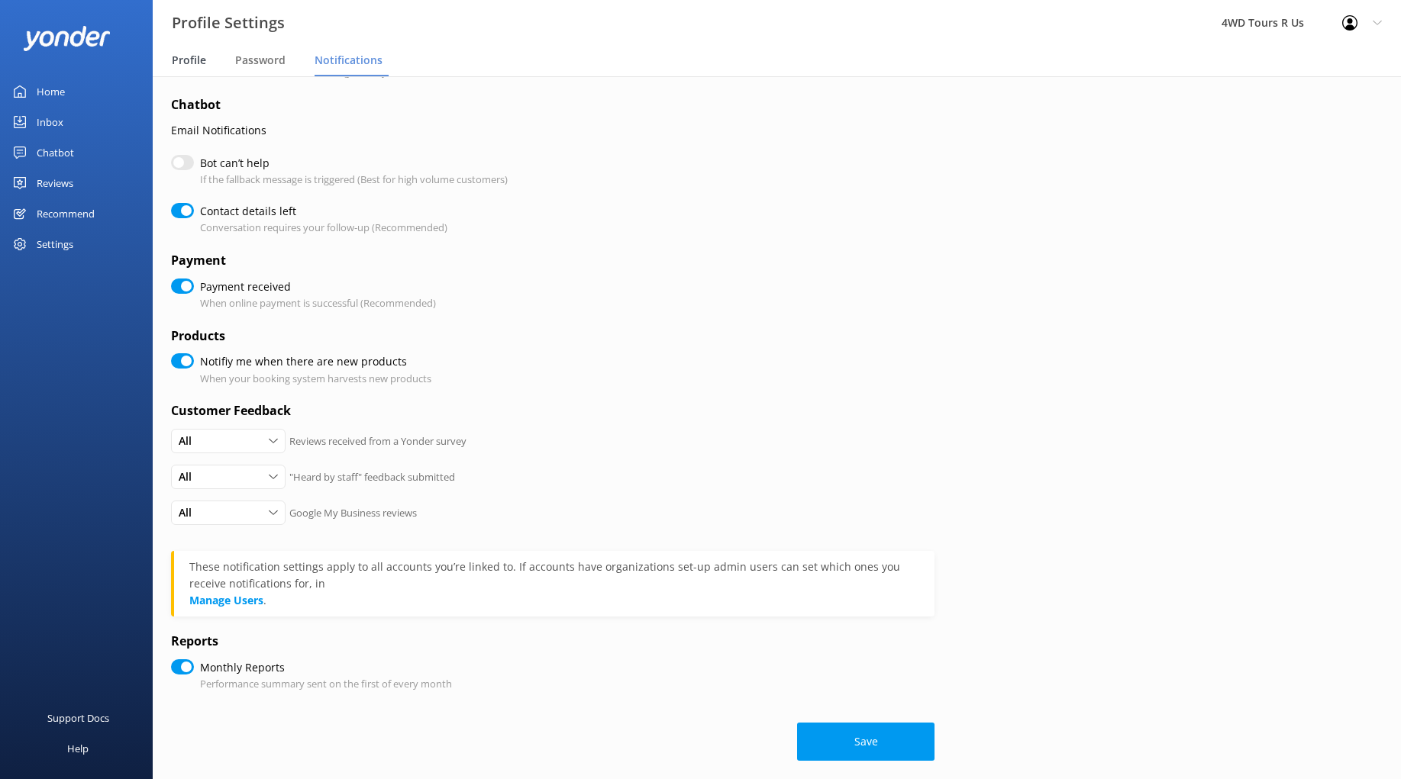
click at [193, 59] on span "Profile" at bounding box center [189, 60] width 34 height 15
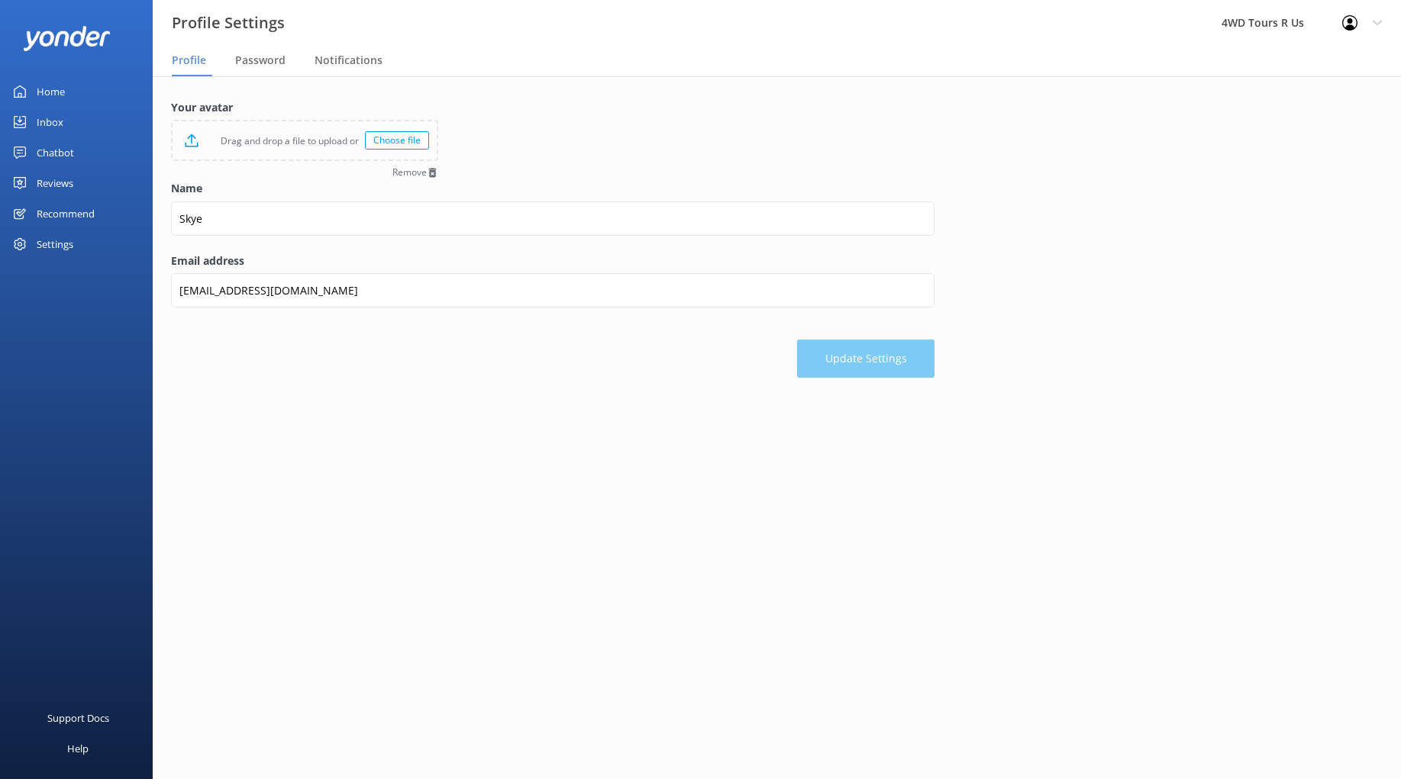
click at [393, 137] on div "Choose file" at bounding box center [397, 140] width 64 height 18
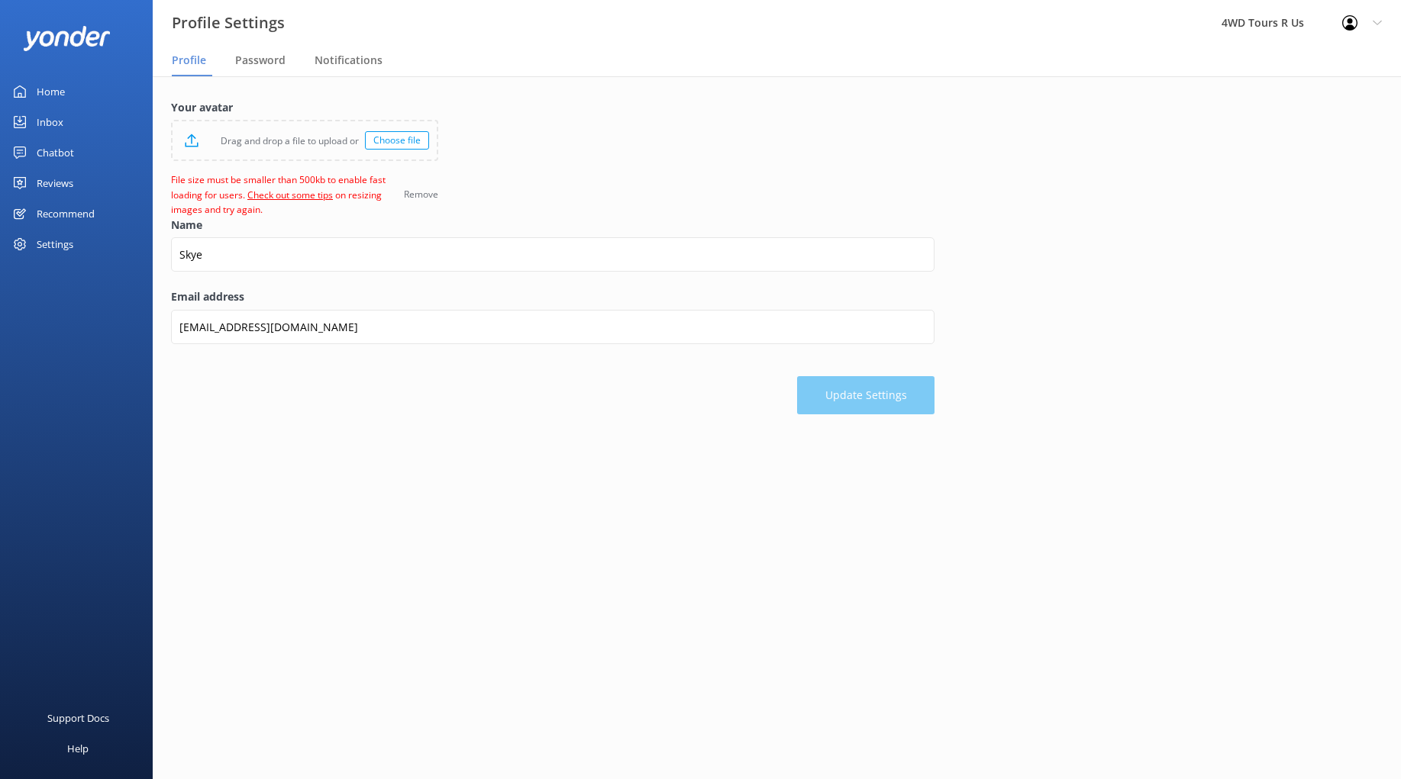
click at [421, 194] on span "Remove" at bounding box center [421, 194] width 34 height 9
click at [387, 136] on div "Choose file" at bounding box center [397, 140] width 64 height 18
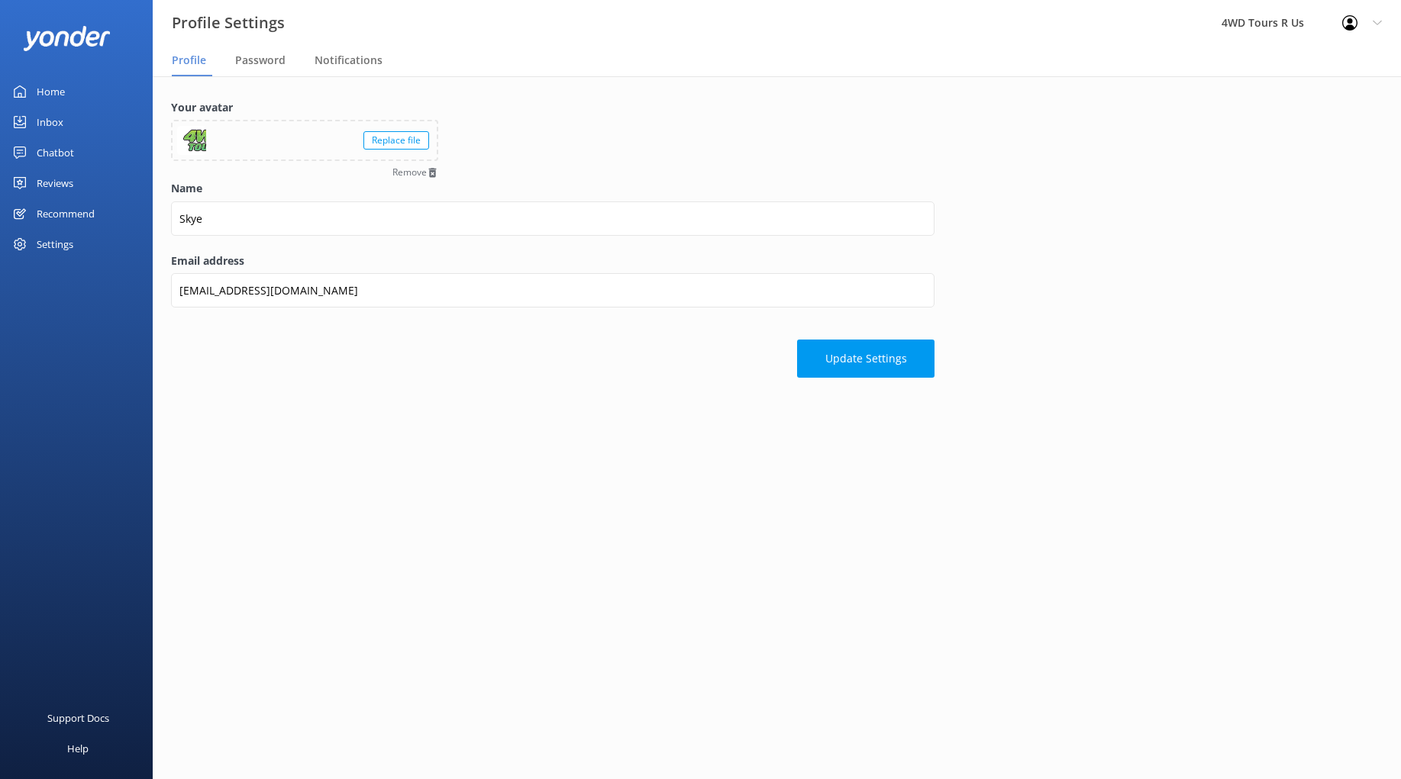
click at [192, 144] on div at bounding box center [191, 140] width 29 height 29
click at [421, 173] on span "Remove" at bounding box center [409, 172] width 34 height 9
click at [272, 62] on span "Password" at bounding box center [260, 60] width 50 height 15
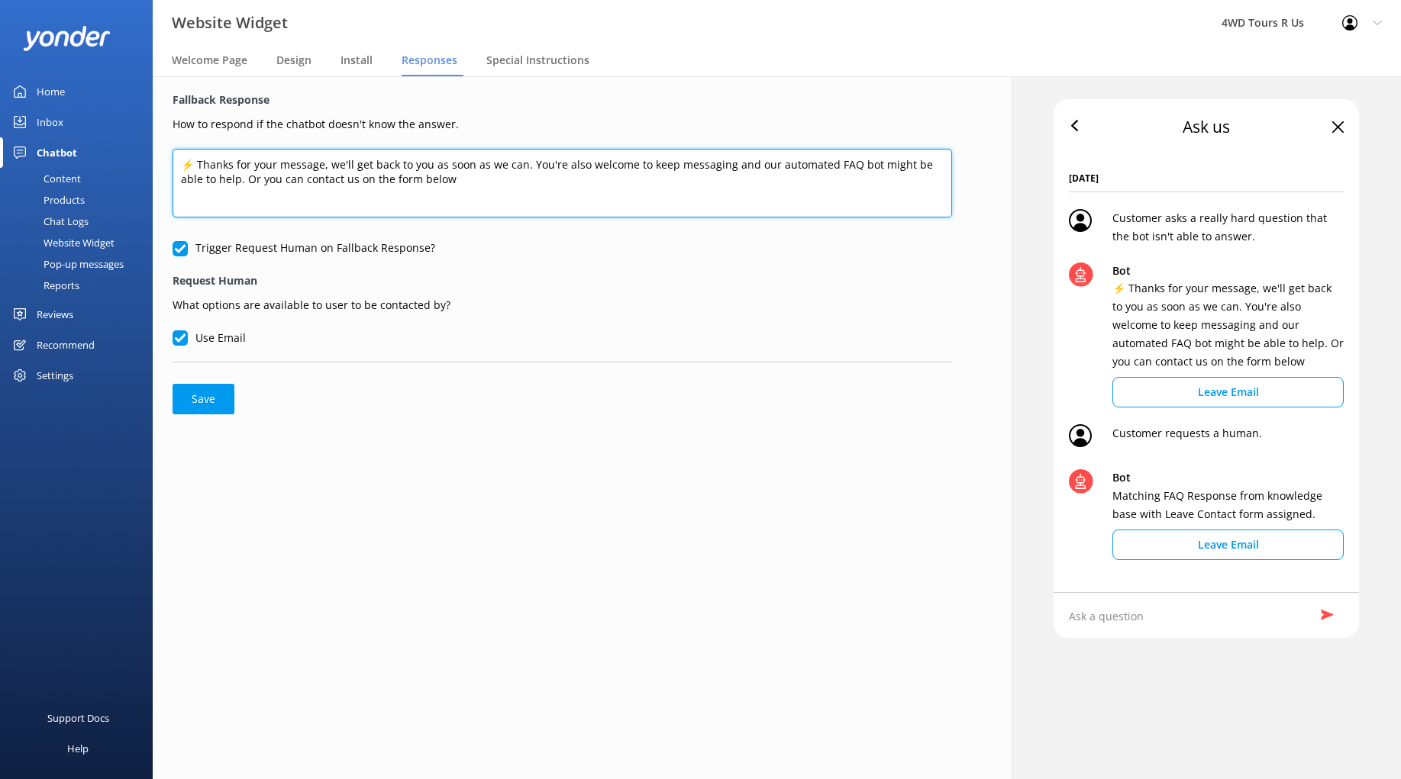
drag, startPoint x: 536, startPoint y: 181, endPoint x: 178, endPoint y: 165, distance: 358.4
click at [178, 165] on textarea "⚡ Thanks for your message, we'll get back to you as soon as we can. You're also…" at bounding box center [562, 183] width 779 height 69
click at [586, 154] on textarea "⚡ Thanks for your message, we'll get back to you as soon as we can. You're also…" at bounding box center [562, 183] width 779 height 69
drag, startPoint x: 447, startPoint y: 182, endPoint x: 166, endPoint y: 156, distance: 282.1
click at [166, 156] on div "Fallback Response How to respond if the chatbot doesn't know the answer. ⚡ Than…" at bounding box center [562, 252] width 819 height 353
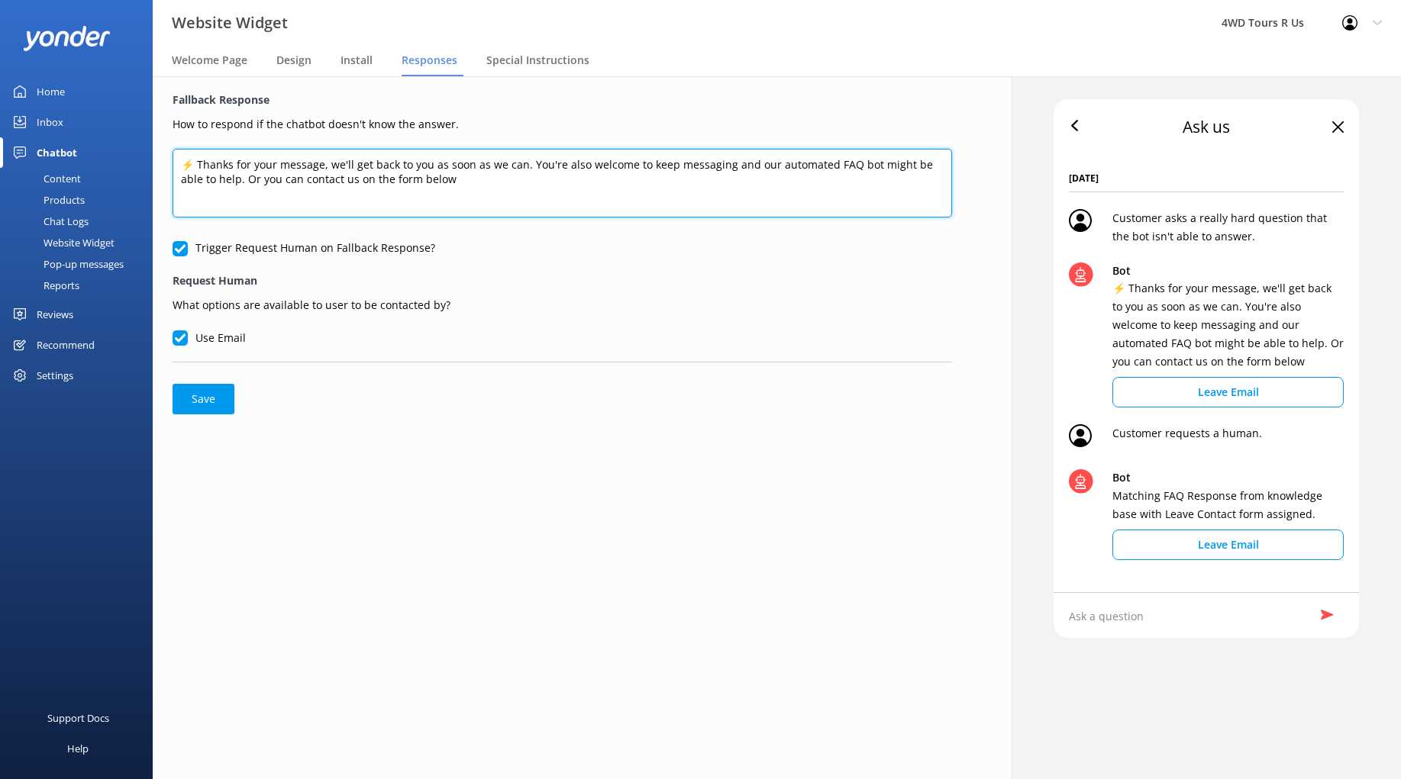
paste textarea "reaching out, adventurer! We’ll get back to you as soon as we can. In the meant…"
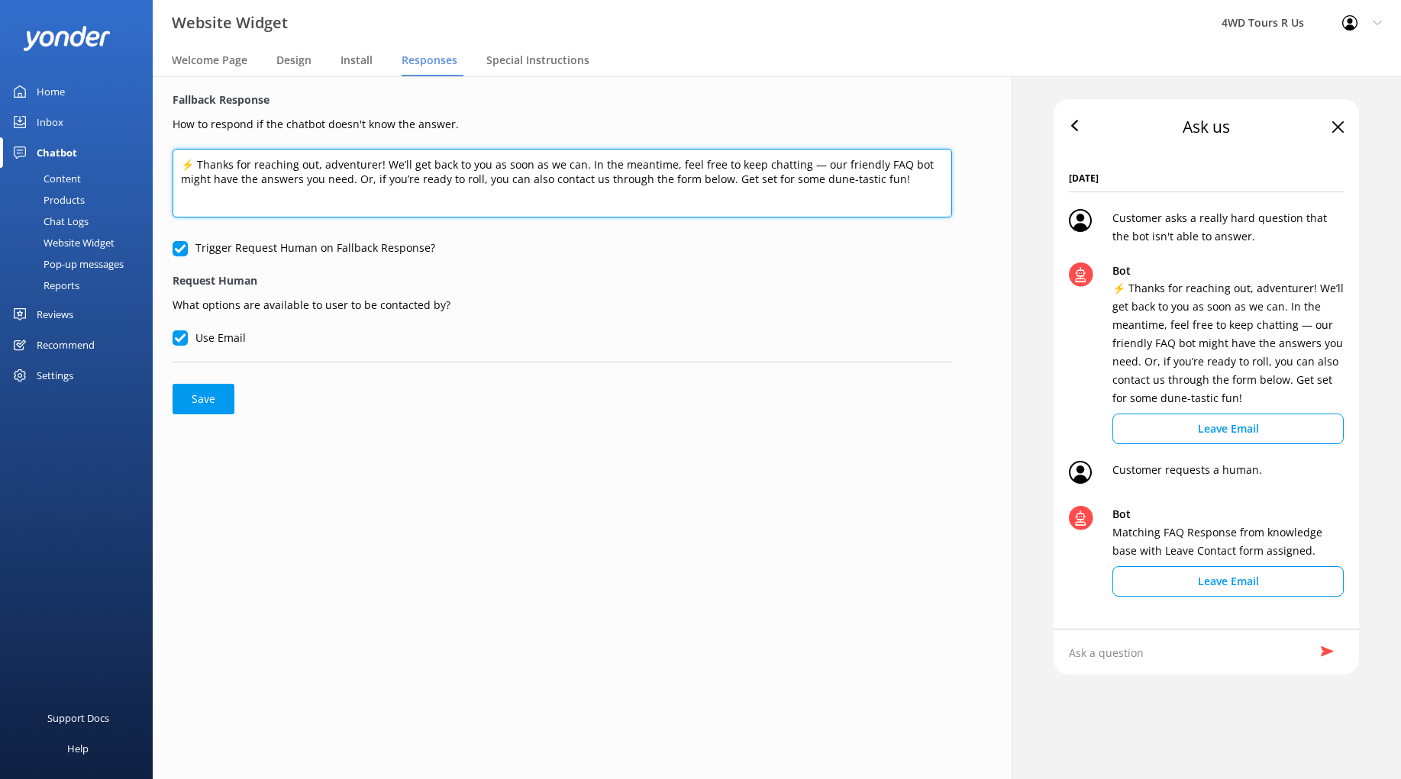
drag, startPoint x: 570, startPoint y: 181, endPoint x: 685, endPoint y: 182, distance: 115.3
click at [685, 182] on textarea "⚡ Thanks for reaching out, adventurer! We’ll get back to you as soon as we can.…" at bounding box center [562, 183] width 779 height 69
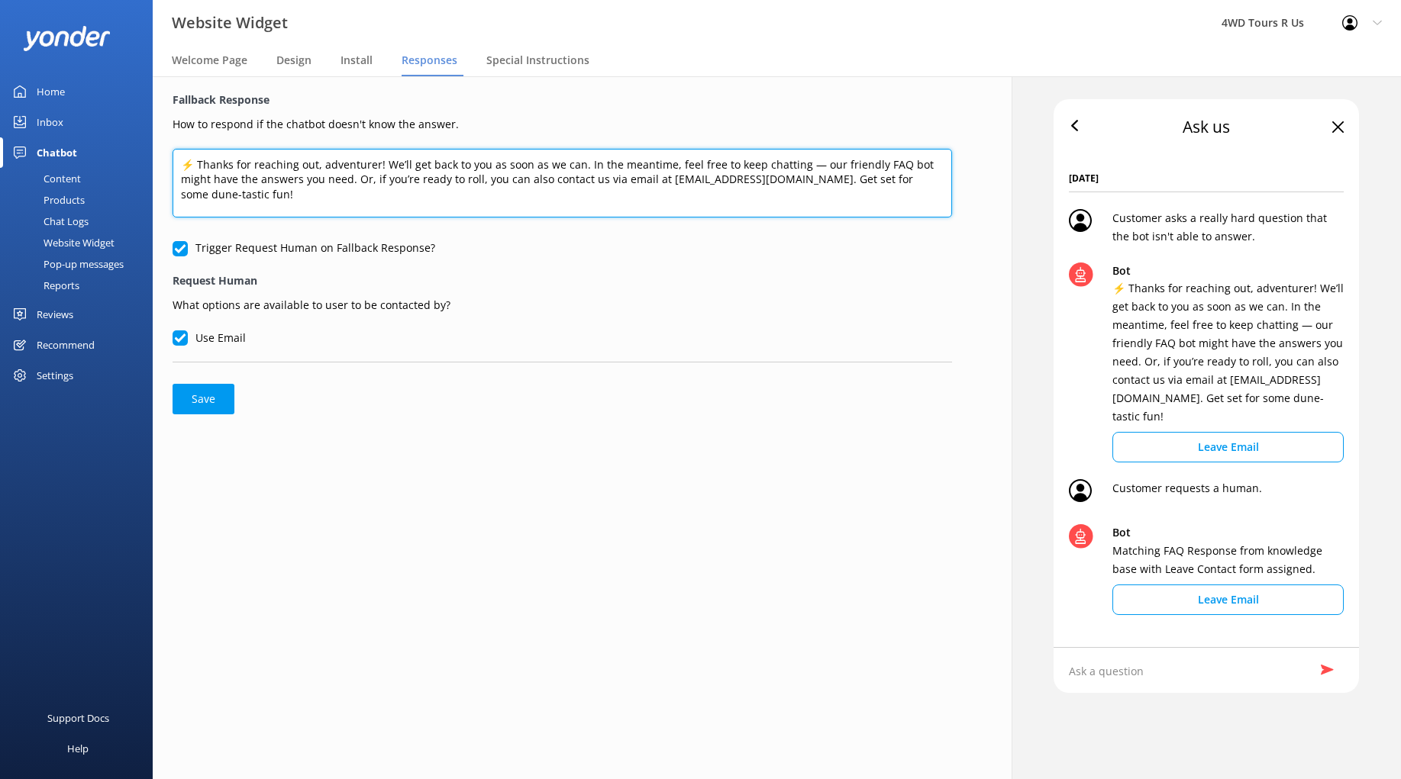
click at [768, 195] on textarea "⚡ Thanks for reaching out, adventurer! We’ll get back to you as soon as we can.…" at bounding box center [562, 183] width 779 height 69
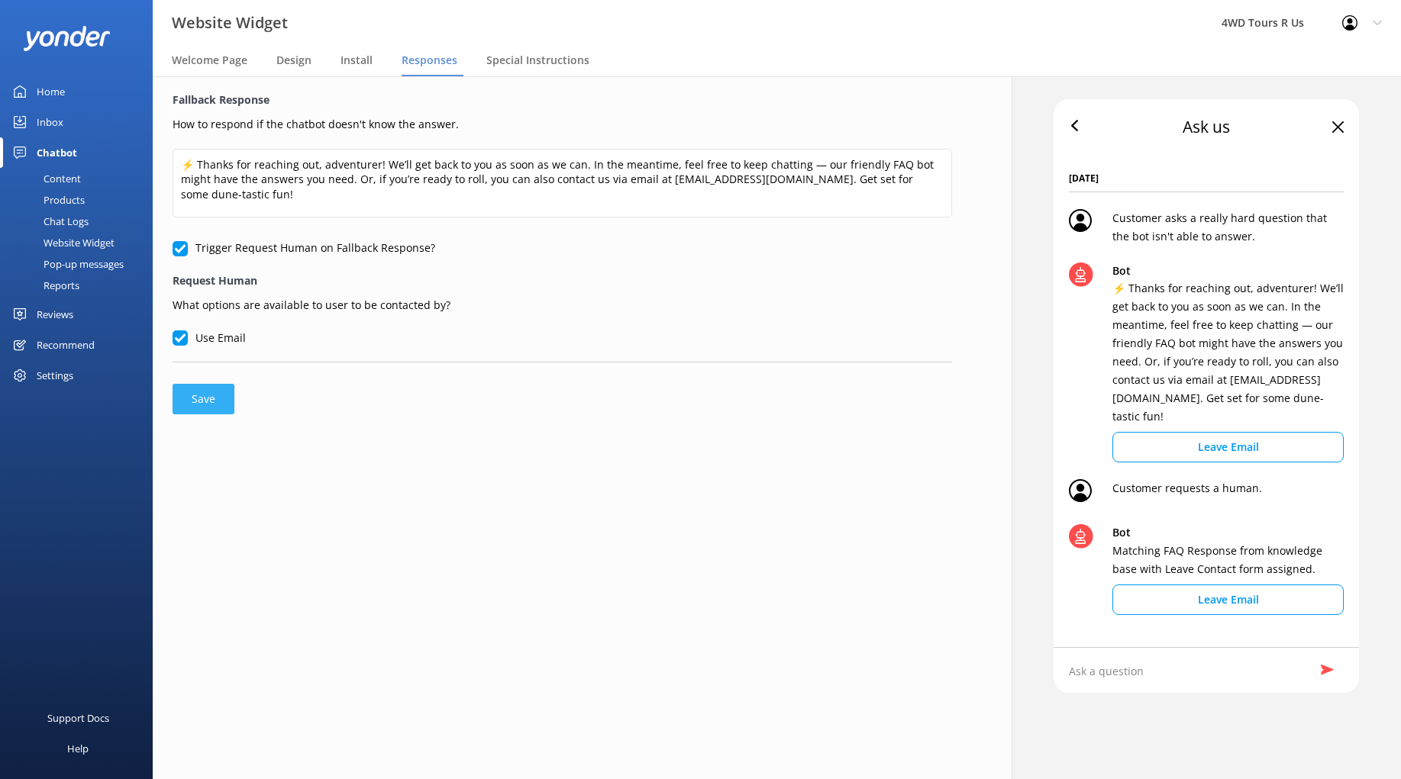
click at [207, 403] on button "Save" at bounding box center [204, 399] width 62 height 31
click at [218, 395] on button "Save" at bounding box center [204, 399] width 62 height 31
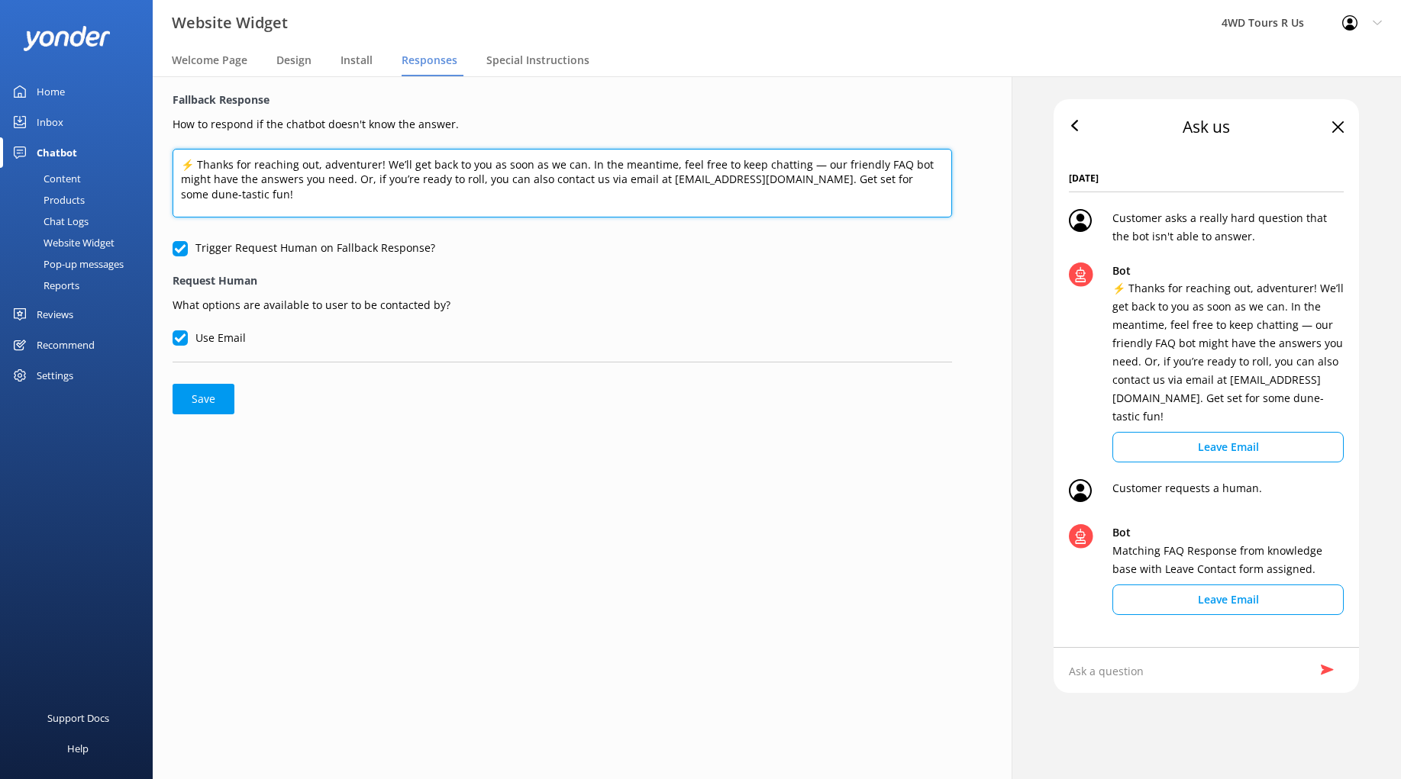
drag, startPoint x: 582, startPoint y: 160, endPoint x: 338, endPoint y: 180, distance: 245.1
click at [338, 180] on textarea "⚡ Thanks for reaching out, adventurer! We’ll get back to you as soon as we can.…" at bounding box center [562, 183] width 779 height 69
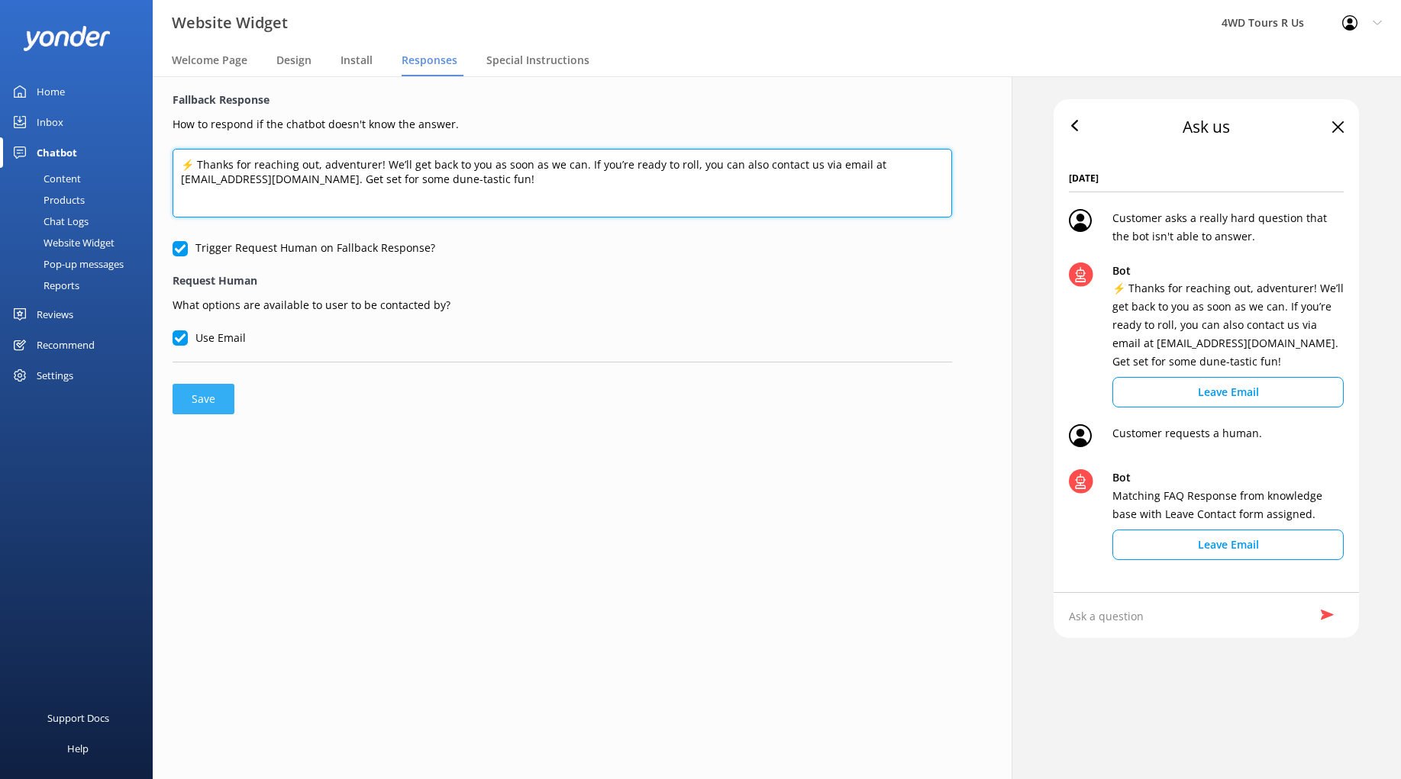
type textarea "⚡ Thanks for reaching out, adventurer! We’ll get back to you as soon as we can.…"
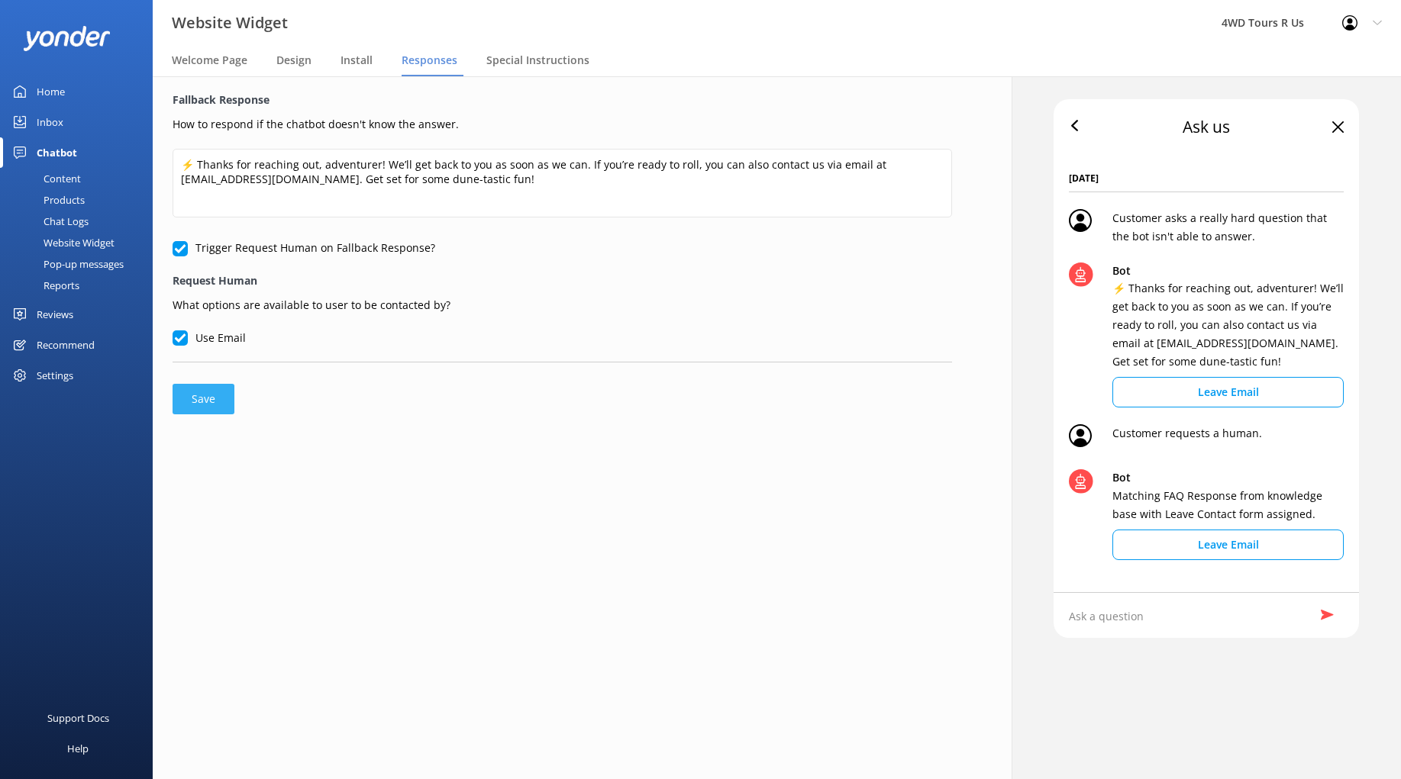
click at [205, 393] on button "Save" at bounding box center [204, 399] width 62 height 31
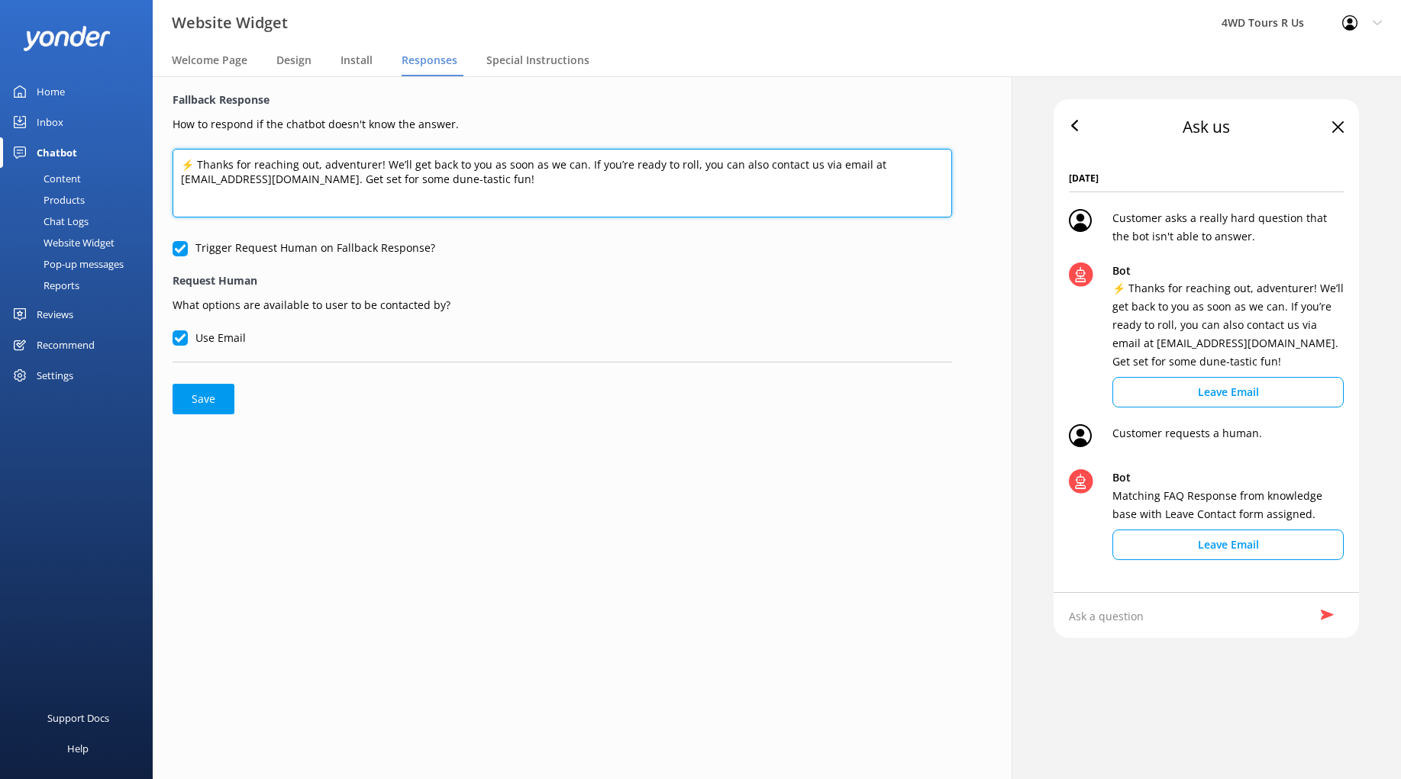
drag, startPoint x: 382, startPoint y: 163, endPoint x: 561, endPoint y: 181, distance: 180.3
click at [386, 163] on textarea "⚡ Thanks for reaching out, adventurer! We’ll get back to you as soon as we can.…" at bounding box center [562, 183] width 779 height 69
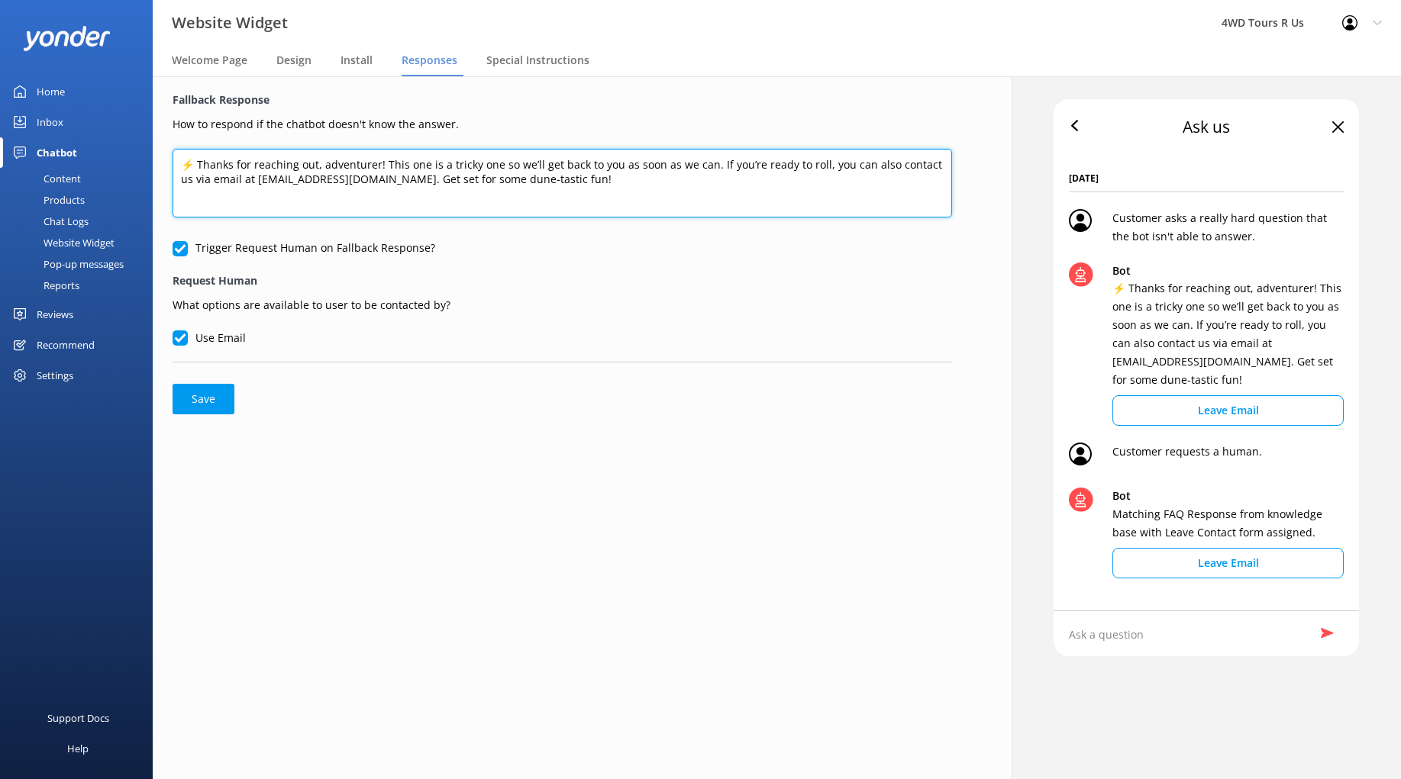
click at [752, 165] on textarea "⚡ Thanks for reaching out, adventurer! This one is a tricky one so we’ll get ba…" at bounding box center [562, 183] width 779 height 69
click at [600, 185] on textarea "⚡ Thanks for reaching out, adventurer! This one is a tricky one so we’ll get ba…" at bounding box center [562, 183] width 779 height 69
type textarea "⚡ Thanks for reaching out, adventurer! This one is a tricky one so we’ll get ba…"
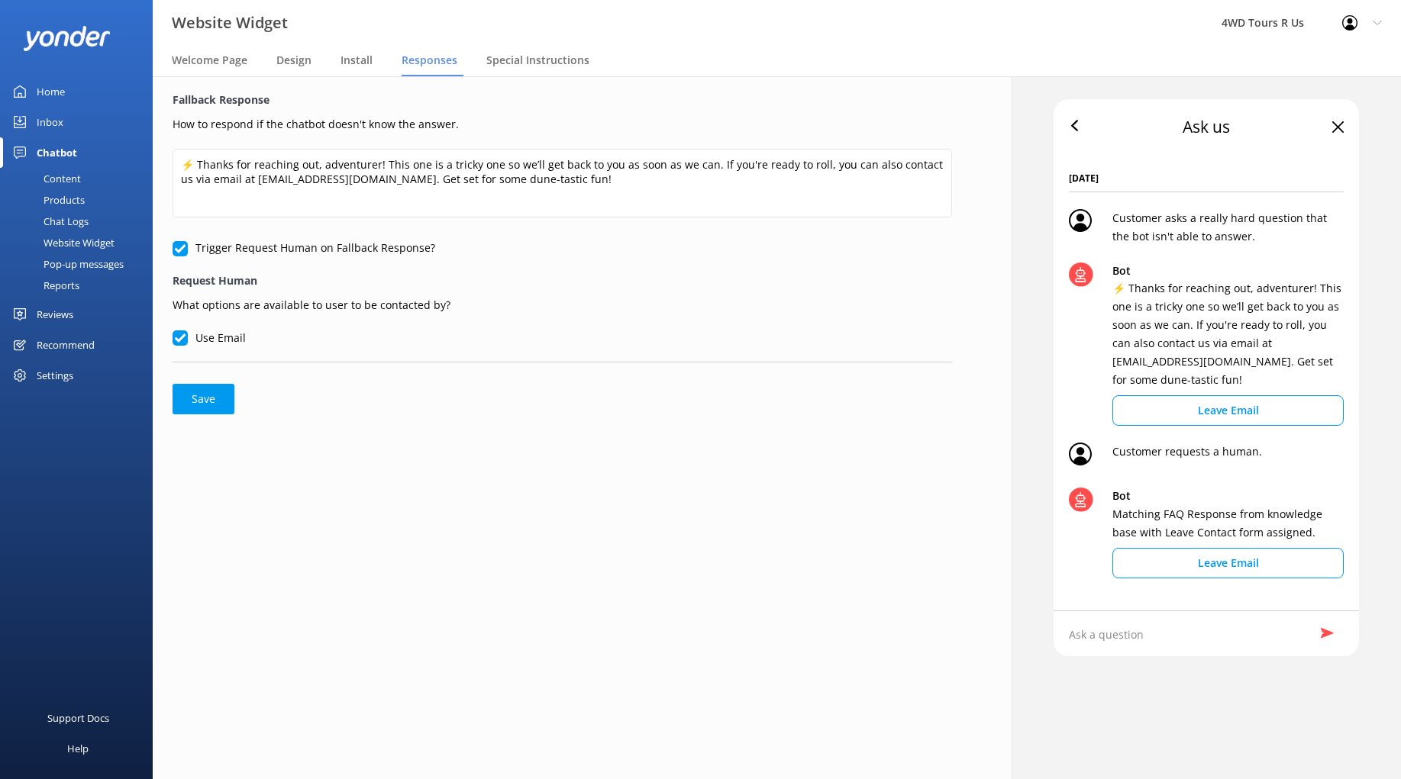
click at [206, 409] on button "Save" at bounding box center [204, 399] width 62 height 31
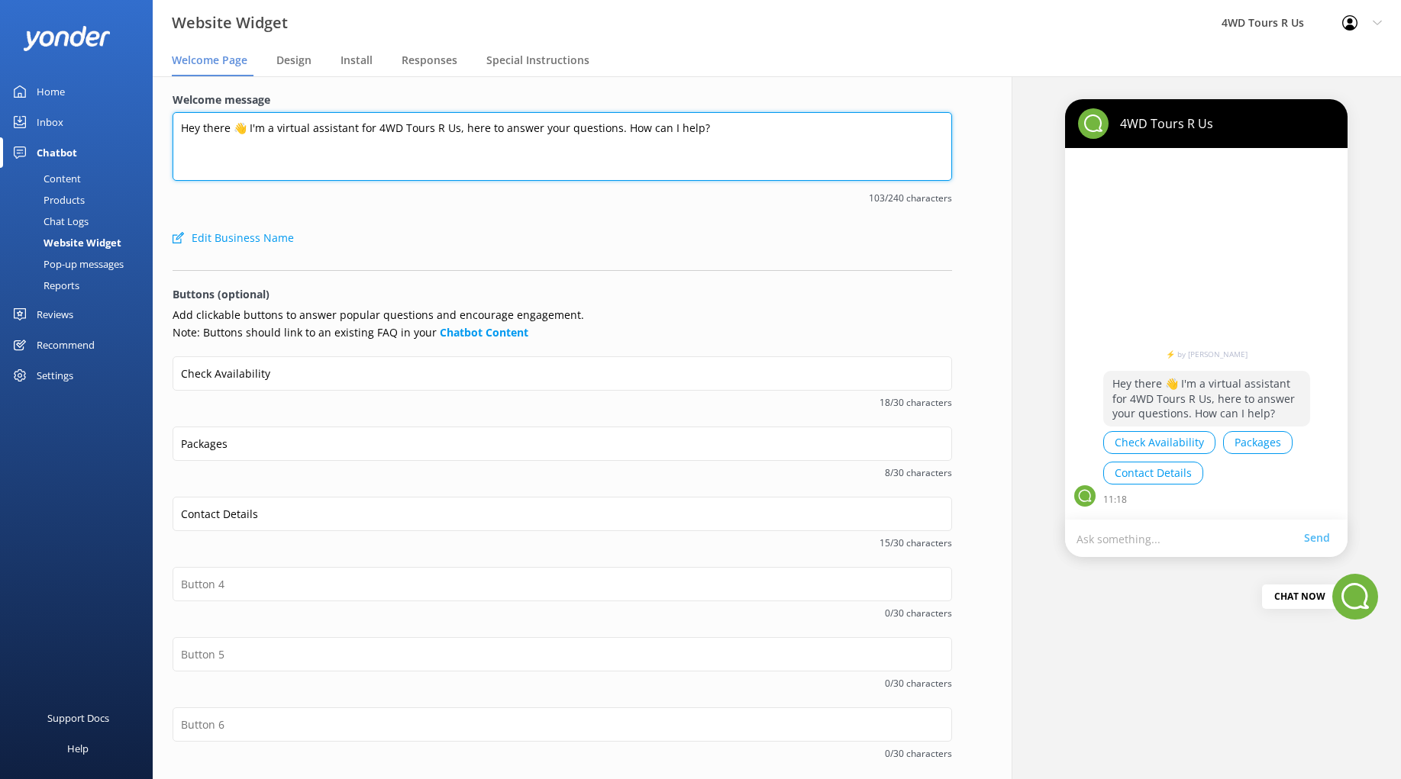
drag, startPoint x: 714, startPoint y: 128, endPoint x: 228, endPoint y: 119, distance: 486.4
click at [228, 119] on textarea "Hey there 👋 I'm a virtual assistant for 4WD Tours R Us, here to answer your que…" at bounding box center [562, 146] width 779 height 69
paste textarea "🏄‍♂️ Hey there 👋 I’m your virtual assistant for 4WD Tours R Us, here to help yo…"
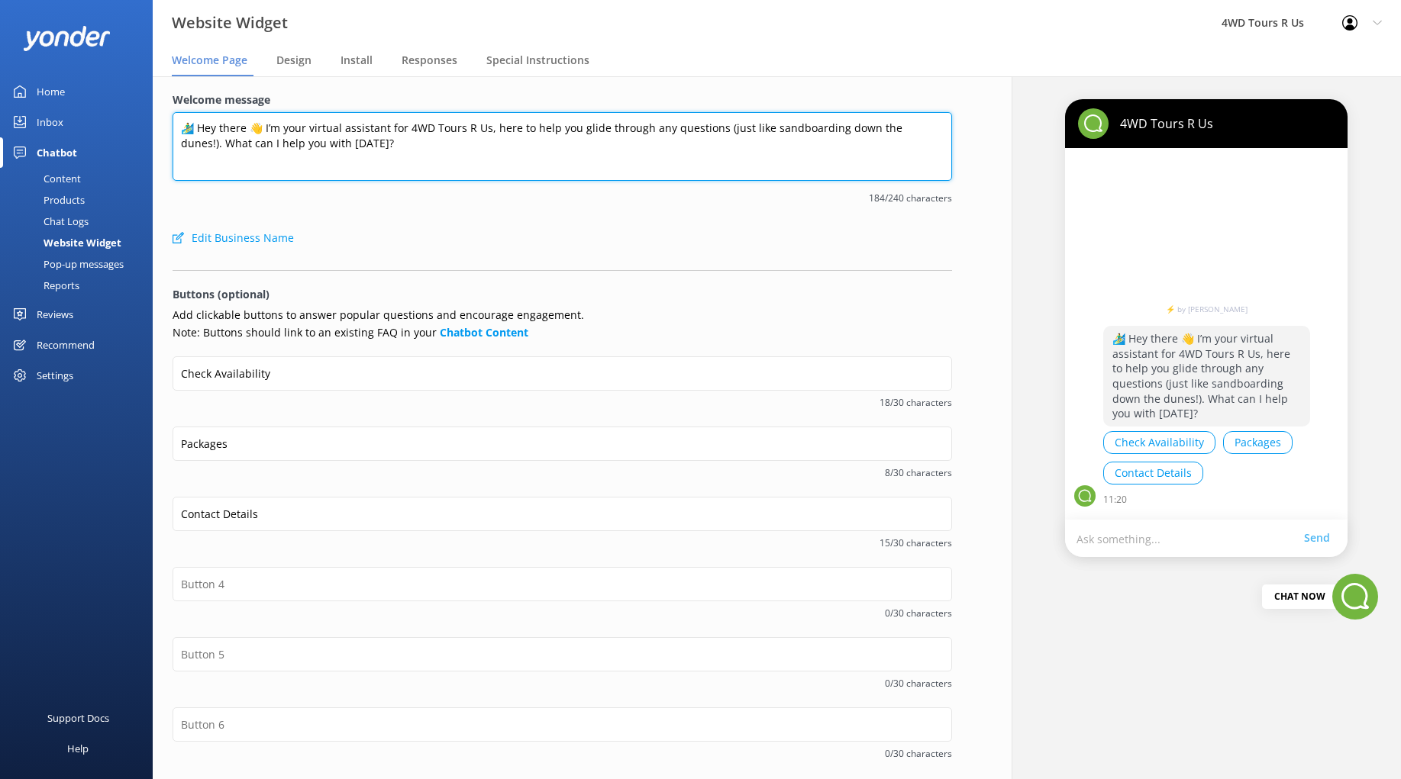
click at [195, 122] on textarea "🏄‍♂️ Hey there 👋 I’m your virtual assistant for 4WD Tours R Us, here to help yo…" at bounding box center [562, 146] width 779 height 69
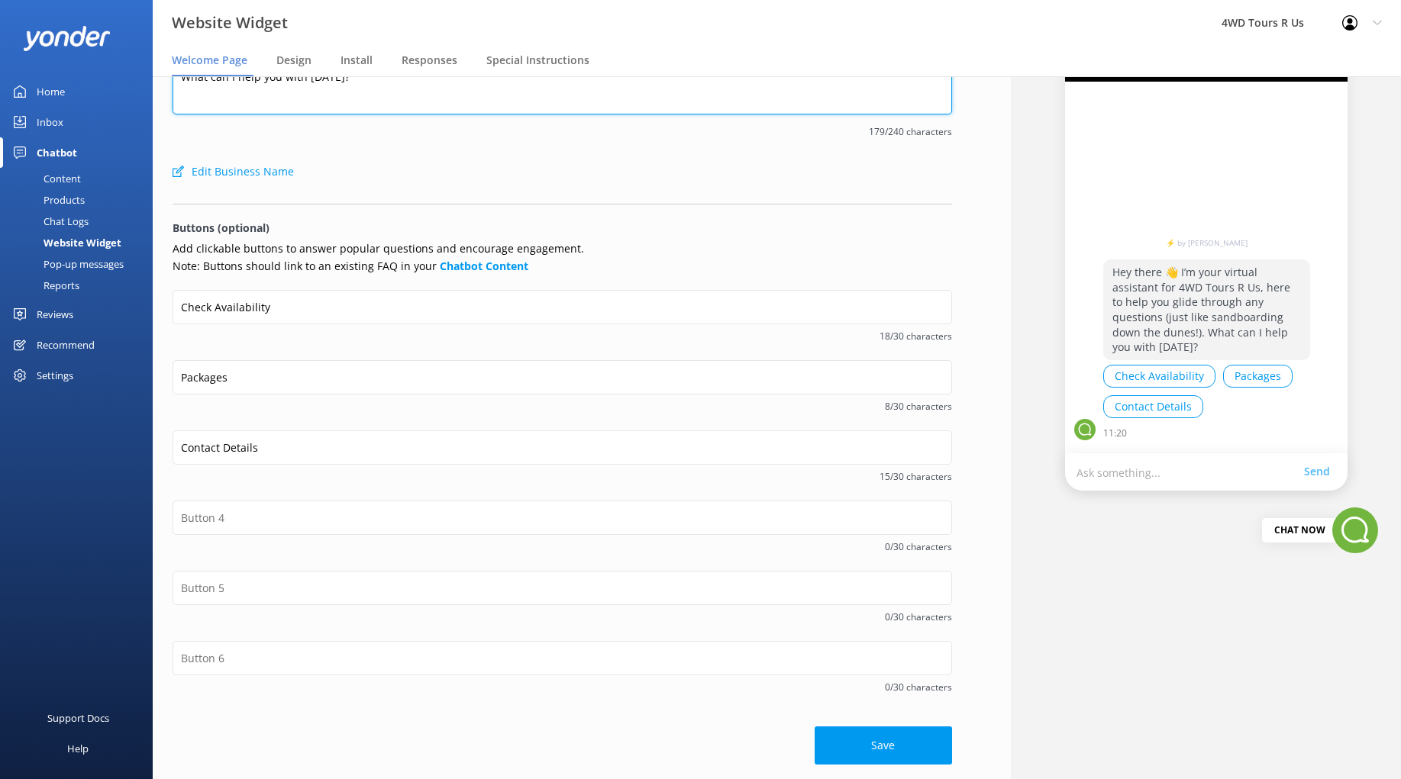
scroll to position [66, 0]
type textarea "Hey there 👋 I’m your virtual assistant for 4WD Tours R Us, here to help you gli…"
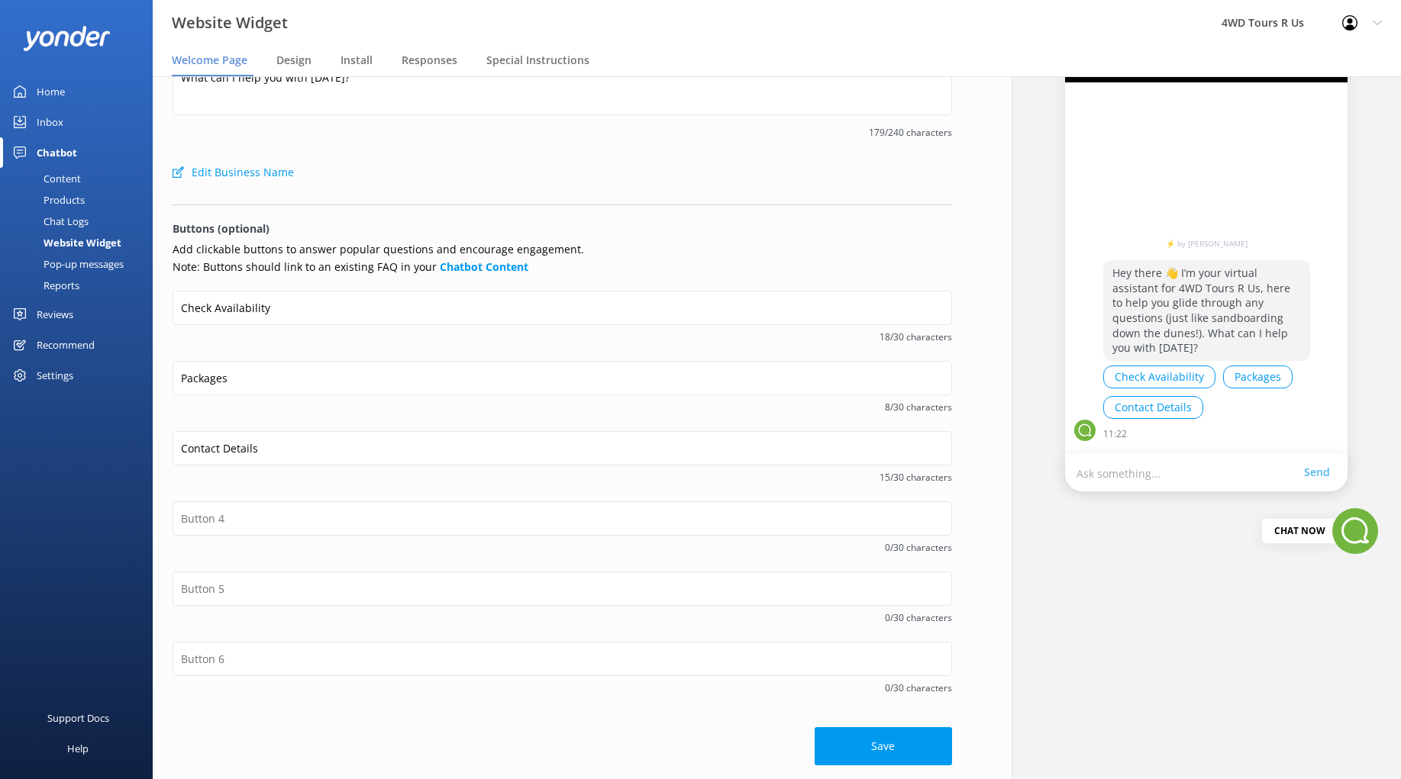
click at [866, 744] on button "Save" at bounding box center [883, 747] width 137 height 38
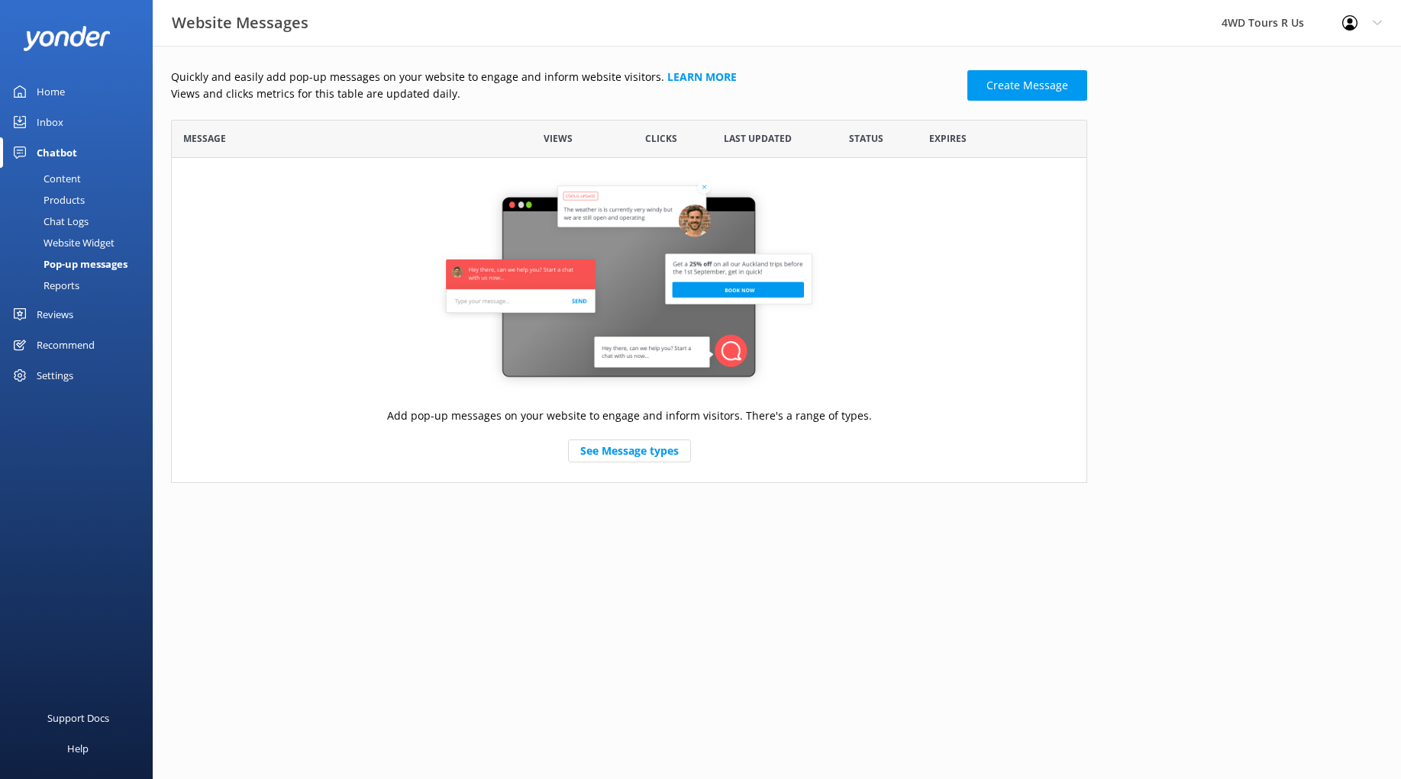
scroll to position [363, 916]
click at [1050, 86] on link "Create Message" at bounding box center [1027, 85] width 120 height 31
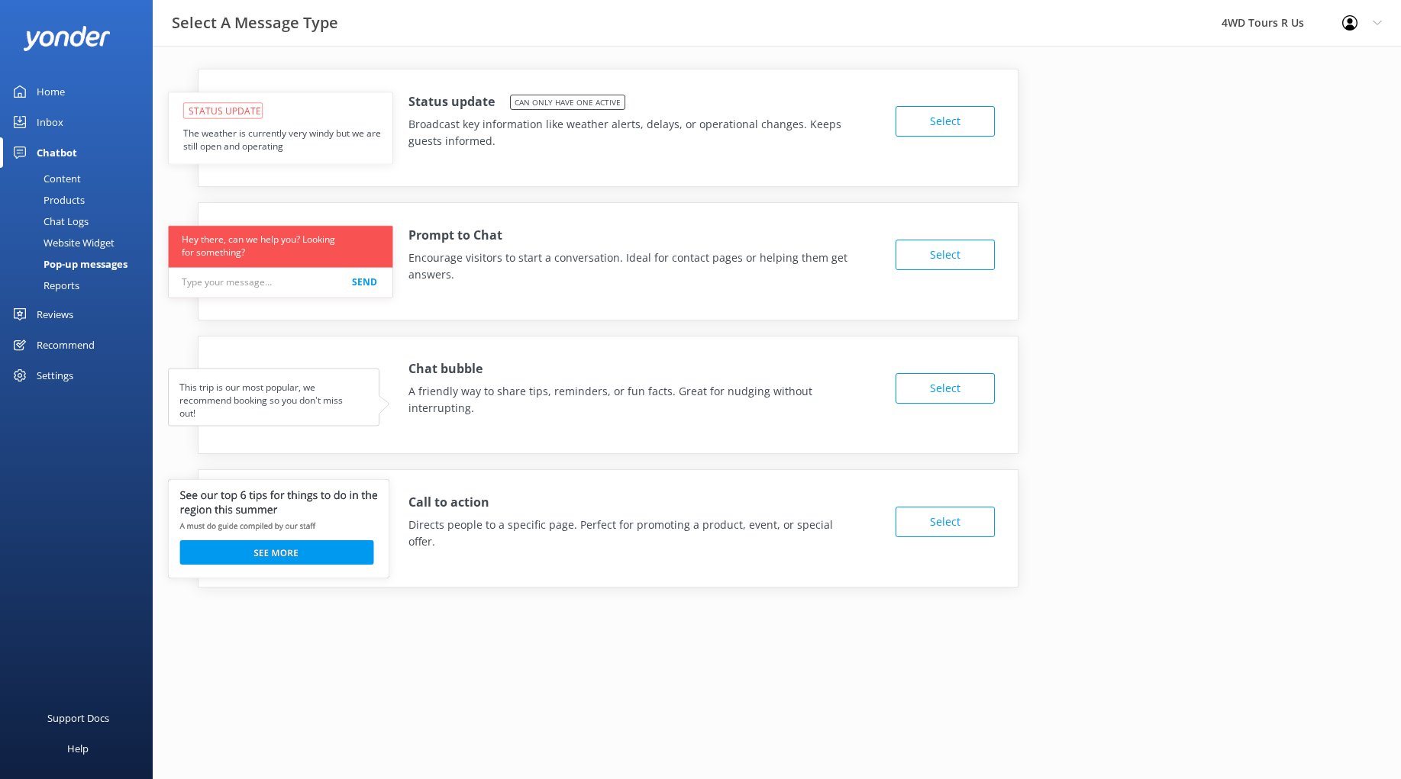
click at [943, 125] on button "Select" at bounding box center [944, 121] width 99 height 31
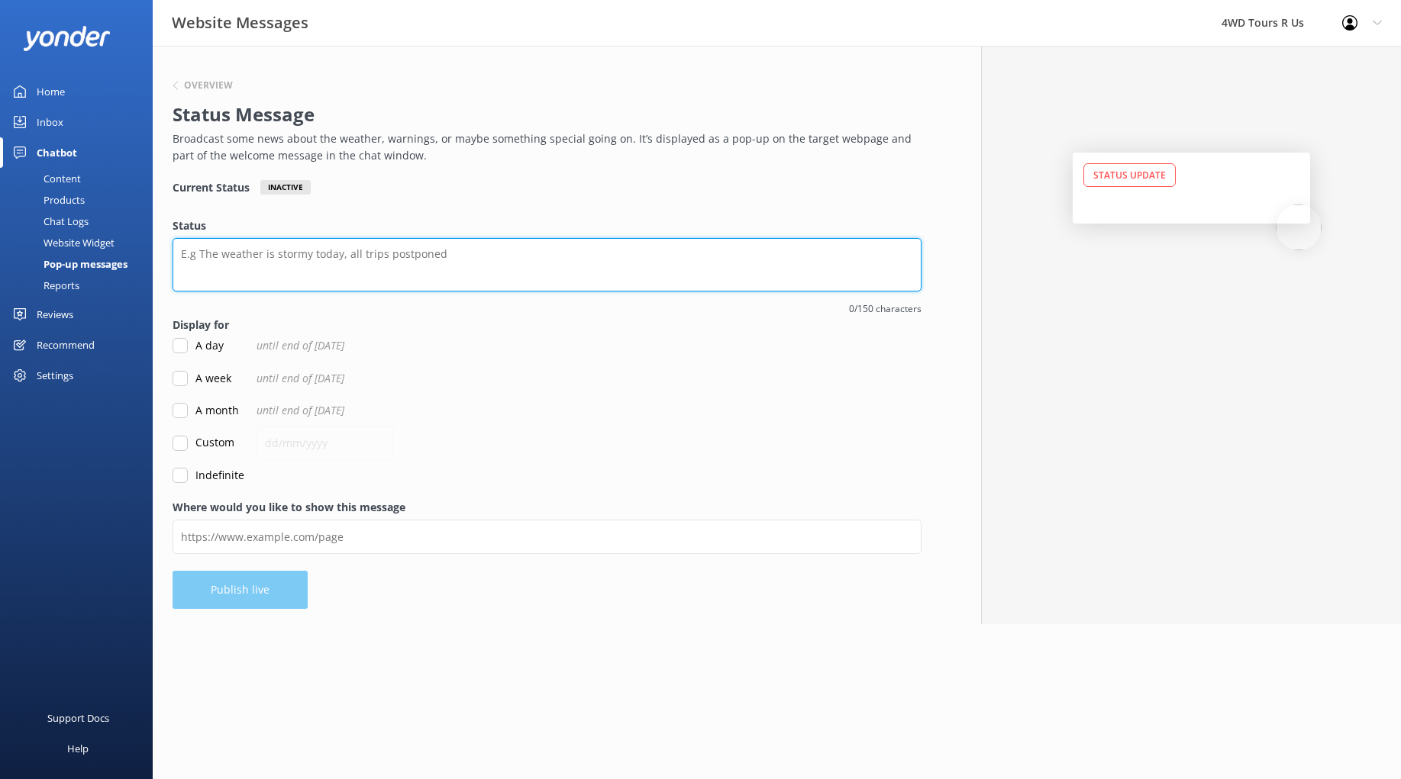
click at [466, 265] on textarea "Status" at bounding box center [547, 264] width 749 height 53
type textarea "Temporary"
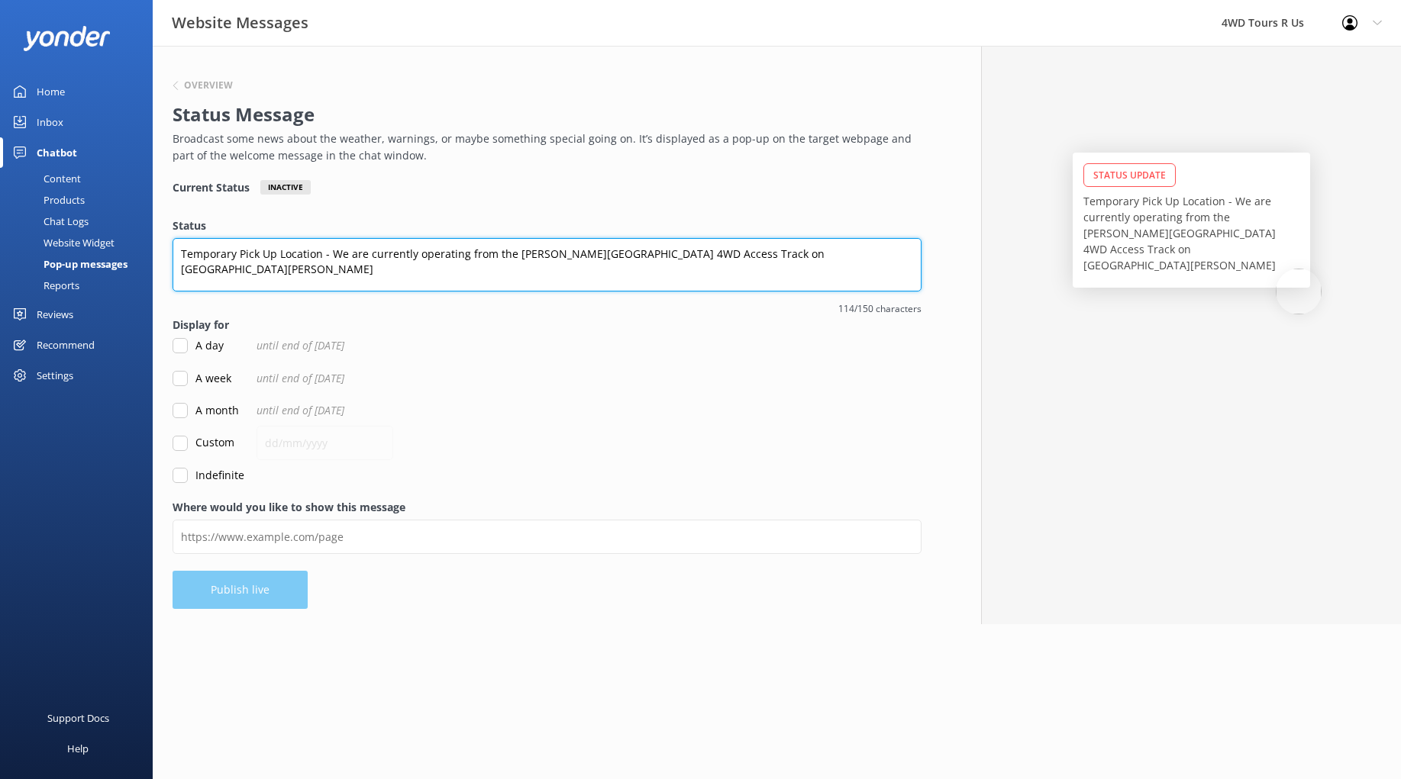
scroll to position [0, 0]
click at [177, 253] on textarea "Temporary Pick Up Location - We are currently operating from the Anna Bay 4WD A…" at bounding box center [547, 264] width 749 height 53
type textarea "**Temporary Pick Up Location - We are currently operating from the Anna Bay 4WD…"
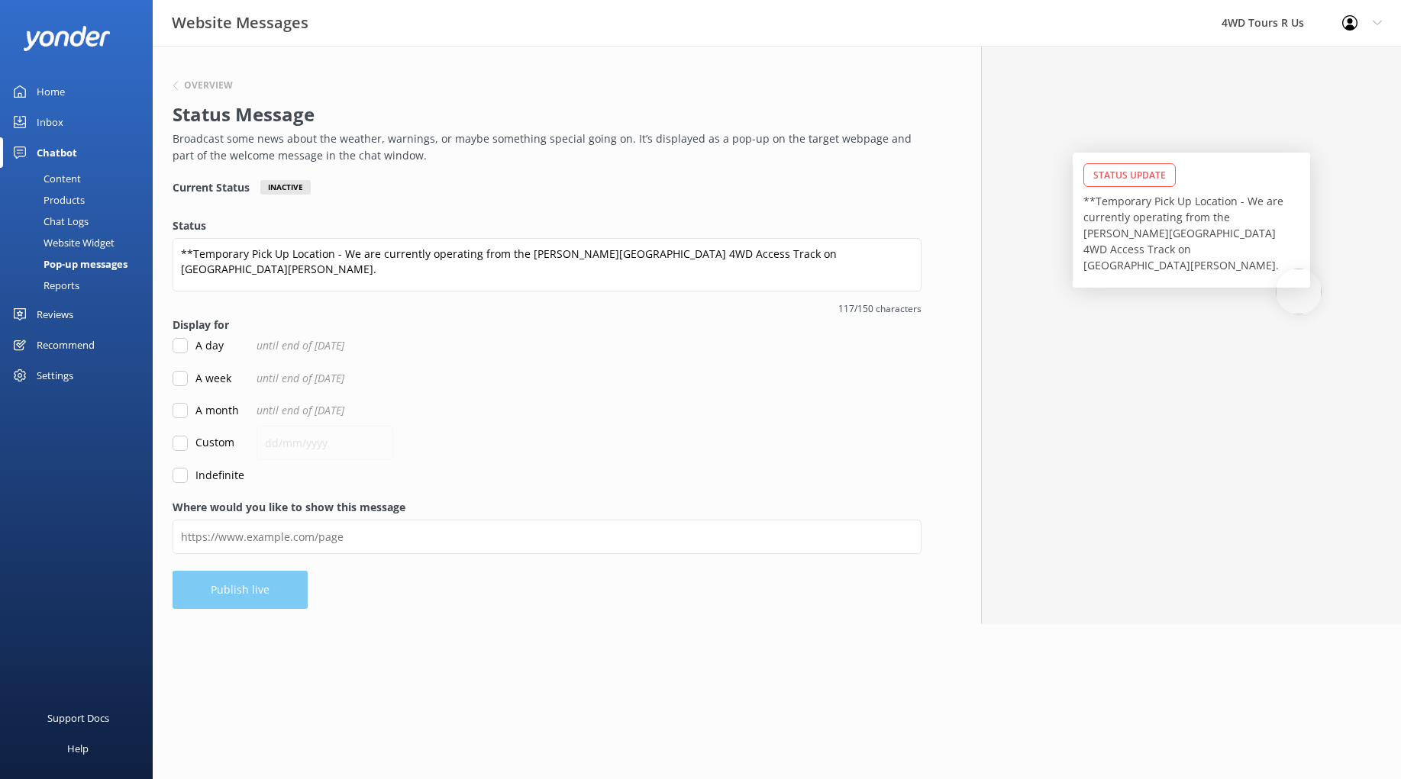
click at [182, 373] on input "A week" at bounding box center [180, 378] width 15 height 15
checkbox input "true"
click at [614, 450] on form "Status **Temporary Pick Up Location - We are currently operating from the Anna …" at bounding box center [547, 351] width 749 height 266
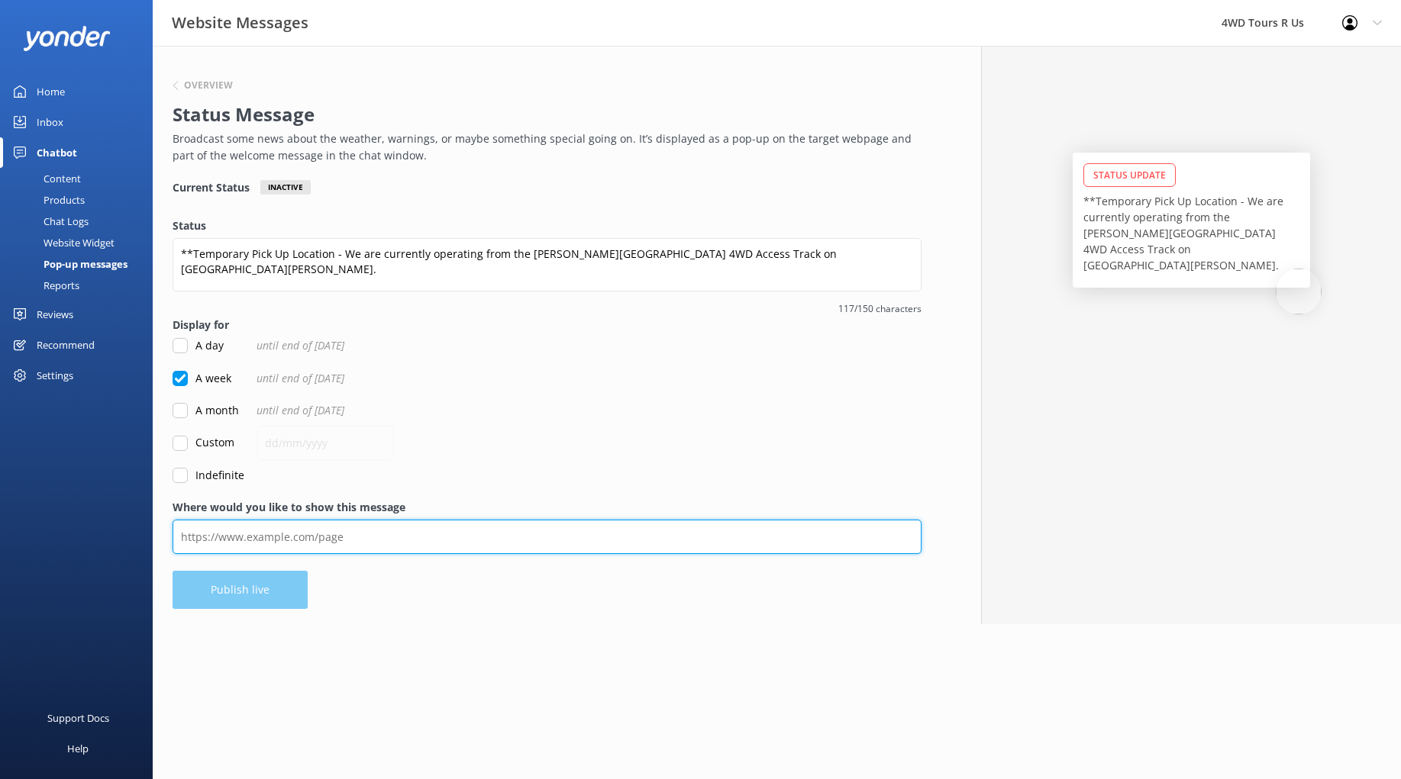
click at [405, 531] on input "Where would you like to show this message" at bounding box center [547, 537] width 749 height 34
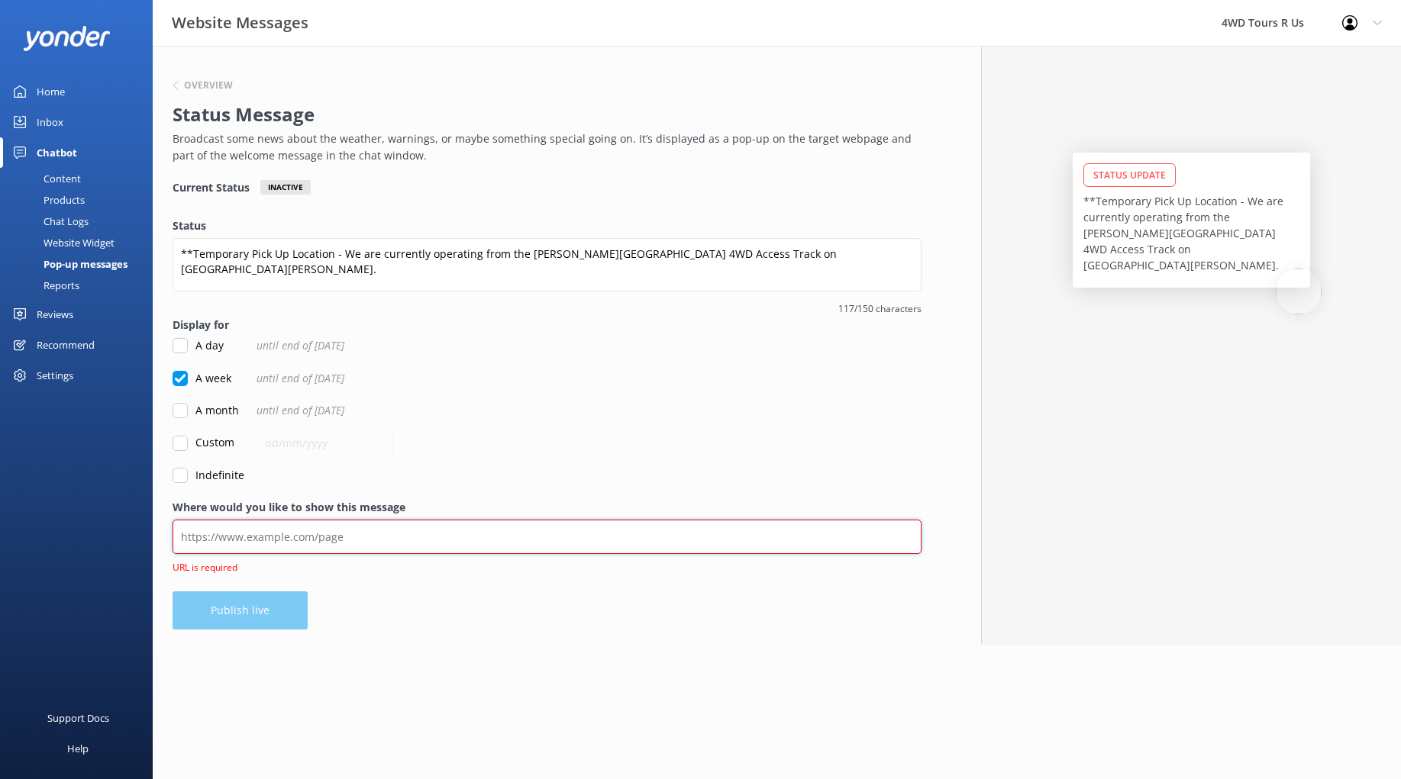
paste input "https://4wdtoursrus.com.au"
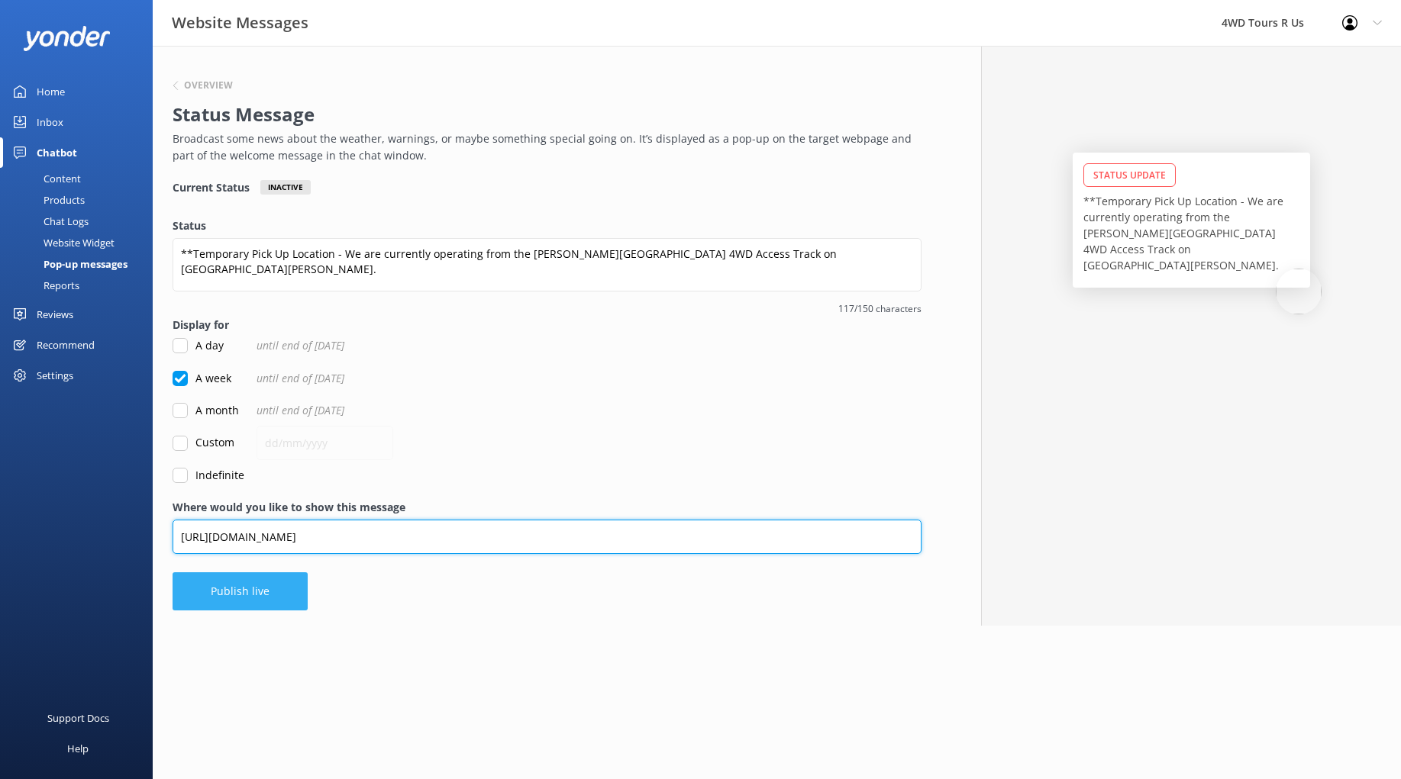
type input "https://4wdtoursrus.com.au"
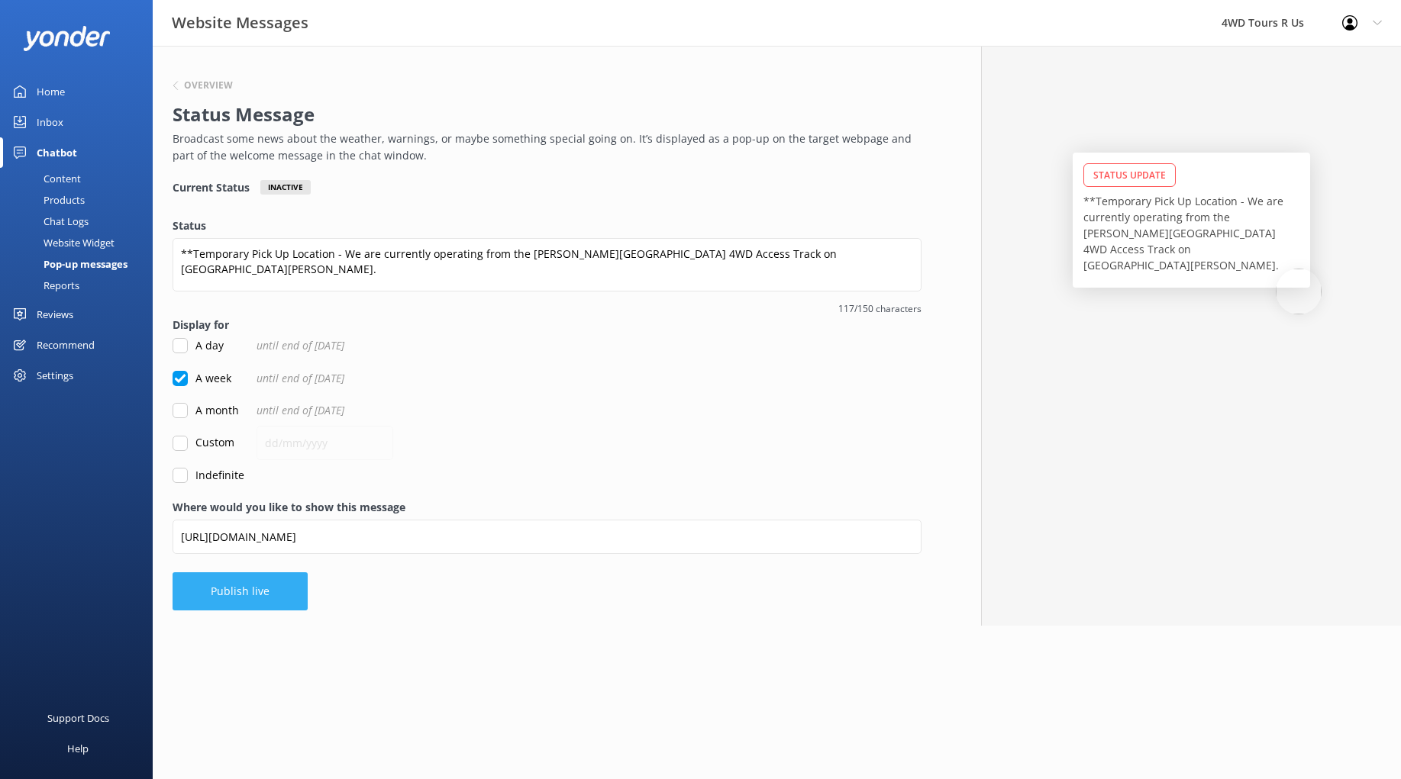
click at [253, 596] on button "Publish live" at bounding box center [240, 592] width 135 height 38
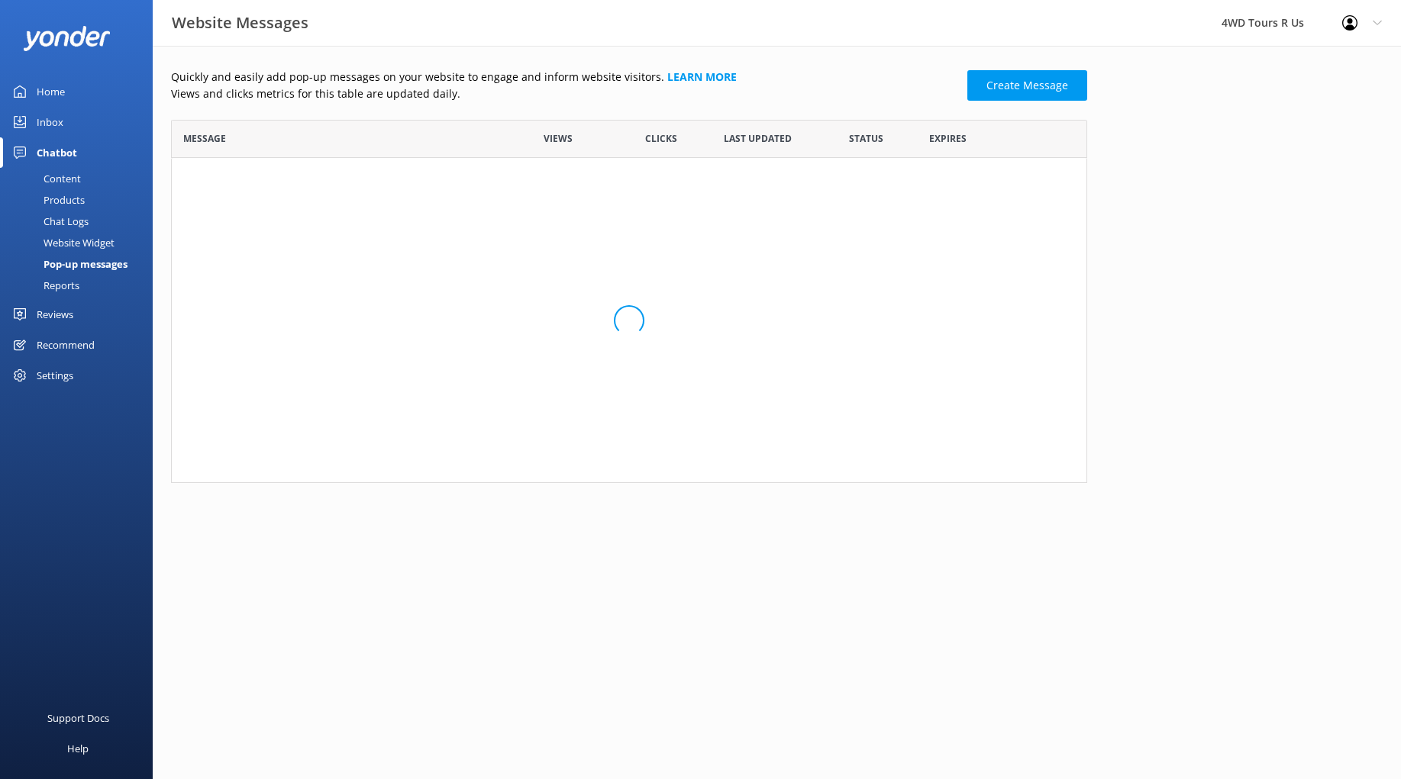
scroll to position [1, 1]
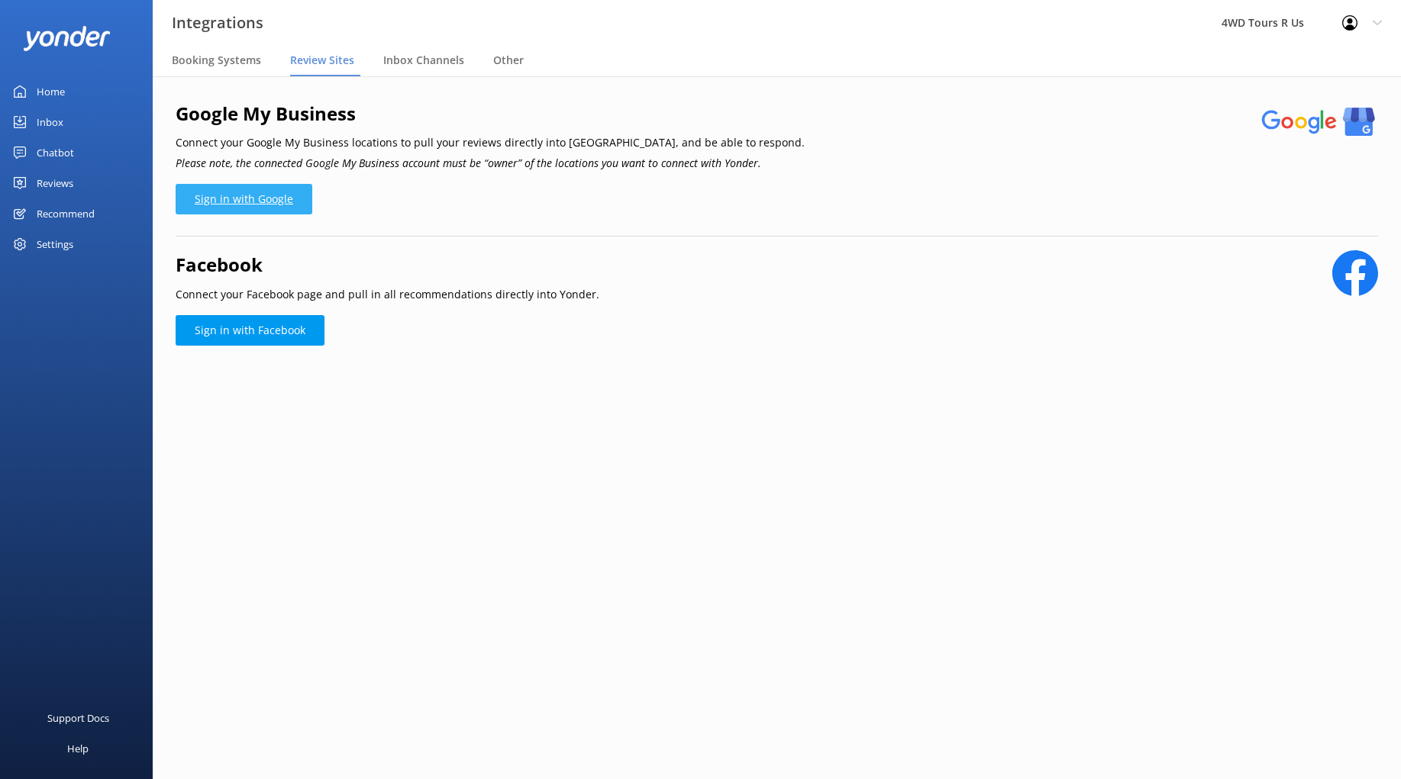
click at [270, 197] on link "Sign in with Google" at bounding box center [244, 199] width 137 height 31
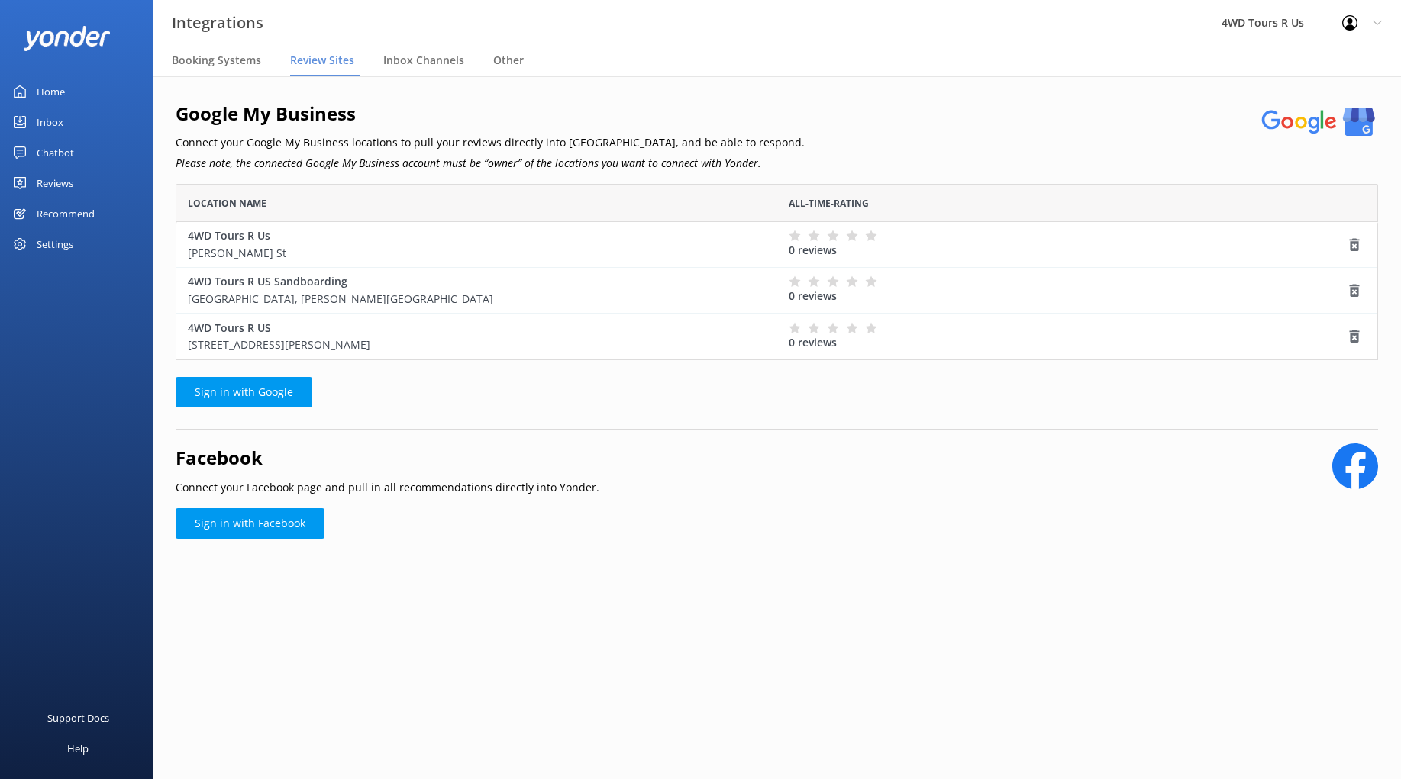
scroll to position [176, 1202]
click at [1357, 337] on use "grid" at bounding box center [1355, 337] width 10 height 13
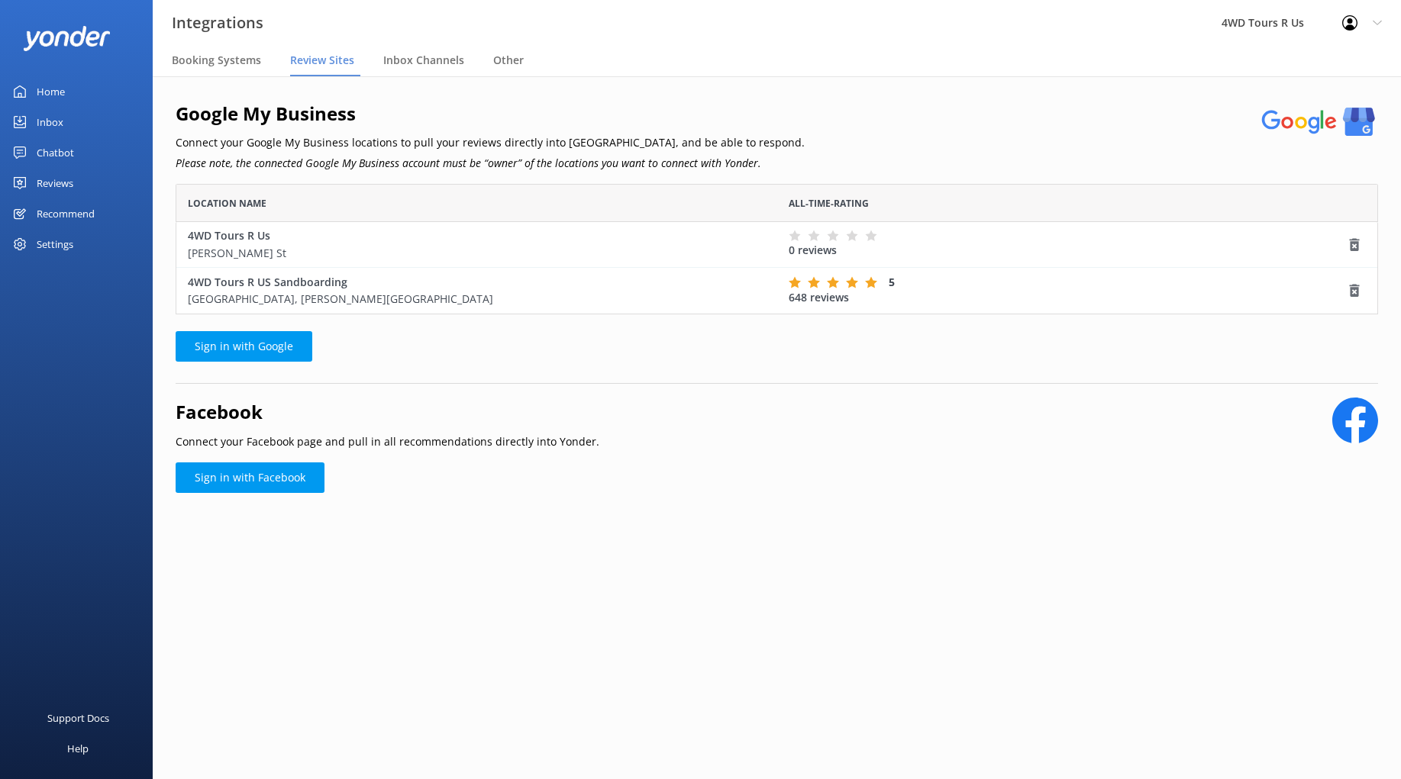
scroll to position [131, 1202]
click at [1355, 246] on icon "grid" at bounding box center [1354, 244] width 15 height 15
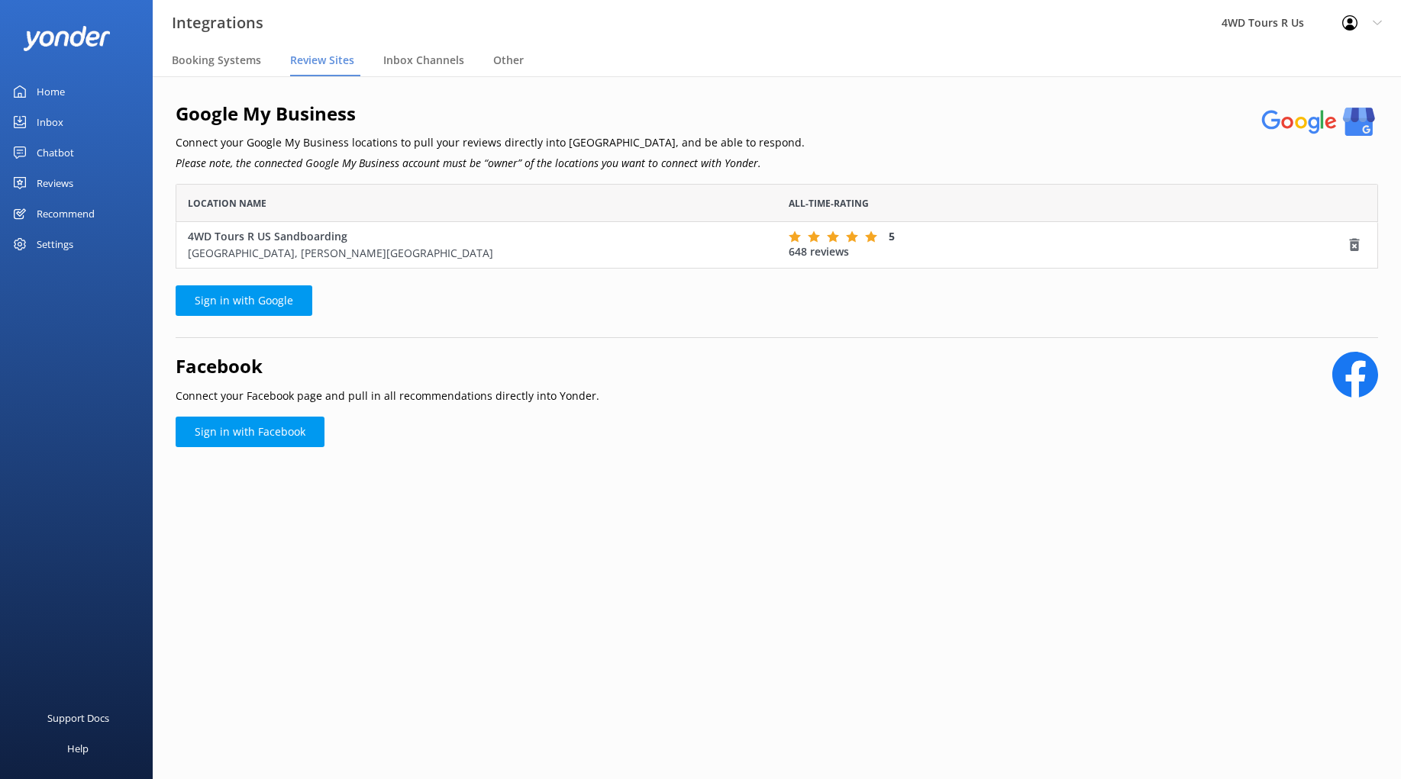
scroll to position [0, 0]
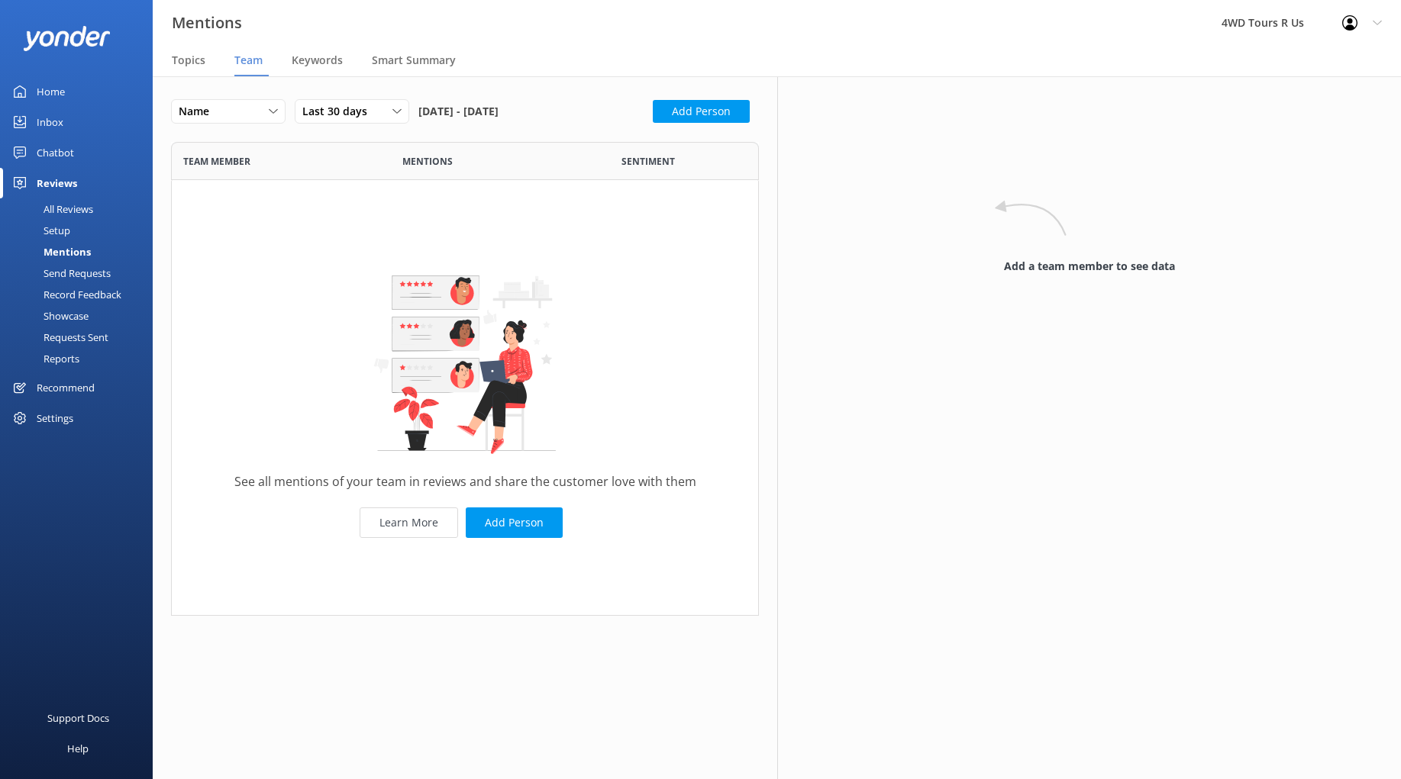
scroll to position [474, 587]
click at [537, 520] on button "Add Person" at bounding box center [514, 523] width 97 height 31
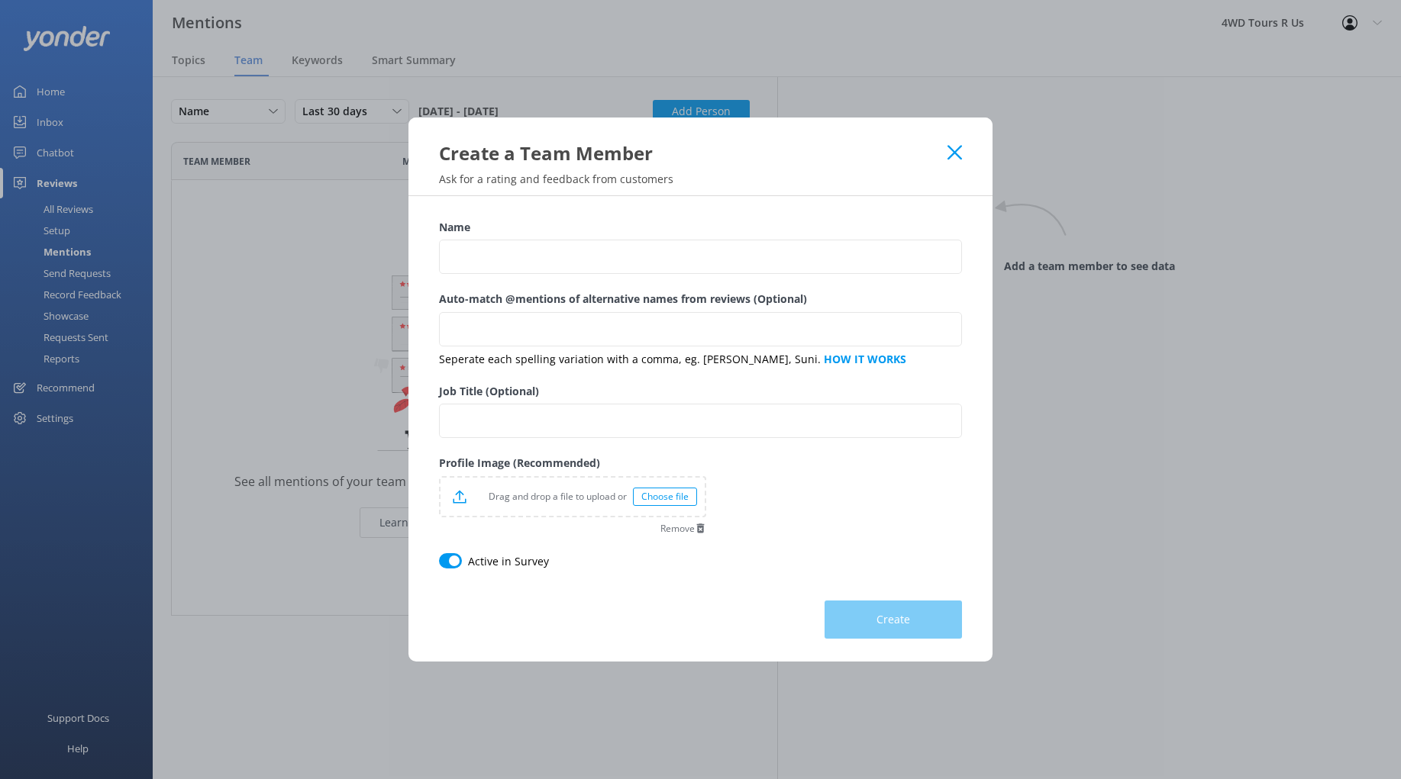
click at [950, 153] on div "Create a Team Member" at bounding box center [700, 142] width 584 height 48
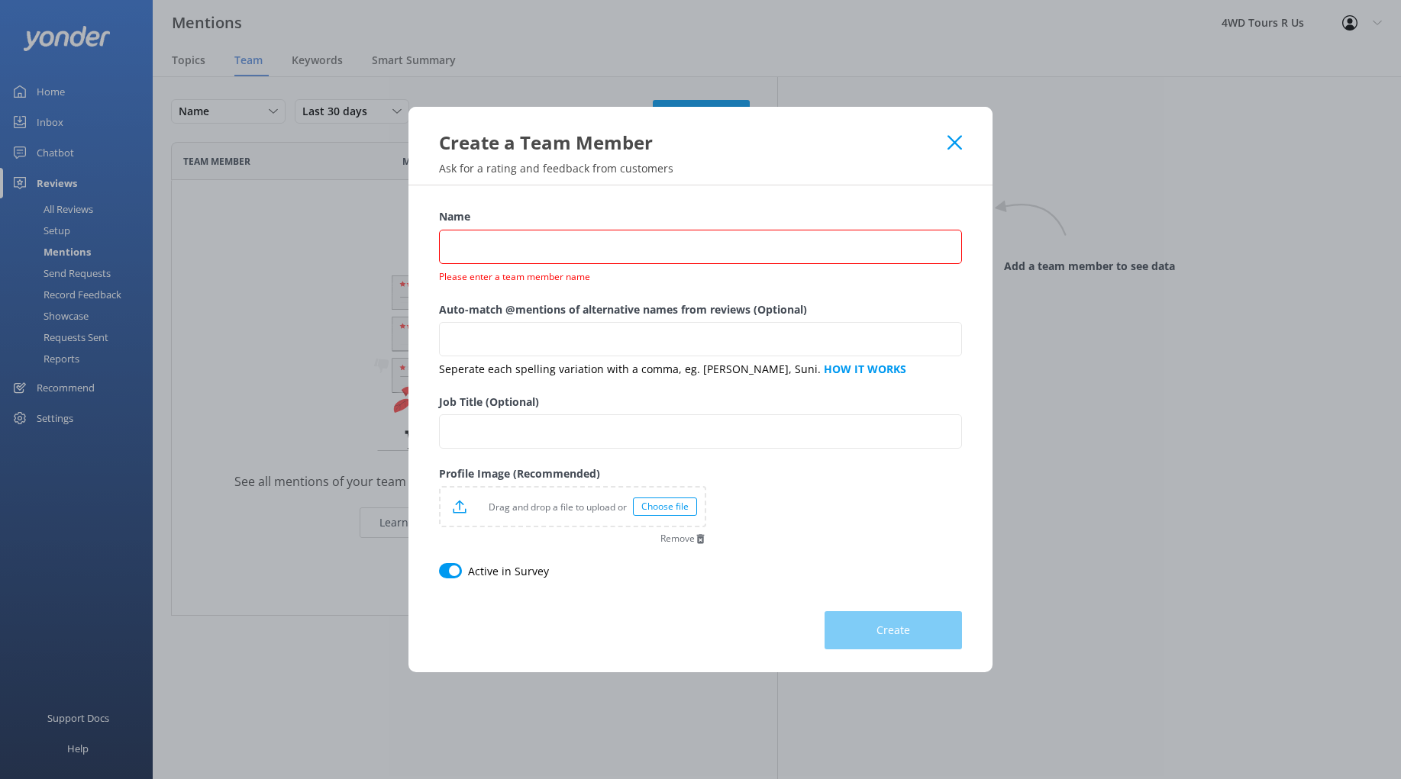
click at [954, 137] on icon at bounding box center [954, 142] width 15 height 15
